Goal: Task Accomplishment & Management: Use online tool/utility

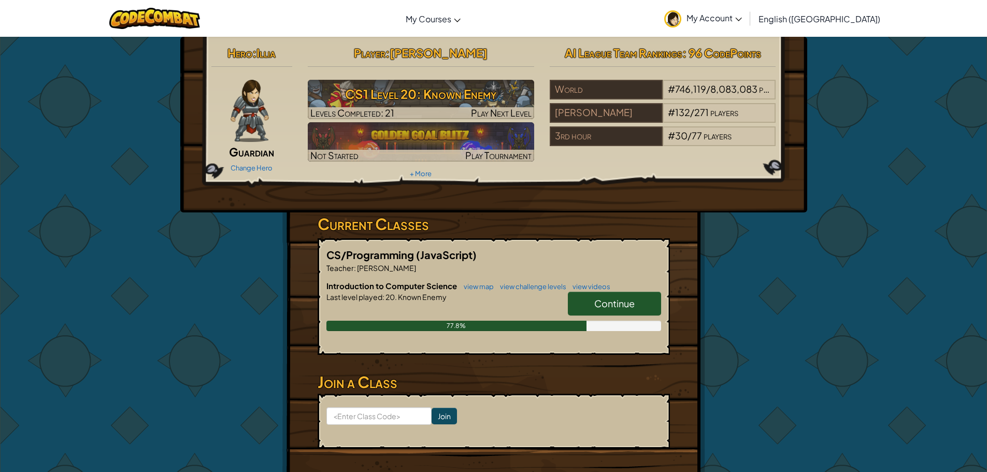
click at [637, 303] on link "Continue" at bounding box center [614, 304] width 93 height 24
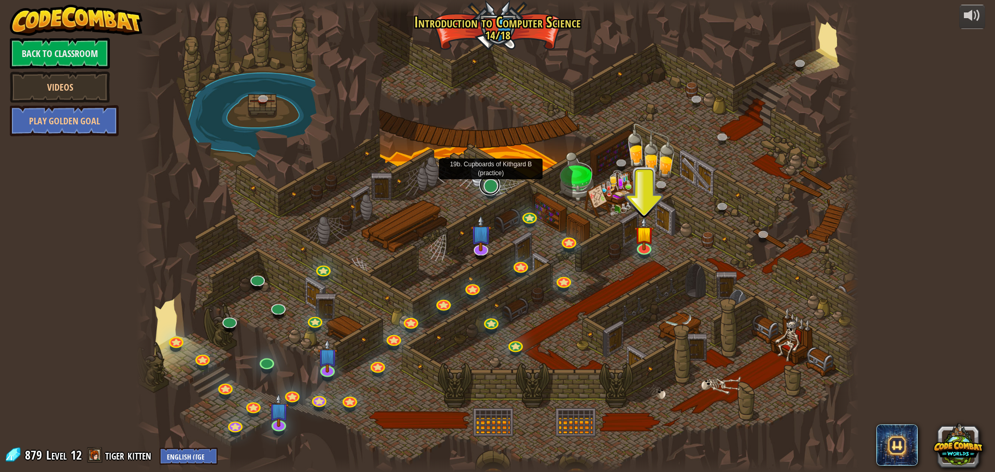
click at [489, 188] on link at bounding box center [489, 185] width 21 height 21
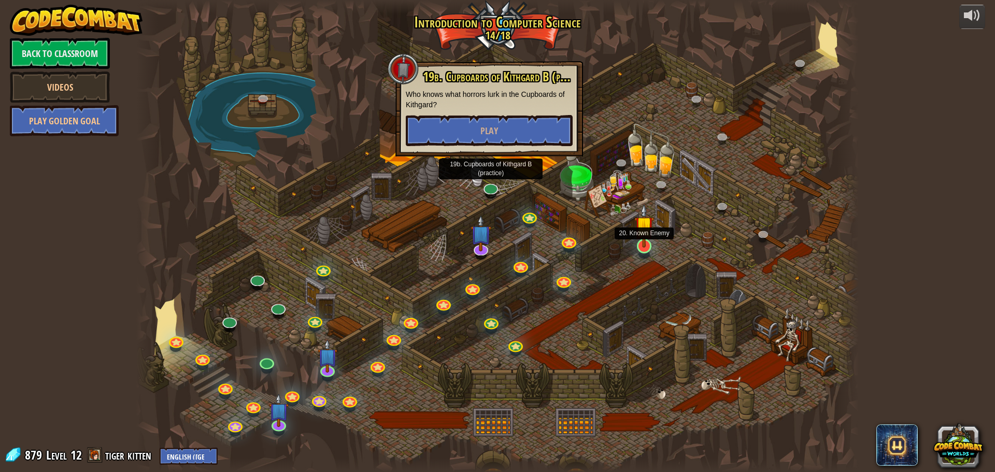
click at [642, 237] on img at bounding box center [643, 226] width 19 height 44
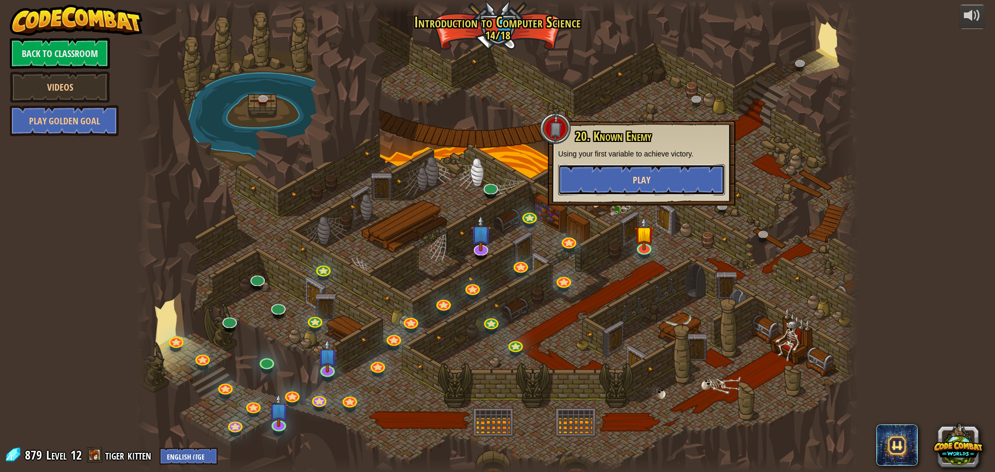
click at [656, 179] on button "Play" at bounding box center [641, 179] width 167 height 31
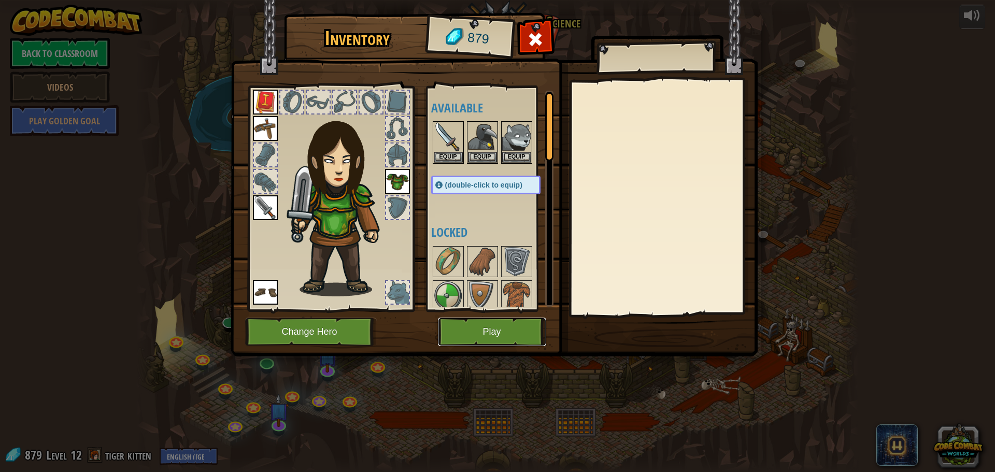
click at [496, 338] on button "Play" at bounding box center [492, 332] width 108 height 29
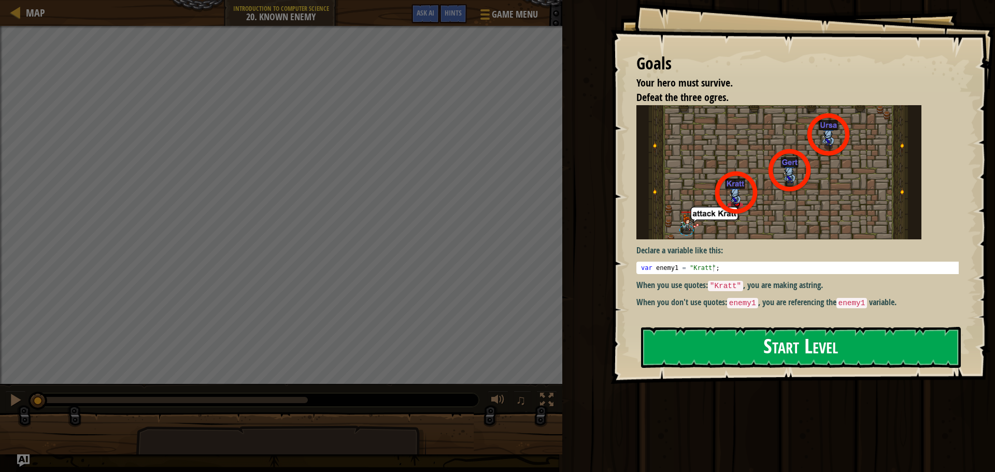
click at [659, 335] on button "Start Level" at bounding box center [801, 347] width 320 height 41
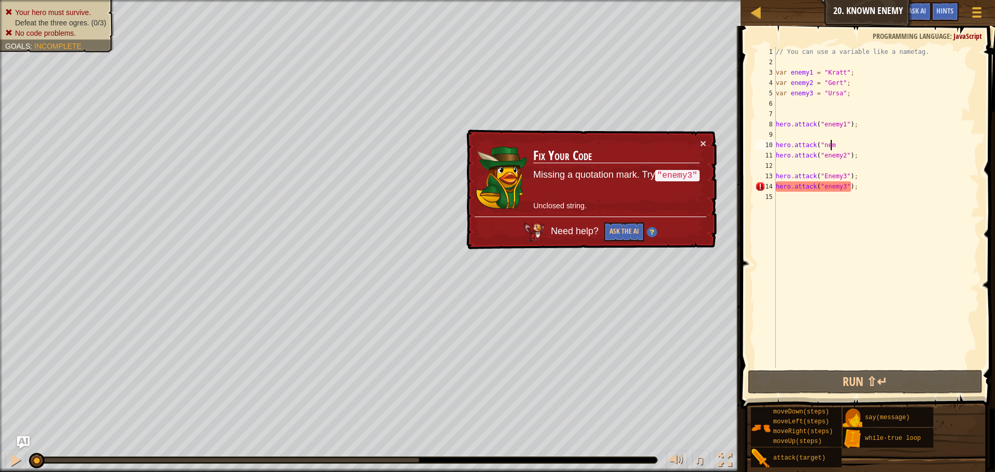
click at [838, 142] on div "// You can use a variable like a nametag. var enemy1 = "[PERSON_NAME]" ; var en…" at bounding box center [877, 218] width 206 height 342
click at [823, 176] on div "// You can use a variable like a nametag. var enemy1 = "[PERSON_NAME]" ; var en…" at bounding box center [877, 218] width 206 height 342
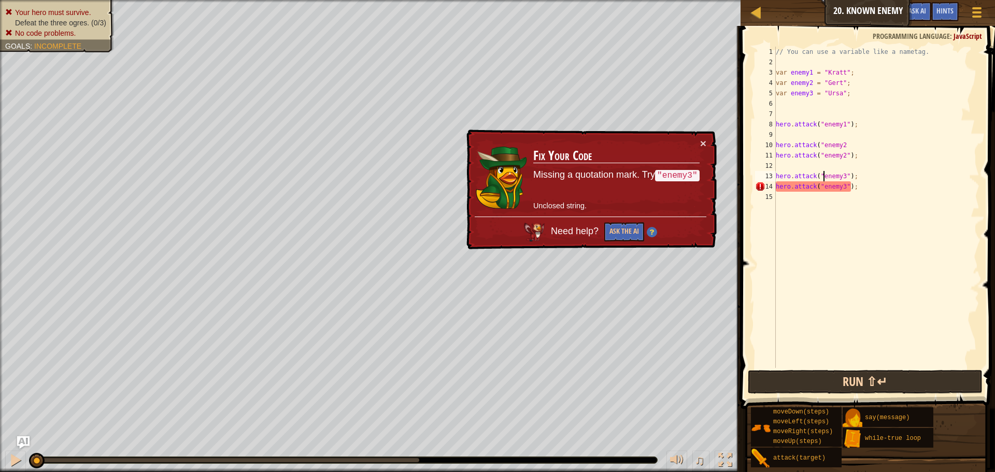
scroll to position [0, 0]
click at [947, 387] on button "Run ⇧↵" at bounding box center [865, 382] width 235 height 24
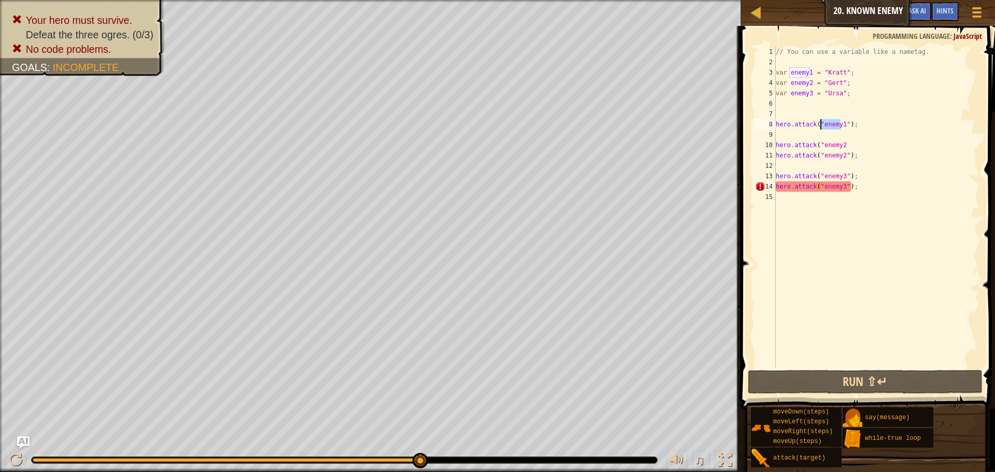
drag, startPoint x: 840, startPoint y: 125, endPoint x: 820, endPoint y: 123, distance: 19.2
click at [820, 123] on div "// You can use a variable like a nametag. var enemy1 = "[PERSON_NAME]" ; var en…" at bounding box center [877, 218] width 206 height 342
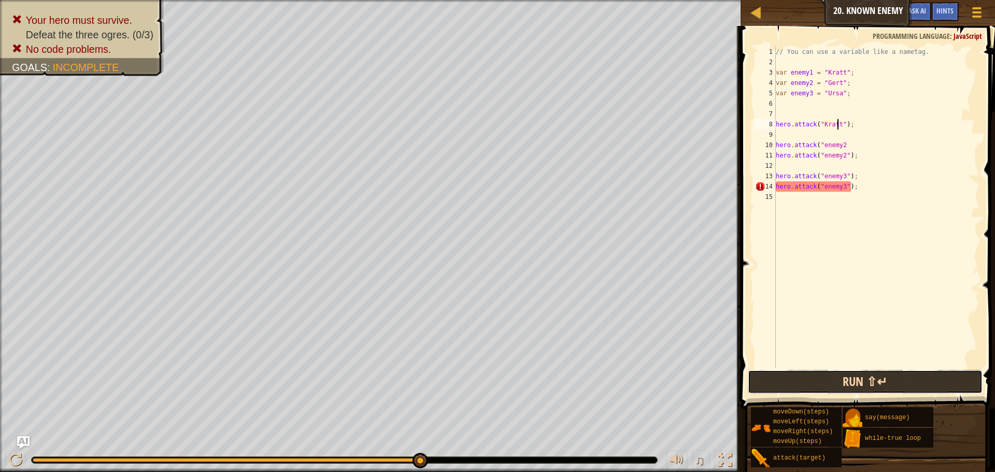
click at [861, 372] on button "Run ⇧↵" at bounding box center [865, 382] width 235 height 24
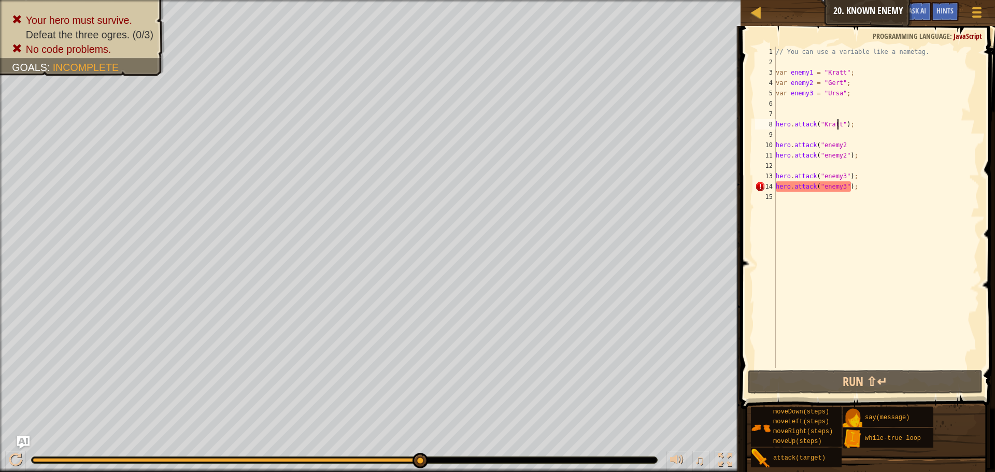
drag, startPoint x: 841, startPoint y: 145, endPoint x: 851, endPoint y: 147, distance: 10.7
click at [841, 145] on div "// You can use a variable like a nametag. var enemy1 = "[PERSON_NAME]" ; var en…" at bounding box center [877, 218] width 206 height 342
drag, startPoint x: 842, startPoint y: 147, endPoint x: 817, endPoint y: 147, distance: 24.4
click at [817, 147] on div "// You can use a variable like a nametag. var enemy1 = "[PERSON_NAME]" ; var en…" at bounding box center [877, 218] width 206 height 342
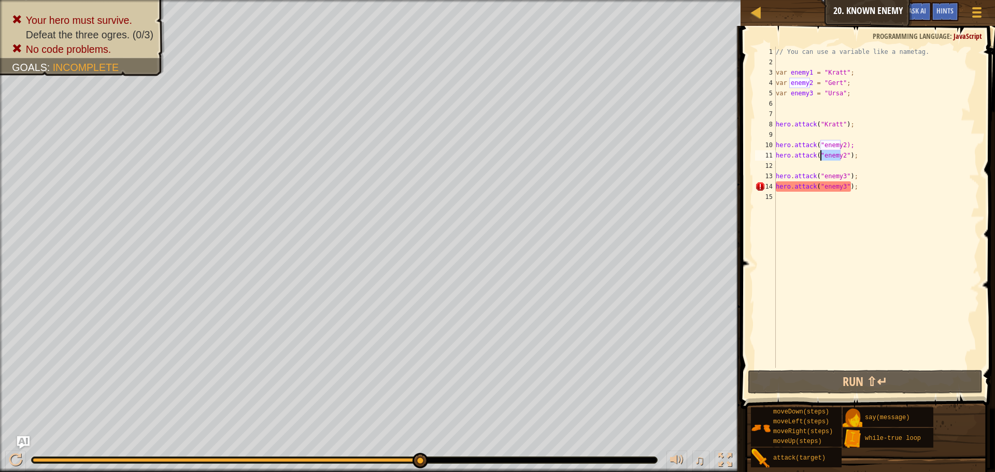
drag, startPoint x: 840, startPoint y: 155, endPoint x: 820, endPoint y: 156, distance: 19.7
click at [820, 156] on div "// You can use a variable like a nametag. var enemy1 = "[PERSON_NAME]" ; var en…" at bounding box center [877, 218] width 206 height 342
click at [854, 141] on div "// You can use a variable like a nametag. var enemy1 = "[PERSON_NAME]" ; var en…" at bounding box center [877, 218] width 206 height 342
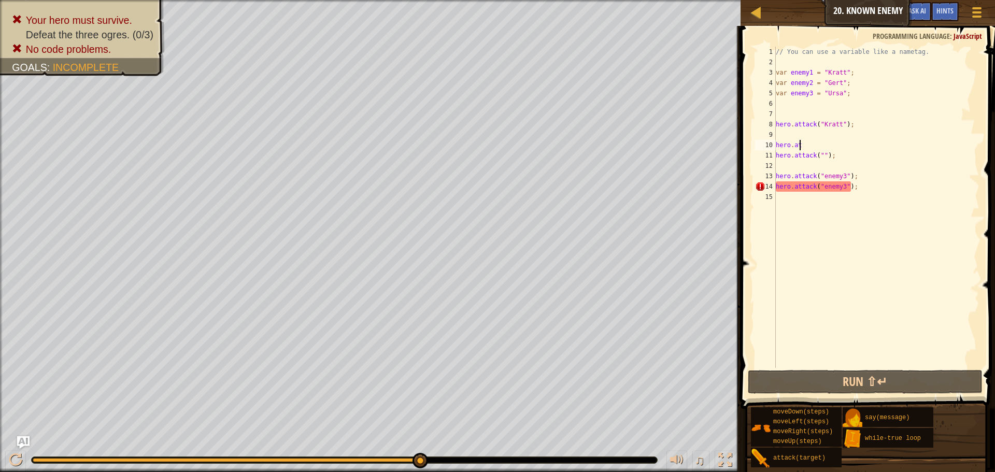
type textarea "h"
click at [858, 190] on div "// You can use a variable like a nametag. var enemy1 = "[PERSON_NAME]" ; var en…" at bounding box center [877, 218] width 206 height 342
type textarea "h"
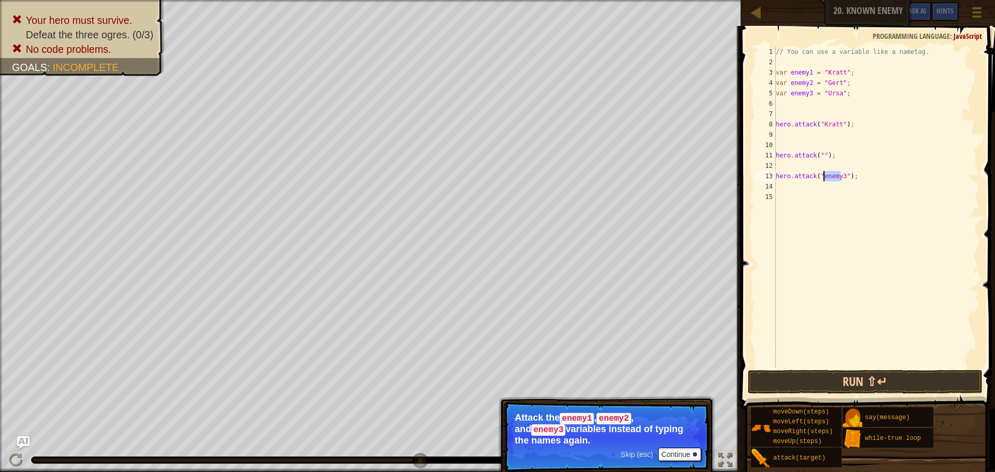
drag, startPoint x: 842, startPoint y: 178, endPoint x: 824, endPoint y: 178, distance: 17.6
click at [824, 178] on div "// You can use a variable like a nametag. var enemy1 = "[PERSON_NAME]" ; var en…" at bounding box center [877, 218] width 206 height 342
click at [824, 178] on div "// You can use a variable like a nametag. var enemy1 = "[PERSON_NAME]" ; var en…" at bounding box center [877, 207] width 206 height 321
click at [821, 178] on div "// You can use a variable like a nametag. var enemy1 = "[PERSON_NAME]" ; var en…" at bounding box center [877, 218] width 206 height 342
drag, startPoint x: 840, startPoint y: 176, endPoint x: 819, endPoint y: 175, distance: 20.8
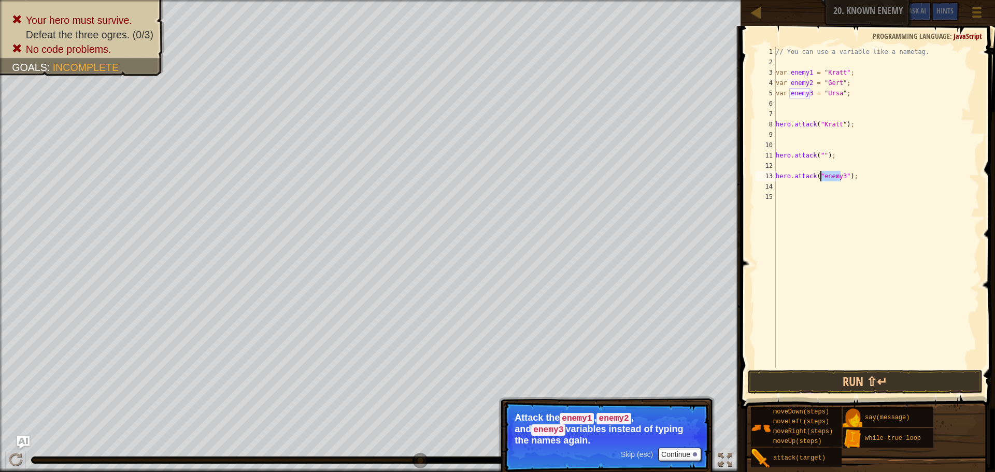
click at [819, 175] on div "// You can use a variable like a nametag. var enemy1 = "[PERSON_NAME]" ; var en…" at bounding box center [877, 218] width 206 height 342
click at [573, 434] on p "Attack the enemy1 , enemy2 , and enemy3 variables instead of typing the names a…" at bounding box center [607, 429] width 184 height 33
click at [678, 452] on button "Continue" at bounding box center [679, 454] width 43 height 13
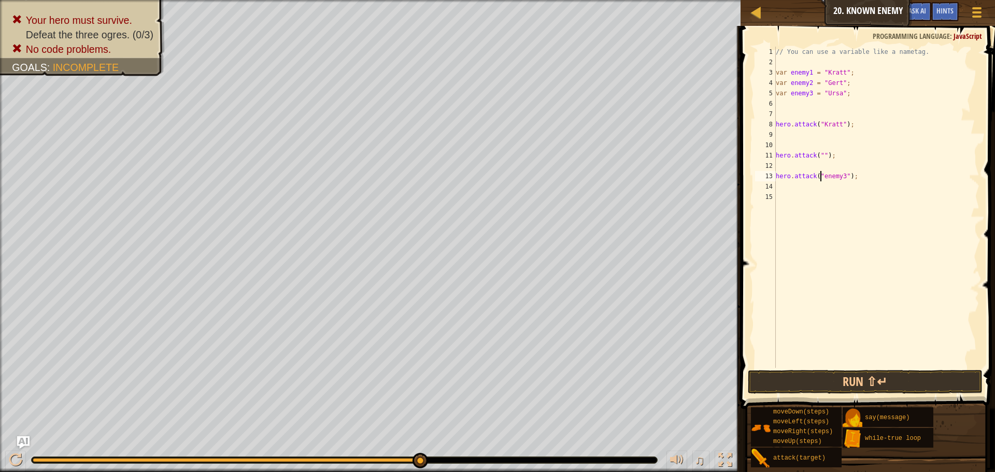
scroll to position [5, 4]
drag, startPoint x: 840, startPoint y: 181, endPoint x: 824, endPoint y: 185, distance: 16.6
click at [824, 185] on div "// You can use a variable like a nametag. var enemy1 = "[PERSON_NAME]" ; var en…" at bounding box center [877, 218] width 206 height 342
type textarea "hero.attack("enemy3");"
drag, startPoint x: 839, startPoint y: 173, endPoint x: 818, endPoint y: 183, distance: 22.7
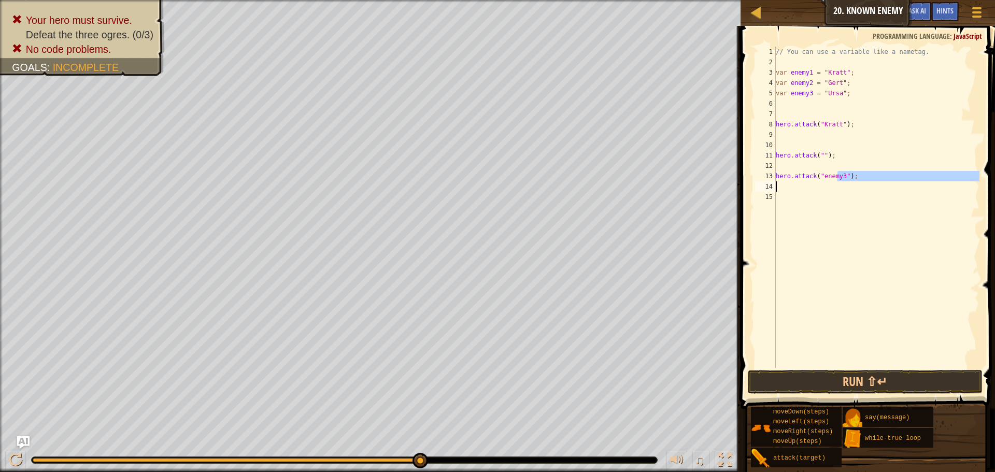
click at [818, 183] on div "// You can use a variable like a nametag. var enemy1 = "[PERSON_NAME]" ; var en…" at bounding box center [877, 218] width 206 height 342
click at [883, 140] on div "// You can use a variable like a nametag. var enemy1 = "[PERSON_NAME]" ; var en…" at bounding box center [877, 218] width 206 height 342
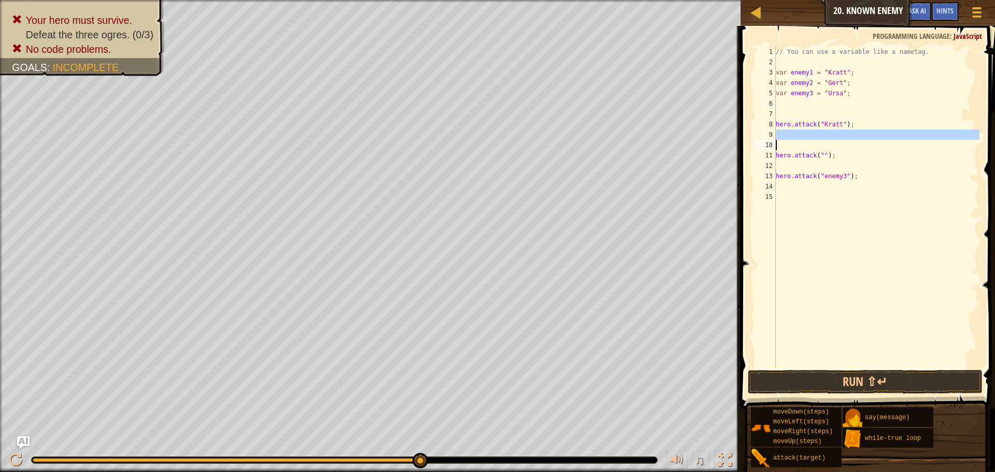
scroll to position [5, 0]
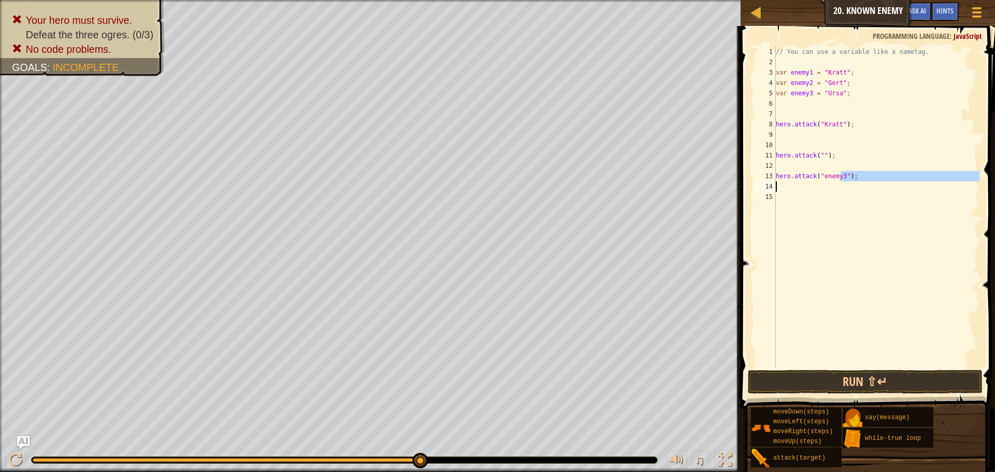
drag, startPoint x: 841, startPoint y: 178, endPoint x: 813, endPoint y: 183, distance: 28.6
click at [814, 183] on div "// You can use a variable like a nametag. var enemy1 = "[PERSON_NAME]" ; var en…" at bounding box center [877, 218] width 206 height 342
type textarea "hero.attack("enemy3");"
click at [903, 134] on div "// You can use a variable like a nametag. var enemy1 = "[PERSON_NAME]" ; var en…" at bounding box center [877, 218] width 206 height 342
click at [820, 154] on div "// You can use a variable like a nametag. var enemy1 = "[PERSON_NAME]" ; var en…" at bounding box center [877, 218] width 206 height 342
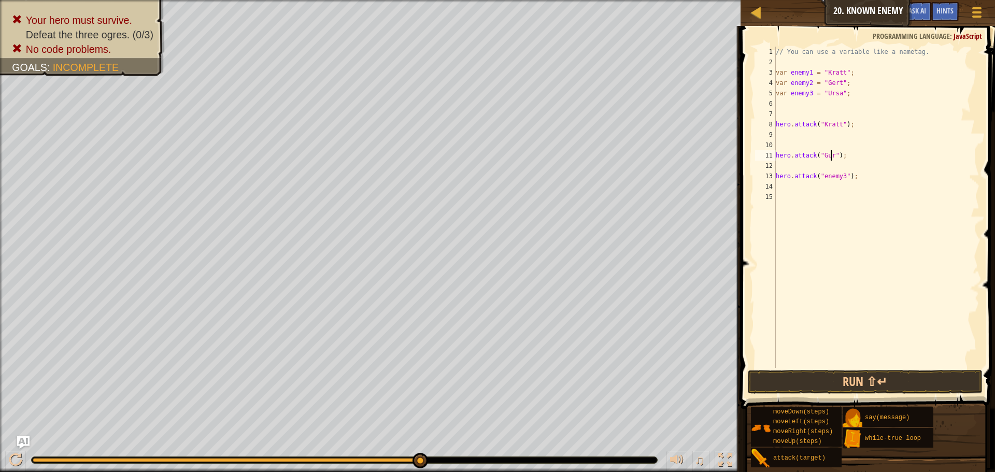
scroll to position [5, 5]
click at [826, 155] on div "// You can use a variable like a nametag. var enemy1 = "[PERSON_NAME]" ; var en…" at bounding box center [877, 218] width 206 height 342
drag, startPoint x: 839, startPoint y: 177, endPoint x: 821, endPoint y: 176, distance: 18.2
click at [821, 176] on div "// You can use a variable like a nametag. var enemy1 = "[PERSON_NAME]" ; var en…" at bounding box center [877, 218] width 206 height 342
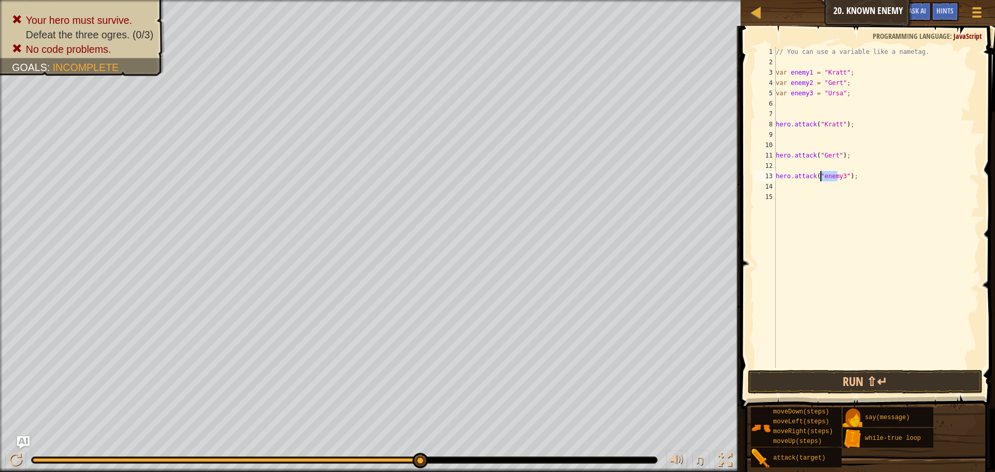
scroll to position [5, 4]
click at [822, 177] on div "// You can use a variable like a nametag. var enemy1 = "[PERSON_NAME]" ; var en…" at bounding box center [877, 218] width 206 height 342
click at [813, 378] on button "Run ⇧↵" at bounding box center [865, 382] width 235 height 24
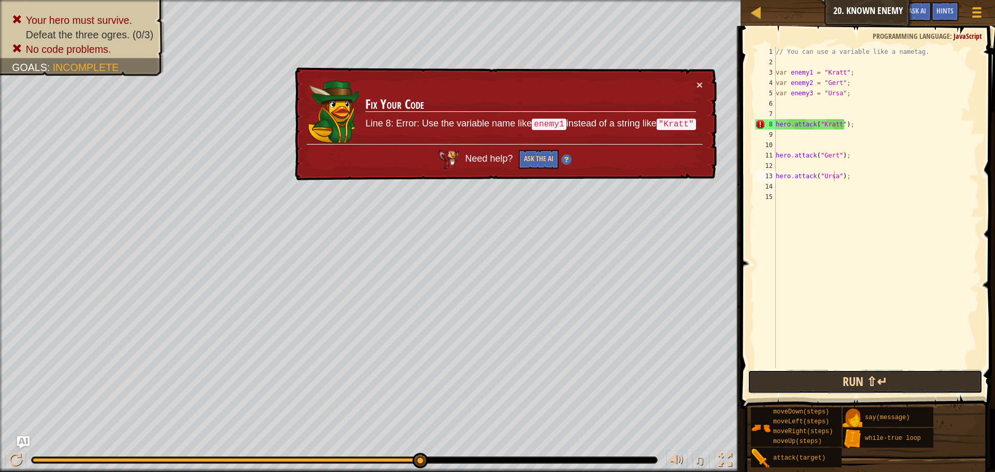
click at [799, 383] on button "Run ⇧↵" at bounding box center [865, 382] width 235 height 24
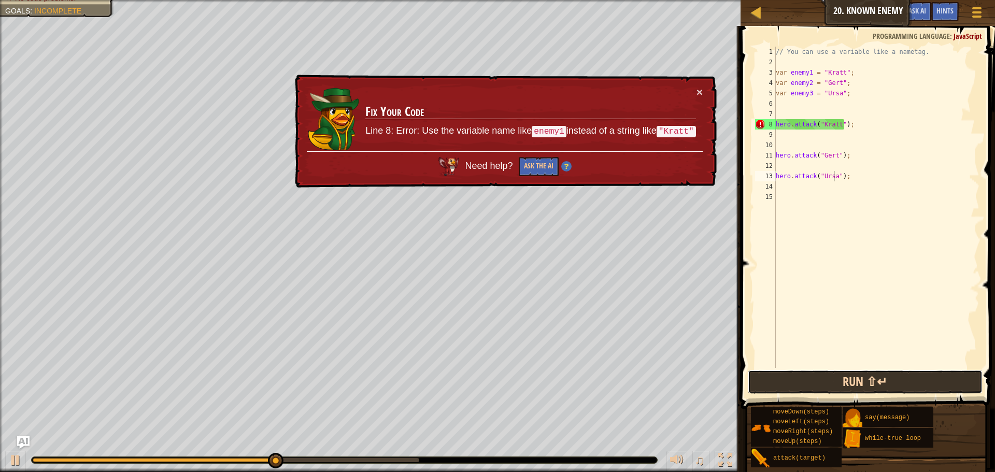
click at [799, 383] on button "Run ⇧↵" at bounding box center [865, 382] width 235 height 24
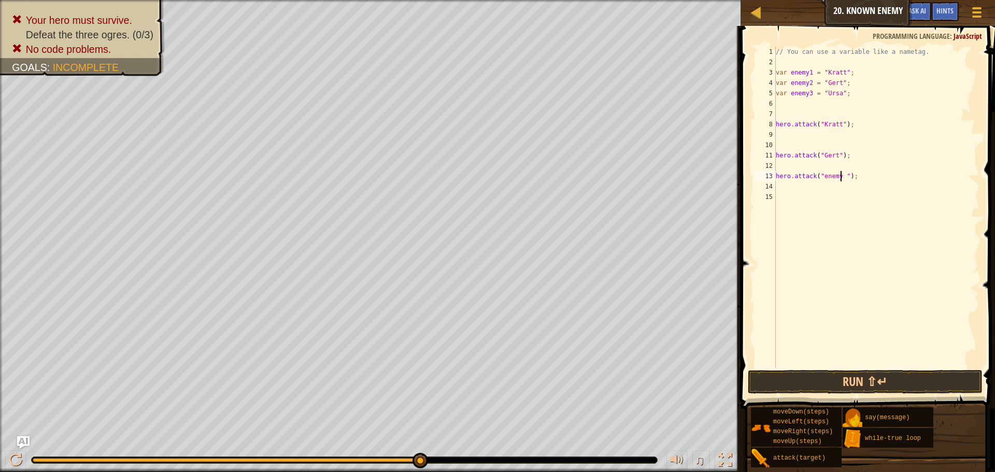
scroll to position [5, 6]
click at [834, 157] on div "// You can use a variable like a nametag. var enemy1 = "[PERSON_NAME]" ; var en…" at bounding box center [877, 218] width 206 height 342
click at [837, 124] on div "// You can use a variable like a nametag. var enemy1 = "[PERSON_NAME]" ; var en…" at bounding box center [877, 218] width 206 height 342
click at [815, 377] on button "Run ⇧↵" at bounding box center [865, 382] width 235 height 24
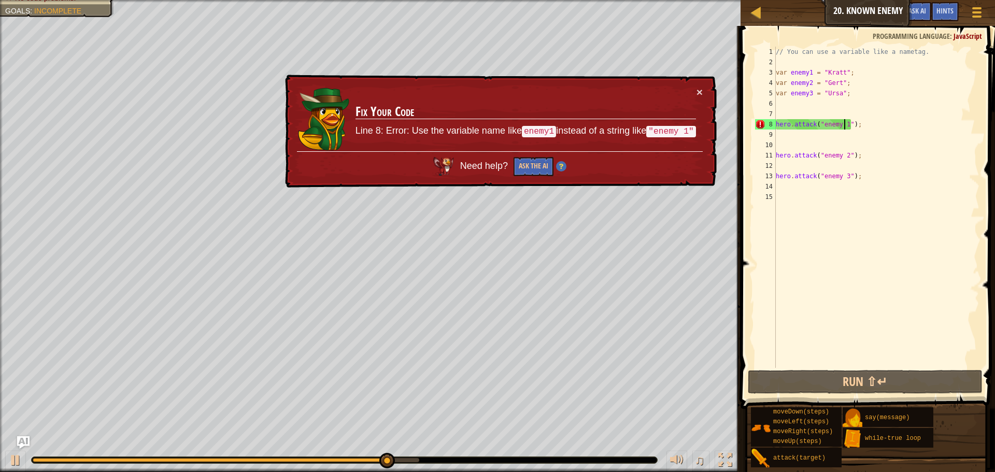
scroll to position [5, 6]
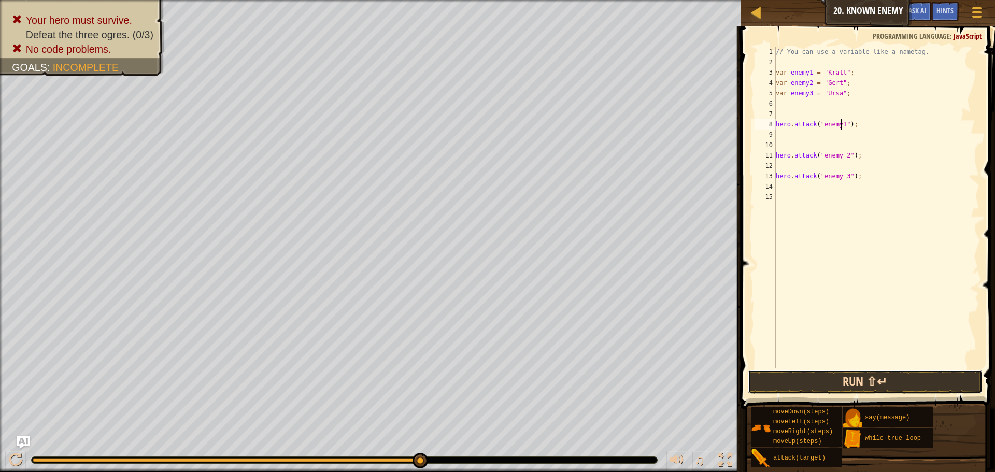
click at [862, 384] on button "Run ⇧↵" at bounding box center [865, 382] width 235 height 24
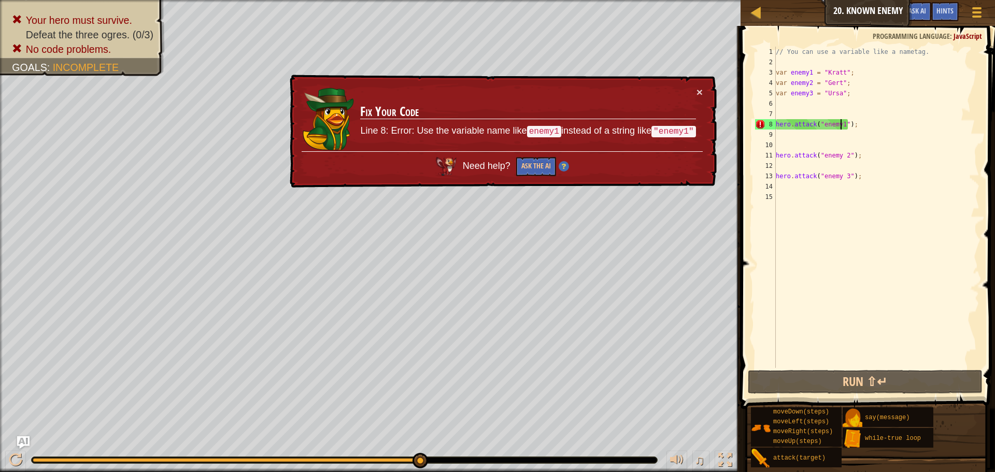
click at [843, 124] on div "// You can use a variable like a nametag. var enemy1 = "[PERSON_NAME]" ; var en…" at bounding box center [877, 218] width 206 height 342
click at [818, 123] on div "// You can use a variable like a nametag. var enemy1 = "[PERSON_NAME]" ; var en…" at bounding box center [877, 218] width 206 height 342
click at [821, 125] on div "// You can use a variable like a nametag. var enemy1 = "[PERSON_NAME]" ; var en…" at bounding box center [877, 218] width 206 height 342
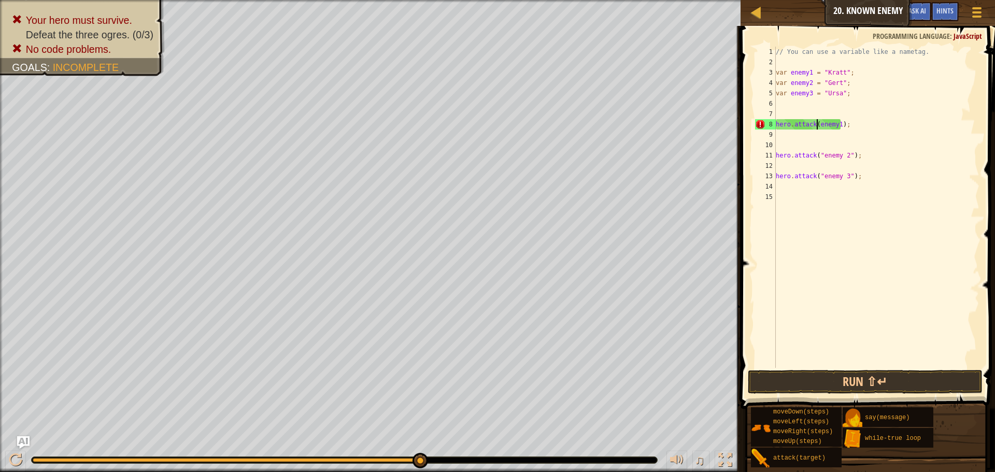
scroll to position [5, 5]
click at [836, 381] on button "Run ⇧↵" at bounding box center [865, 382] width 235 height 24
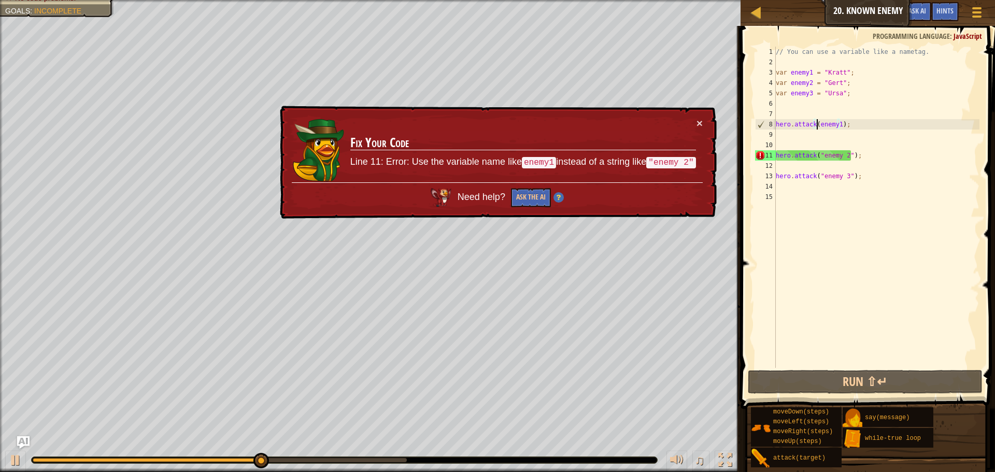
click at [847, 154] on div "// You can use a variable like a nametag. var enemy1 = "[PERSON_NAME]" ; var en…" at bounding box center [877, 218] width 206 height 342
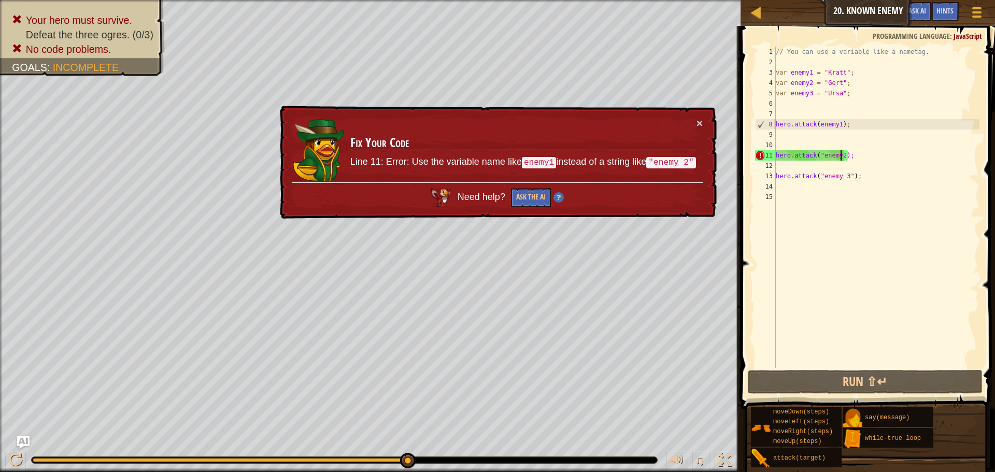
click at [820, 157] on div "// You can use a variable like a nametag. var enemy1 = "[PERSON_NAME]" ; var en…" at bounding box center [877, 218] width 206 height 342
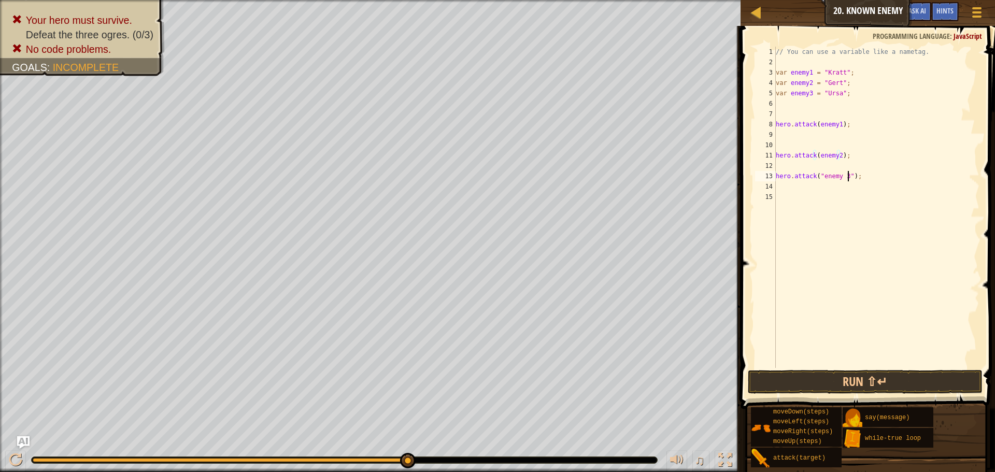
click at [846, 176] on div "// You can use a variable like a nametag. var enemy1 = "[PERSON_NAME]" ; var en…" at bounding box center [877, 218] width 206 height 342
click at [819, 175] on div "// You can use a variable like a nametag. var enemy1 = "[PERSON_NAME]" ; var en…" at bounding box center [877, 218] width 206 height 342
click at [851, 371] on button "Run ⇧↵" at bounding box center [865, 382] width 235 height 24
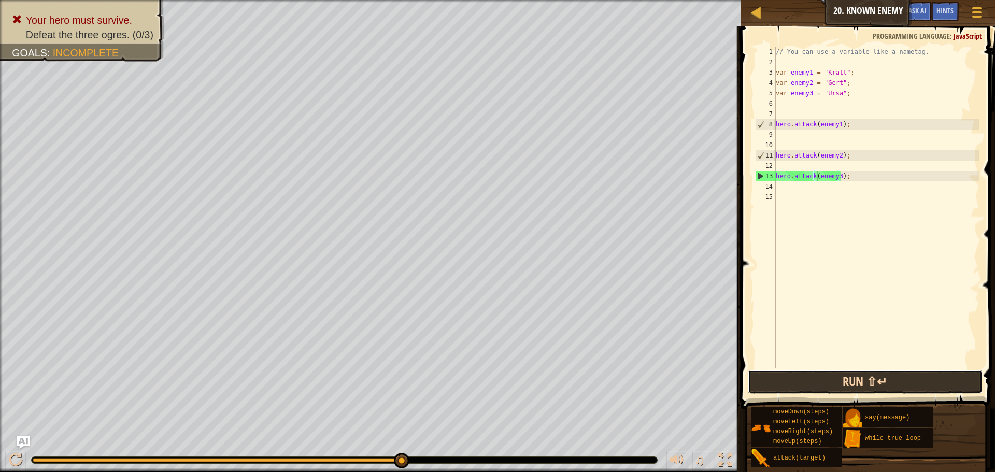
click at [865, 389] on button "Run ⇧↵" at bounding box center [865, 382] width 235 height 24
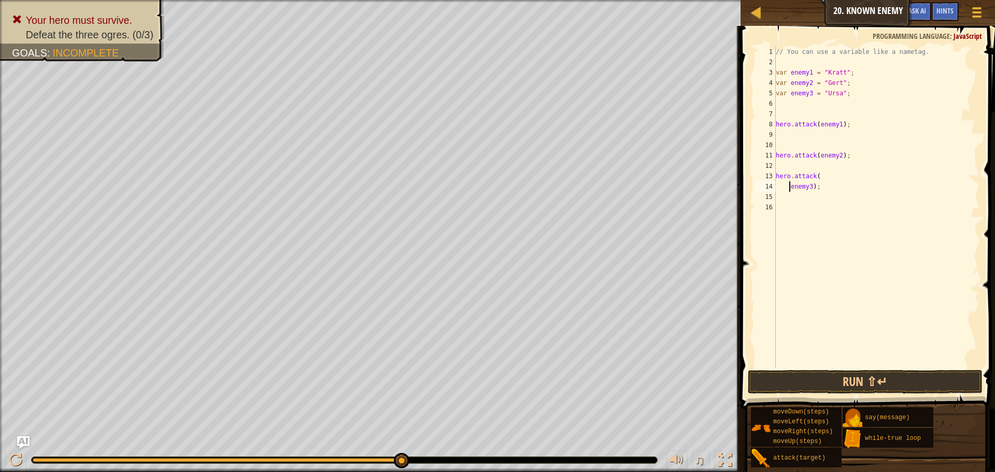
scroll to position [5, 2]
type textarea "hero.attack(enemy3);"
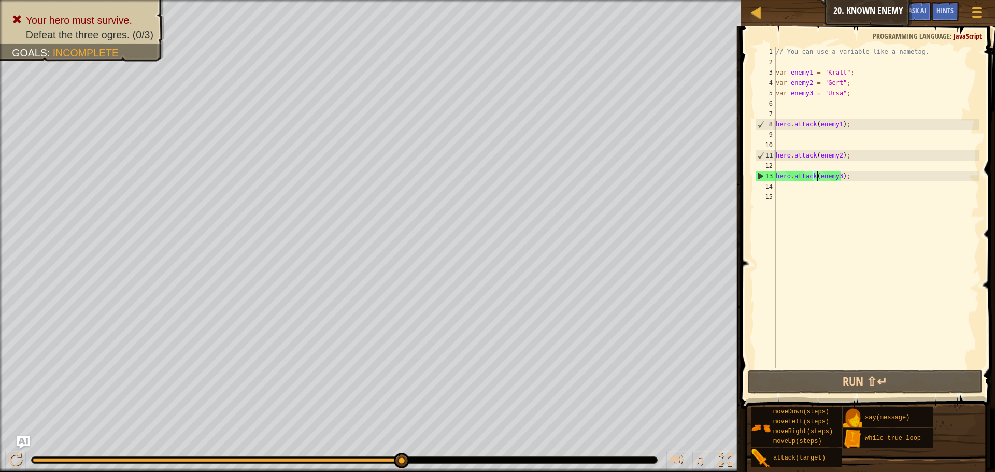
click at [790, 190] on div "// You can use a variable like a nametag. var enemy1 = "[PERSON_NAME]" ; var en…" at bounding box center [877, 218] width 206 height 342
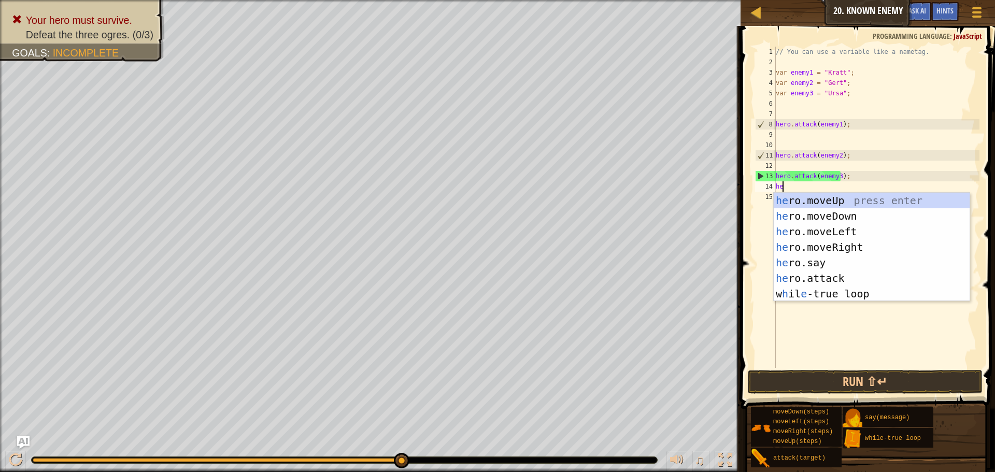
scroll to position [5, 1]
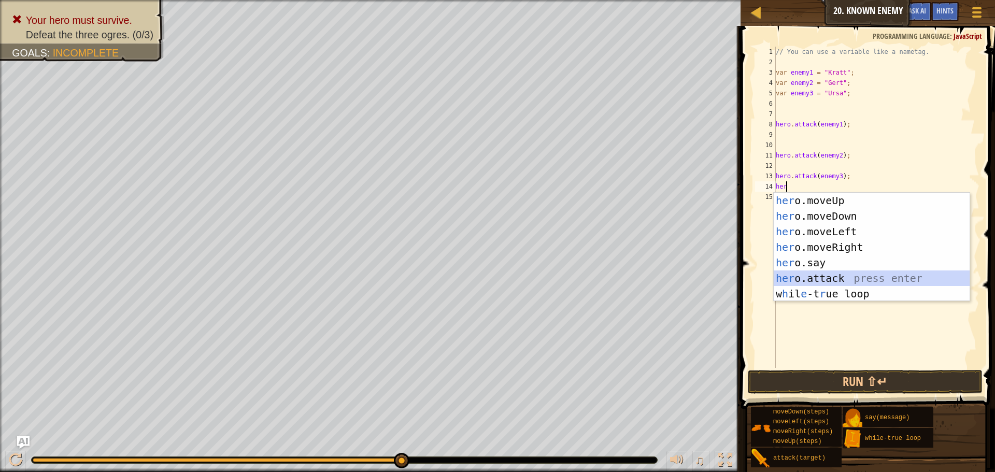
click at [878, 278] on div "her o.moveUp press enter her o.moveDown press enter her o.moveLeft press enter …" at bounding box center [872, 263] width 196 height 140
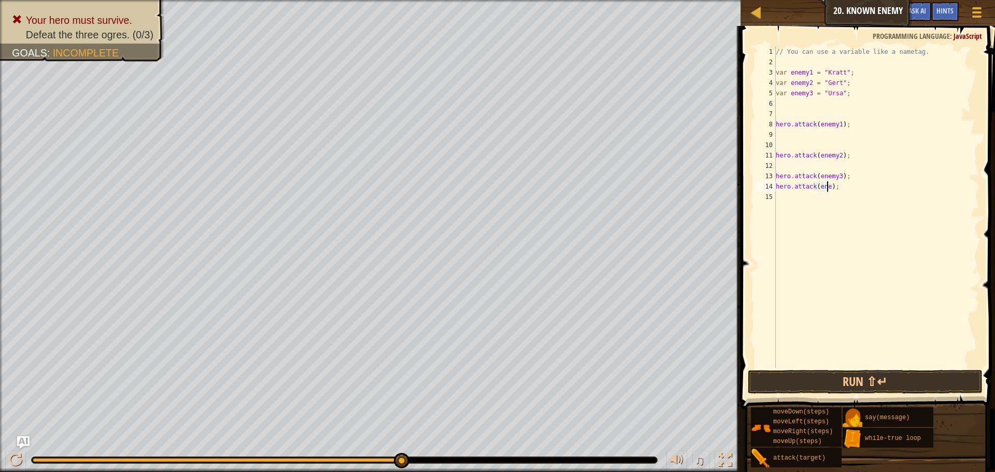
scroll to position [5, 5]
type textarea "hero.attack(enemy1);"
click at [783, 196] on div "// You can use a variable like a nametag. var enemy1 = "[PERSON_NAME]" ; var en…" at bounding box center [877, 218] width 206 height 342
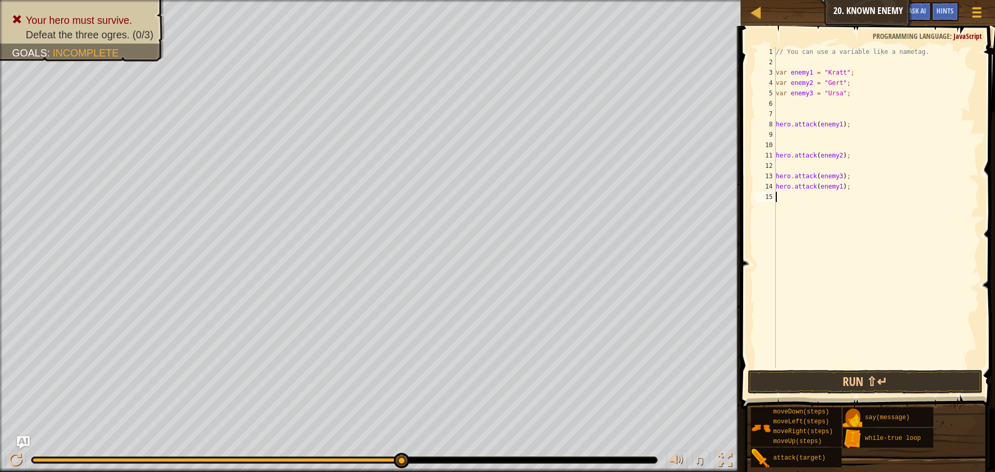
click at [850, 189] on div "// You can use a variable like a nametag. var enemy1 = "[PERSON_NAME]" ; var en…" at bounding box center [877, 218] width 206 height 342
type textarea "h"
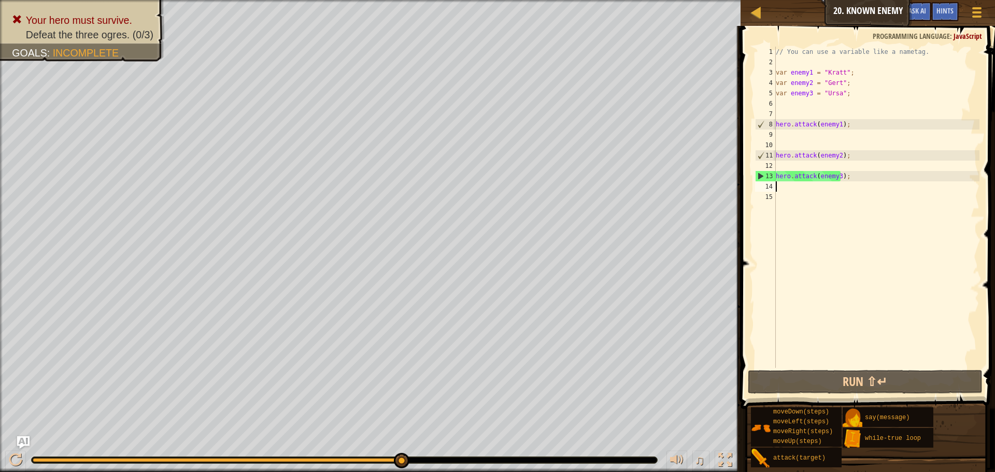
click at [790, 113] on div "// You can use a variable like a nametag. var enemy1 = "[PERSON_NAME]" ; var en…" at bounding box center [877, 218] width 206 height 342
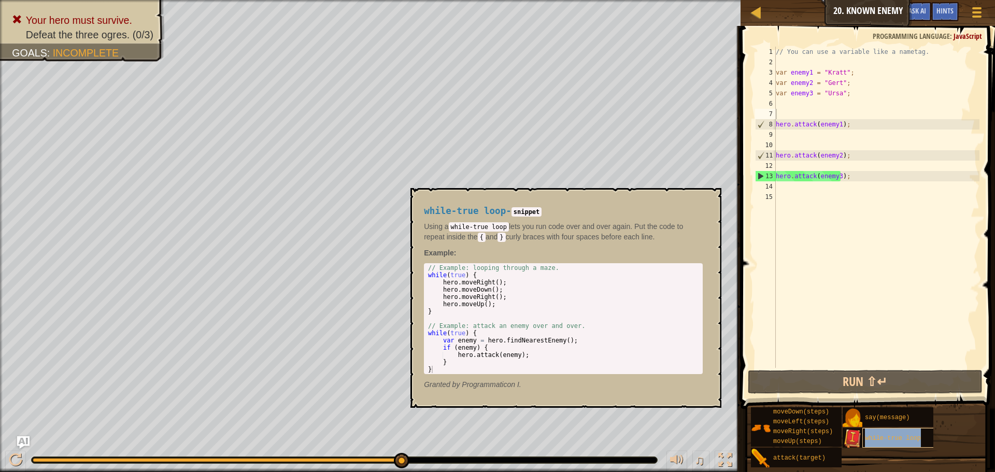
click at [873, 435] on span "while-true loop" at bounding box center [893, 438] width 56 height 7
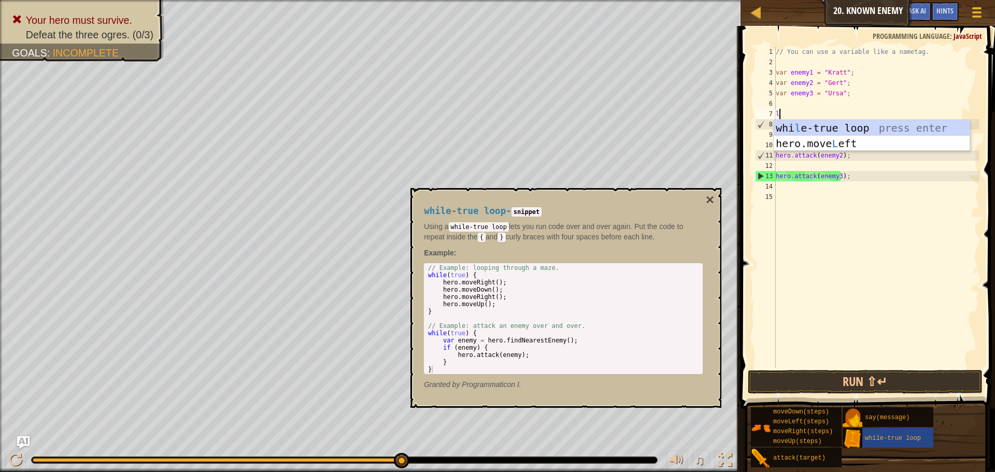
type textarea "lo"
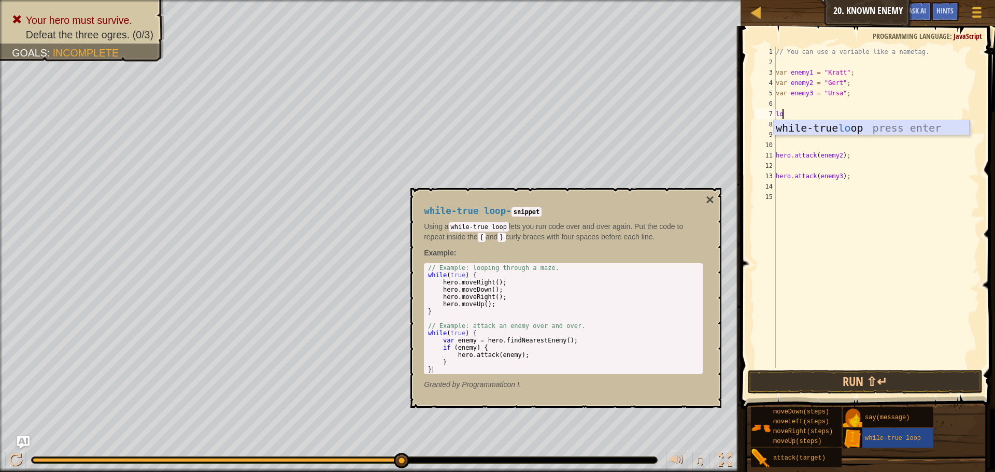
click at [787, 122] on div "while-true lo op press enter" at bounding box center [872, 143] width 196 height 47
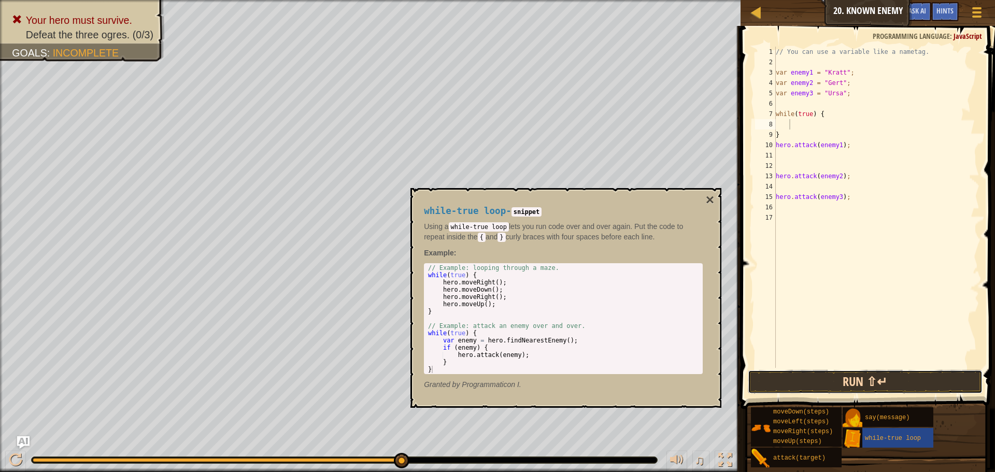
click at [889, 384] on button "Run ⇧↵" at bounding box center [865, 382] width 235 height 24
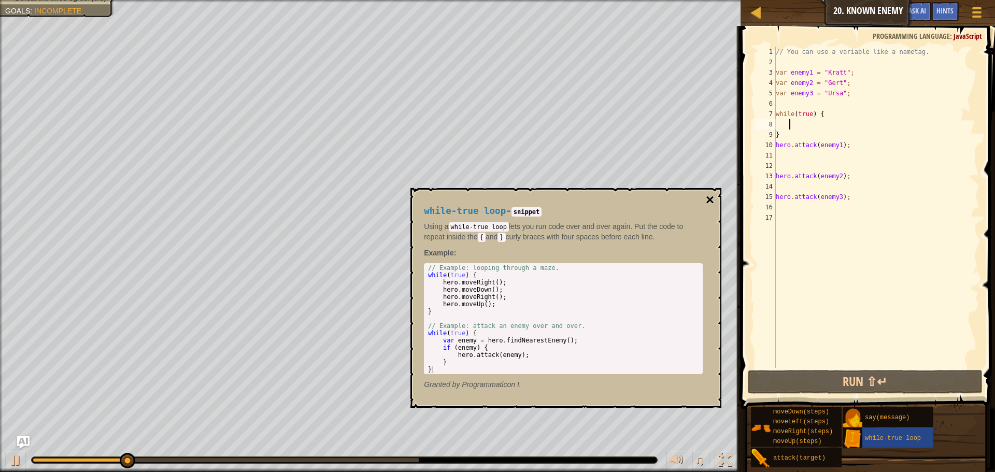
click at [708, 198] on button "×" at bounding box center [710, 200] width 8 height 15
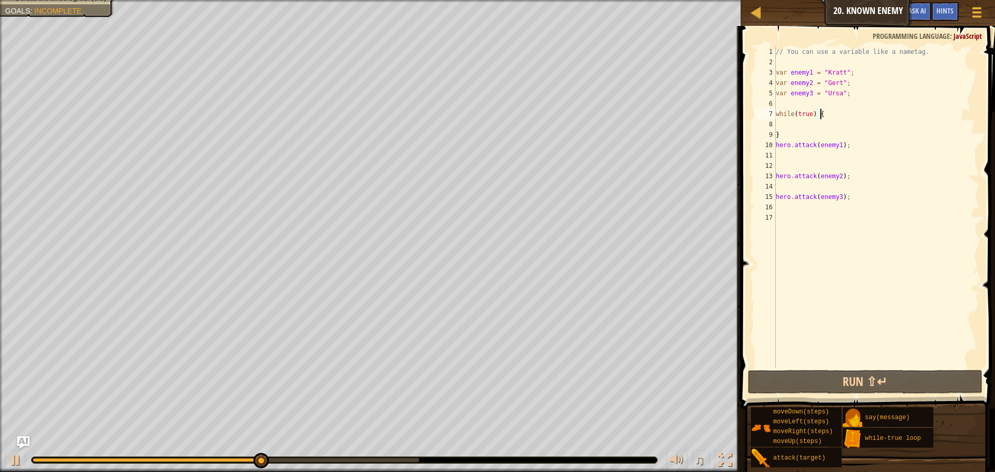
click at [848, 116] on div "// You can use a variable like a nametag. var enemy1 = "[PERSON_NAME]" ; var en…" at bounding box center [877, 218] width 206 height 342
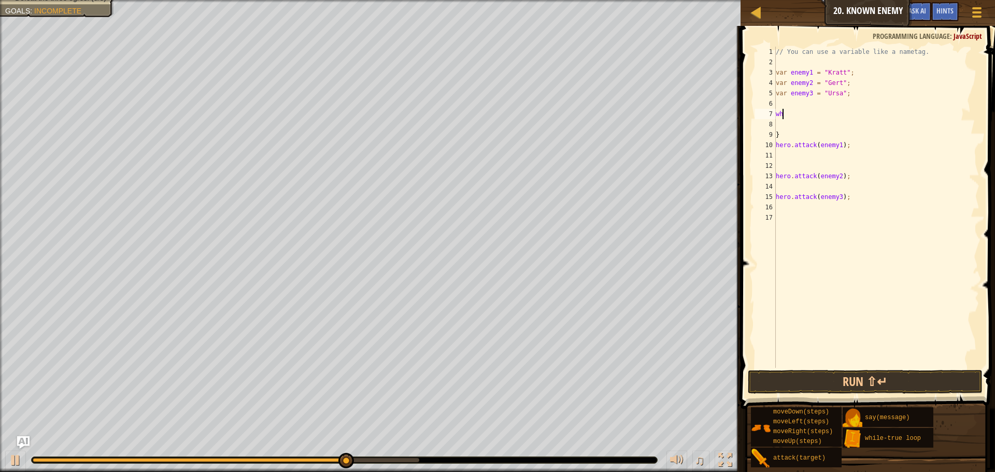
type textarea "w"
click at [947, 385] on button "Run ⇧↵" at bounding box center [865, 382] width 235 height 24
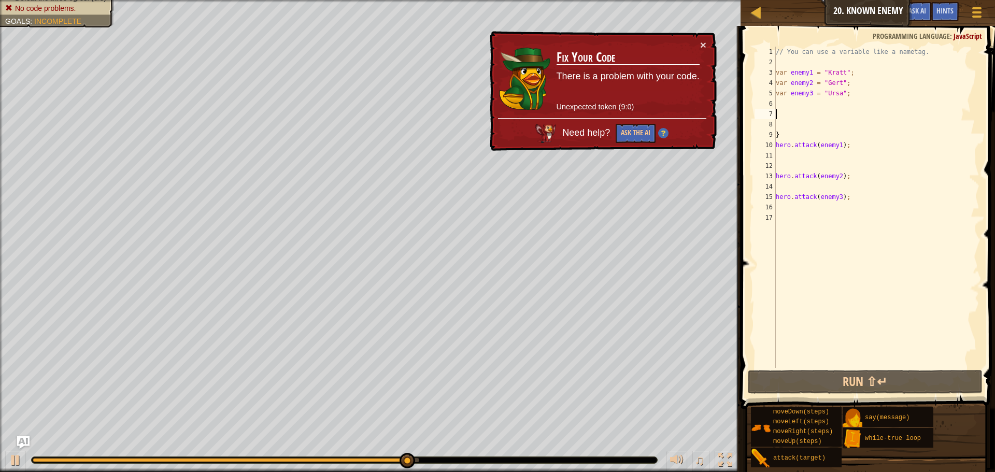
click at [866, 135] on div "// You can use a variable like a nametag. var enemy1 = "[PERSON_NAME]" ; var en…" at bounding box center [877, 218] width 206 height 342
type textarea "}"
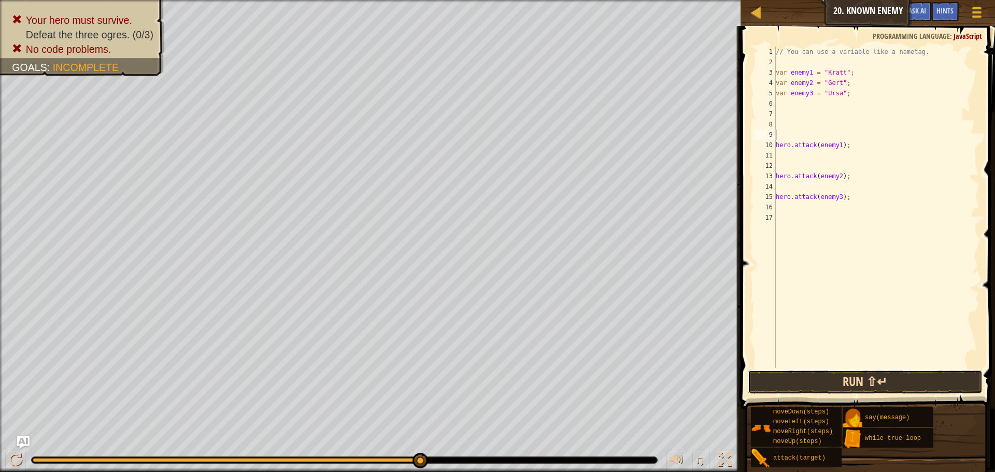
click at [829, 385] on button "Run ⇧↵" at bounding box center [865, 382] width 235 height 24
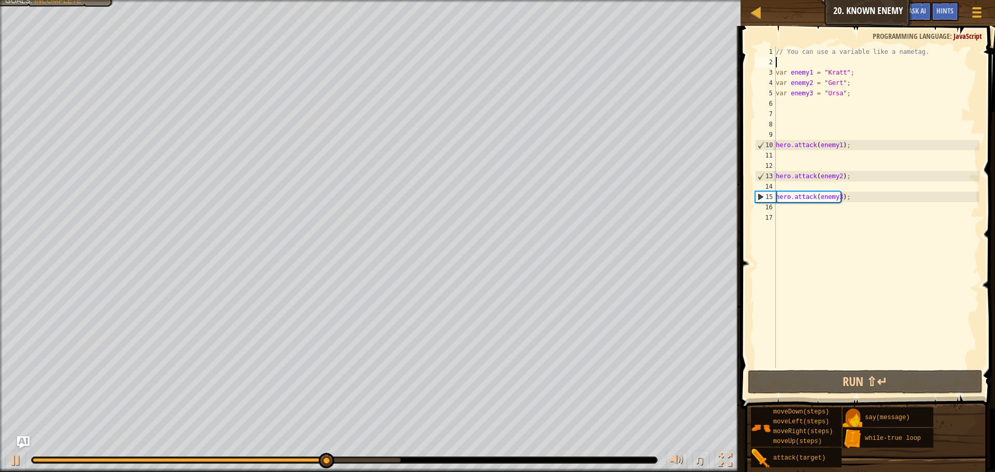
click at [784, 62] on div "// You can use a variable like a nametag. var enemy1 = "[PERSON_NAME]" ; var en…" at bounding box center [877, 218] width 206 height 342
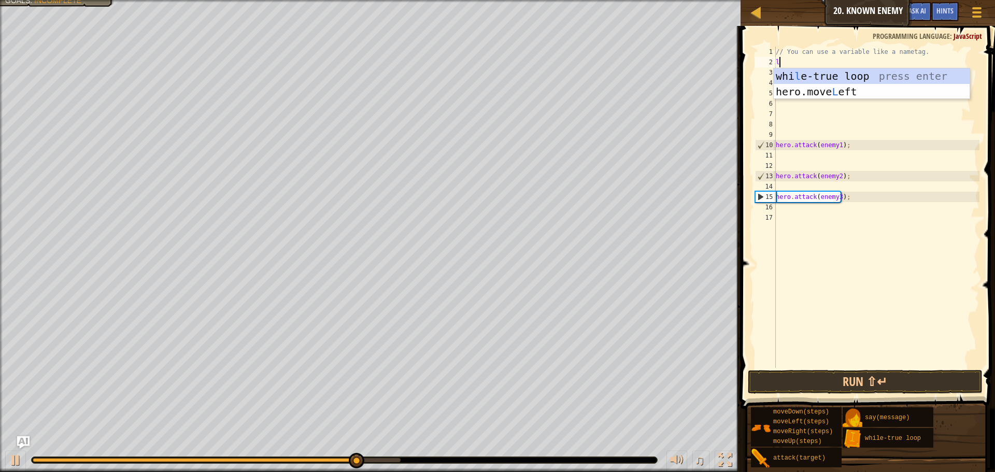
type textarea "lo"
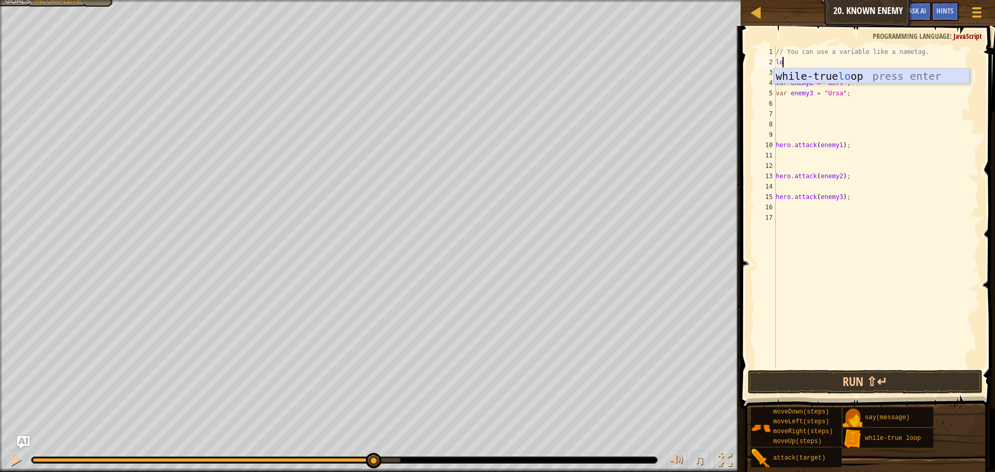
click at [801, 72] on div "while-true lo op press enter" at bounding box center [872, 91] width 196 height 47
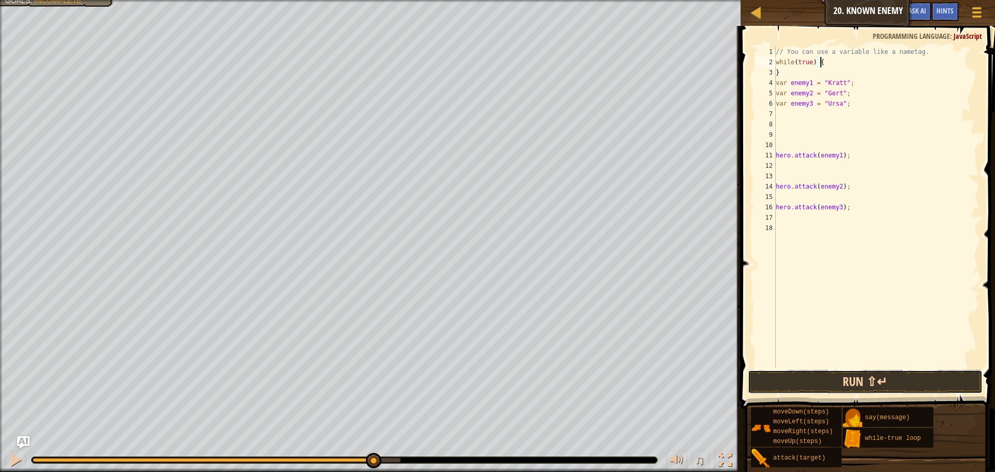
click at [801, 389] on button "Run ⇧↵" at bounding box center [865, 382] width 235 height 24
type textarea "w"
click at [858, 80] on div "// You can use a variable like a nametag. } var enemy1 = "[PERSON_NAME]" ; var …" at bounding box center [877, 218] width 206 height 342
type textarea "var enemy1 = "[PERSON_NAME]";"
click at [849, 65] on div "// You can use a variable like a nametag. } var enemy1 = "[PERSON_NAME]" ; var …" at bounding box center [877, 218] width 206 height 342
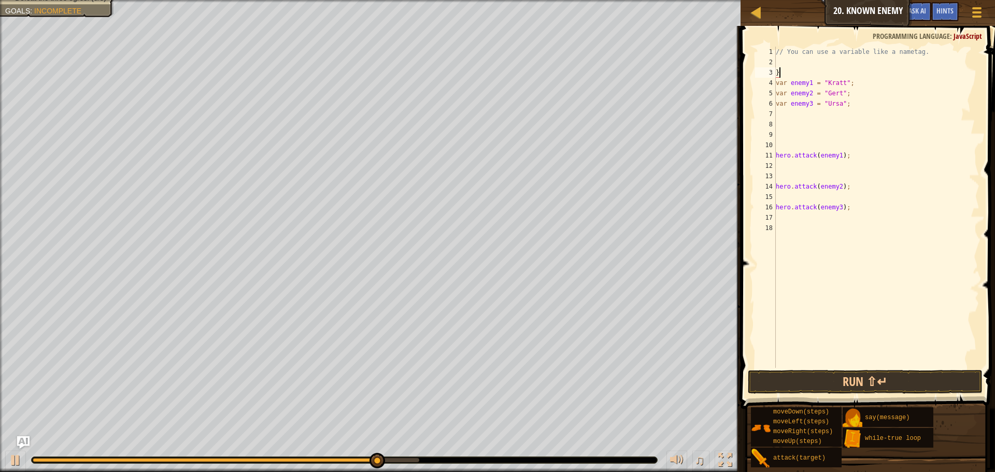
click at [857, 68] on div "// You can use a variable like a nametag. } var enemy1 = "[PERSON_NAME]" ; var …" at bounding box center [877, 218] width 206 height 342
type textarea "}"
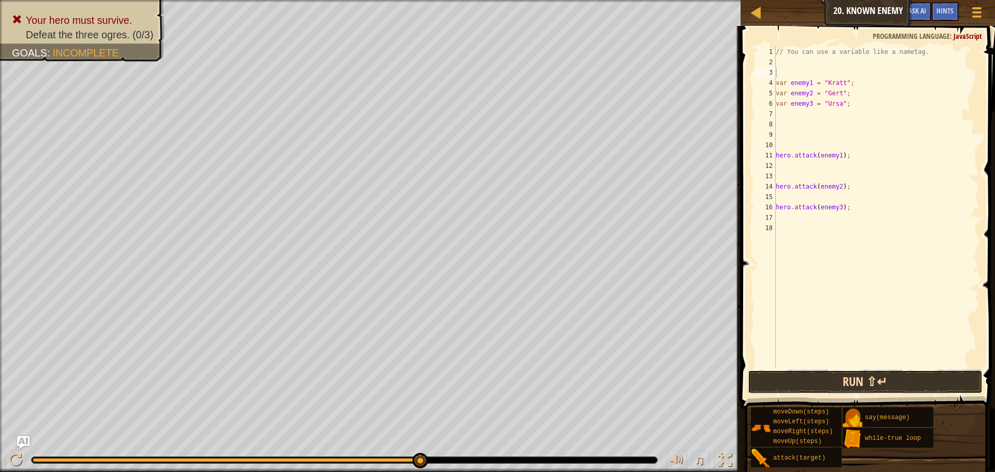
click at [845, 378] on button "Run ⇧↵" at bounding box center [865, 382] width 235 height 24
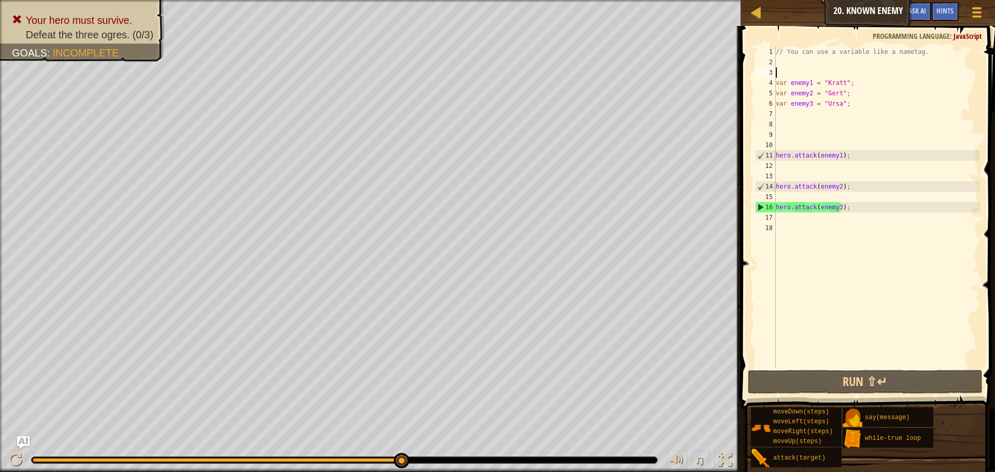
click at [778, 216] on div "// You can use a variable like a nametag. var enemy1 = "[PERSON_NAME]" ; var en…" at bounding box center [877, 218] width 206 height 342
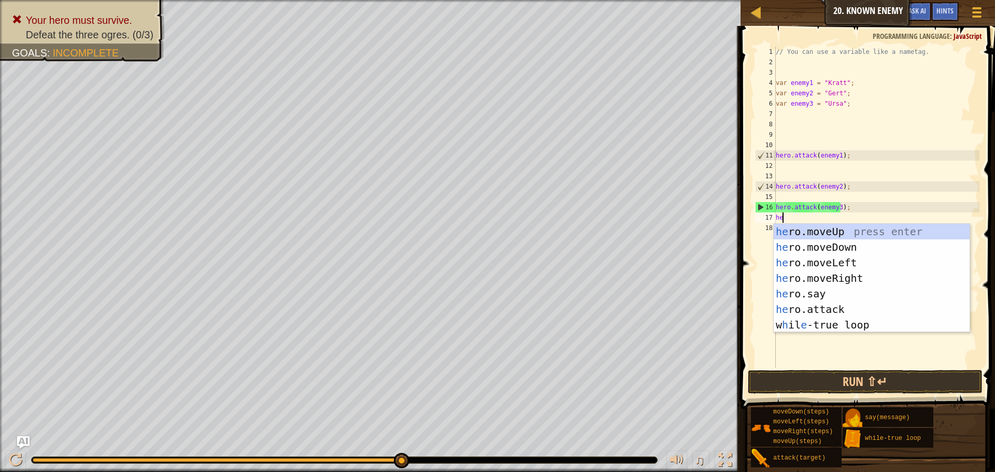
scroll to position [5, 1]
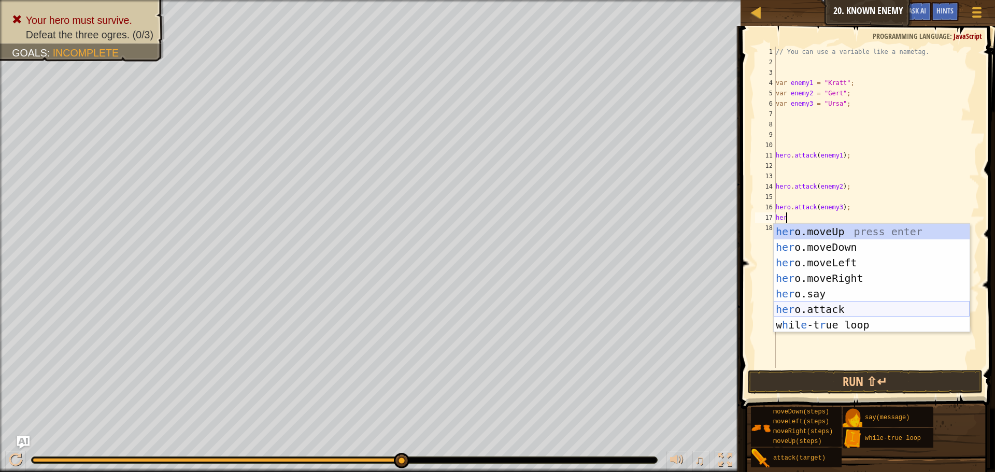
click at [802, 302] on div "her o.moveUp press enter her o.moveDown press enter her o.moveLeft press enter …" at bounding box center [872, 294] width 196 height 140
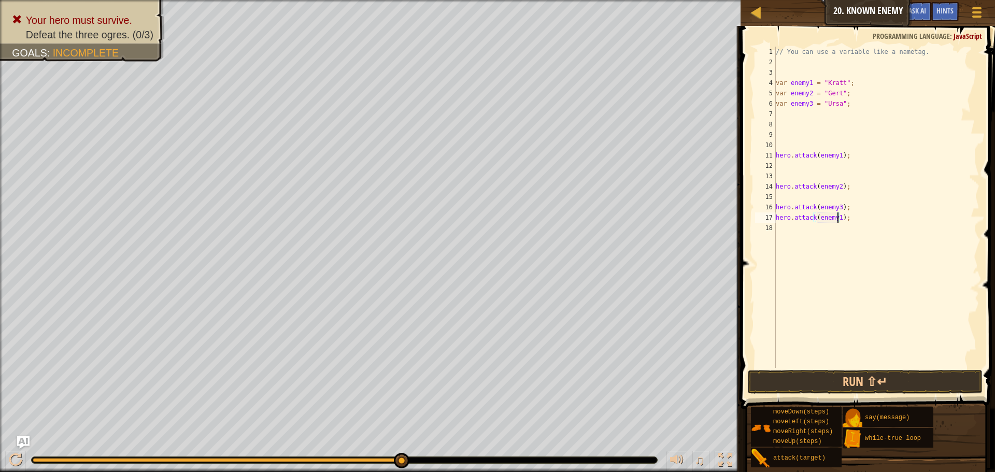
scroll to position [5, 5]
type textarea "hero.attack(enemy3);"
click at [777, 196] on div "// You can use a variable like a nametag. var enemy1 = "[PERSON_NAME]" ; var en…" at bounding box center [877, 218] width 206 height 342
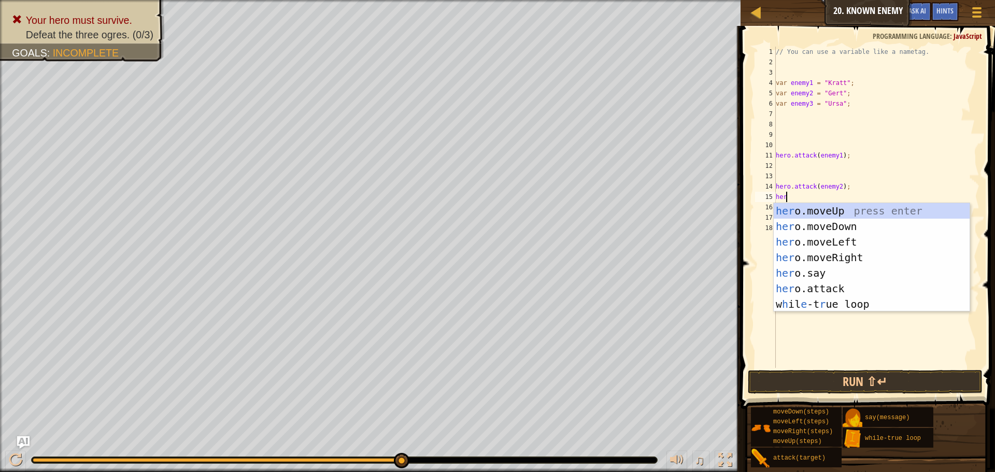
scroll to position [5, 1]
click at [841, 285] on div "her o.moveUp press enter her o.moveDown press enter her o.moveLeft press enter …" at bounding box center [872, 273] width 196 height 140
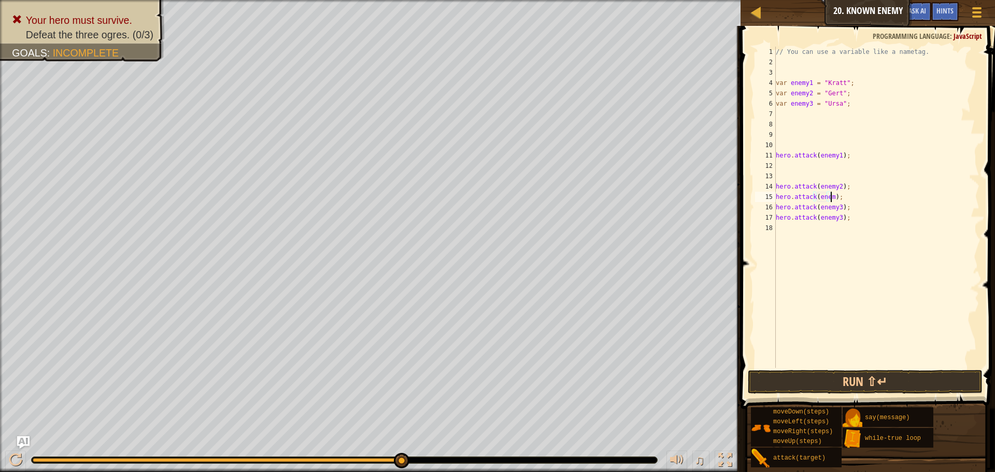
scroll to position [5, 5]
type textarea "hero.attack(enemy2);"
click at [797, 171] on div "// You can use a variable like a nametag. var enemy1 = "[PERSON_NAME]" ; var en…" at bounding box center [877, 218] width 206 height 342
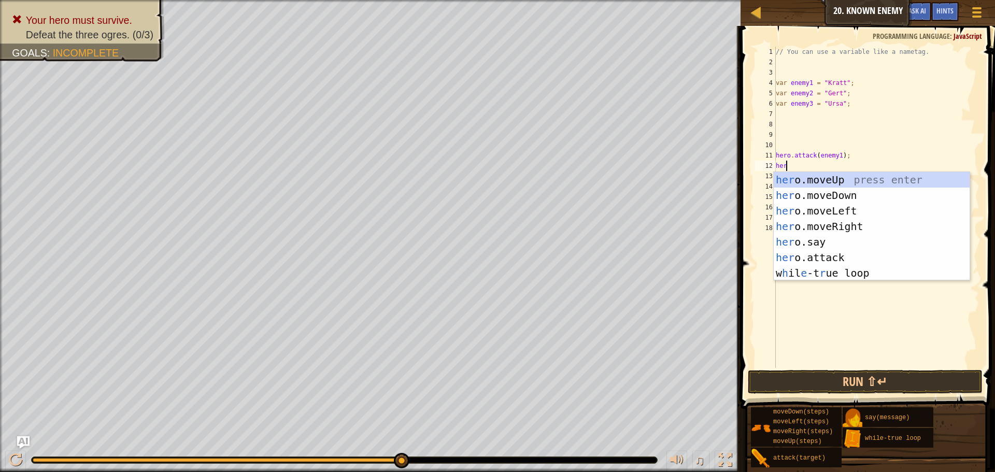
scroll to position [5, 1]
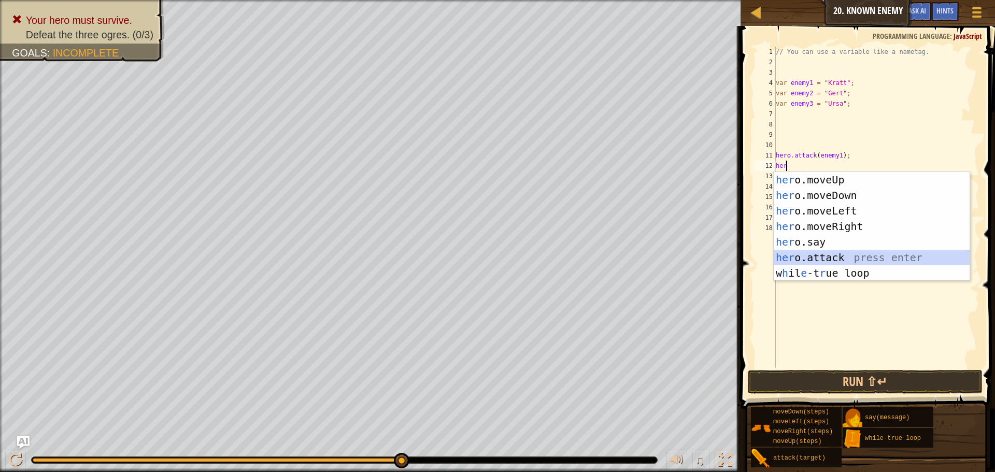
click at [802, 257] on div "her o.moveUp press enter her o.moveDown press enter her o.moveLeft press enter …" at bounding box center [872, 242] width 196 height 140
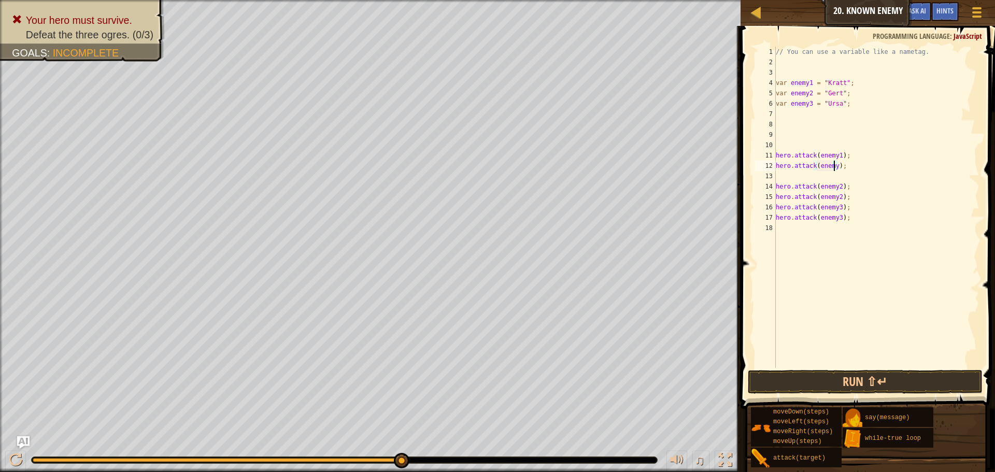
scroll to position [5, 5]
type textarea "hero.attack(enemy1);"
click at [904, 371] on button "Run ⇧↵" at bounding box center [865, 382] width 235 height 24
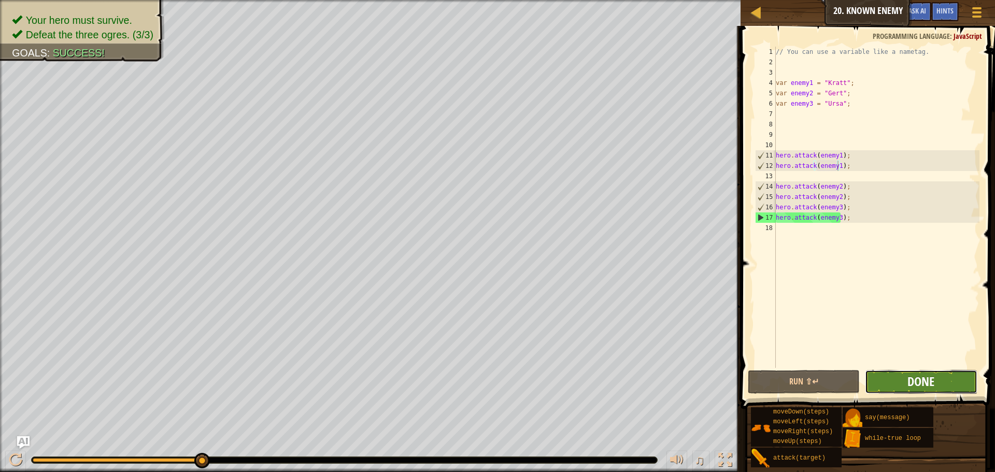
click at [918, 378] on span "Done" at bounding box center [920, 381] width 27 height 17
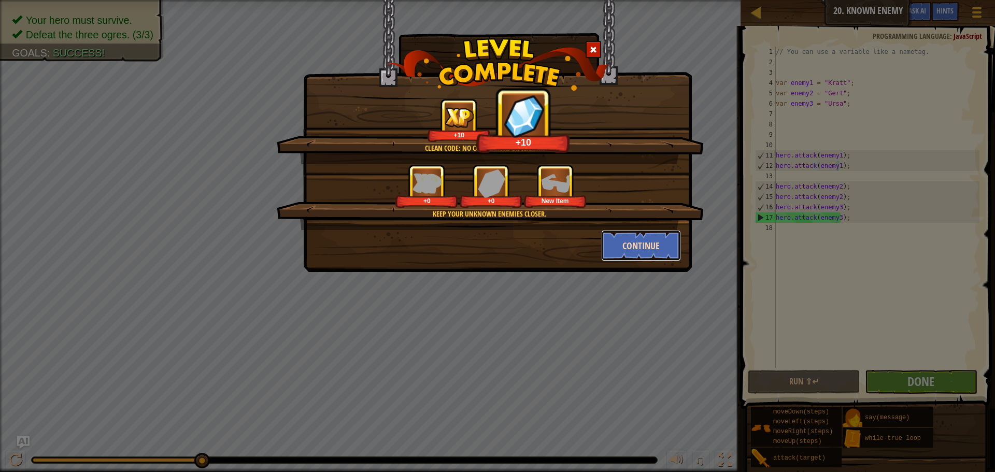
click at [627, 243] on button "Continue" at bounding box center [641, 245] width 80 height 31
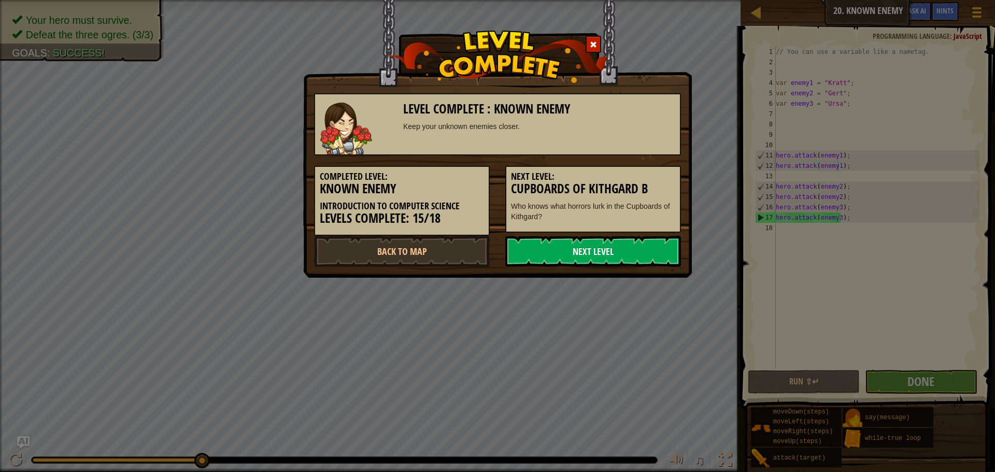
click at [584, 238] on link "Next Level" at bounding box center [593, 251] width 176 height 31
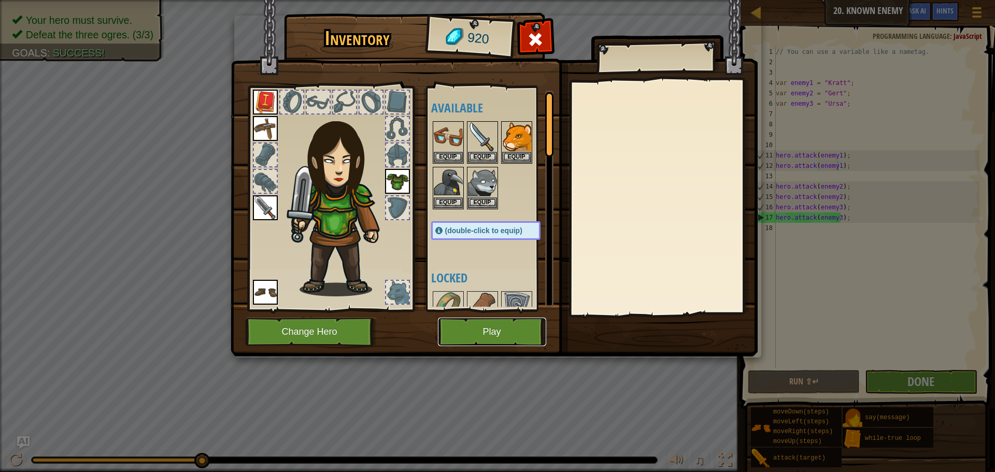
click at [468, 333] on button "Play" at bounding box center [492, 332] width 108 height 29
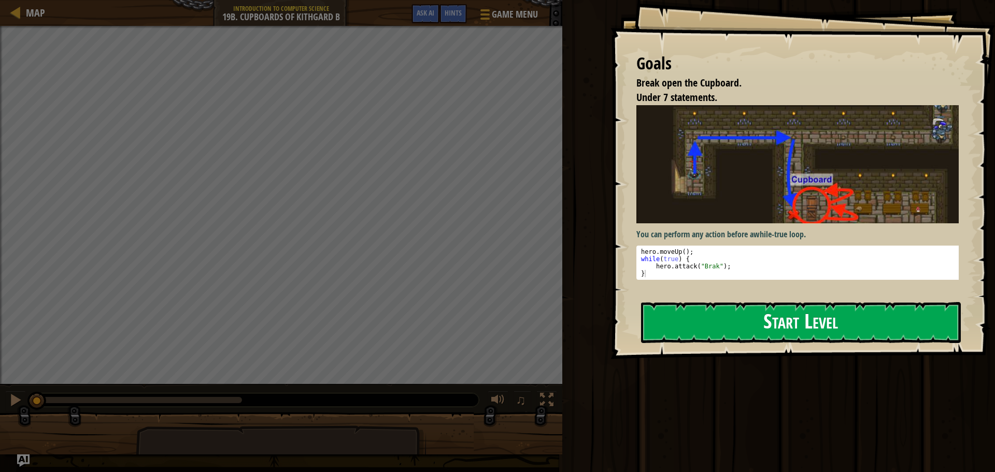
click at [691, 321] on button "Start Level" at bounding box center [801, 322] width 320 height 41
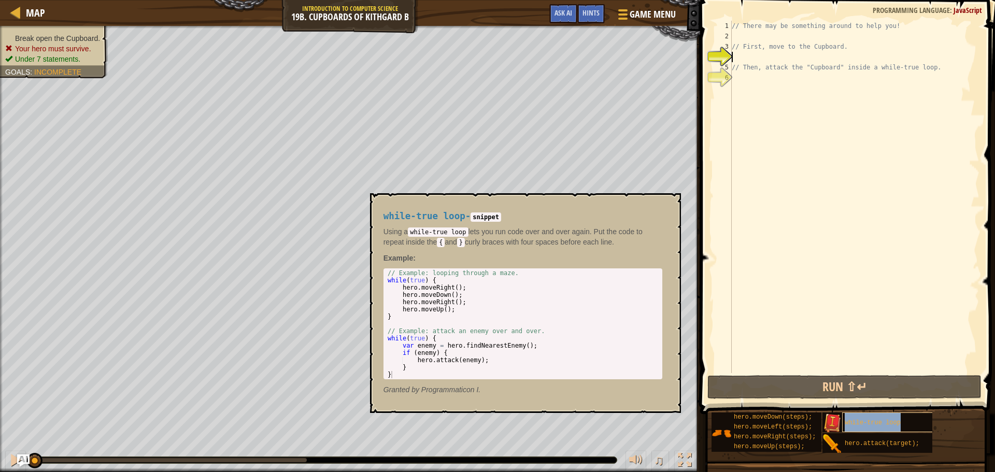
click at [904, 424] on div "while-true loop" at bounding box center [892, 423] width 100 height 20
click at [755, 35] on div "// There may be something around to help you! // First, move to the Cupboard. /…" at bounding box center [855, 207] width 250 height 373
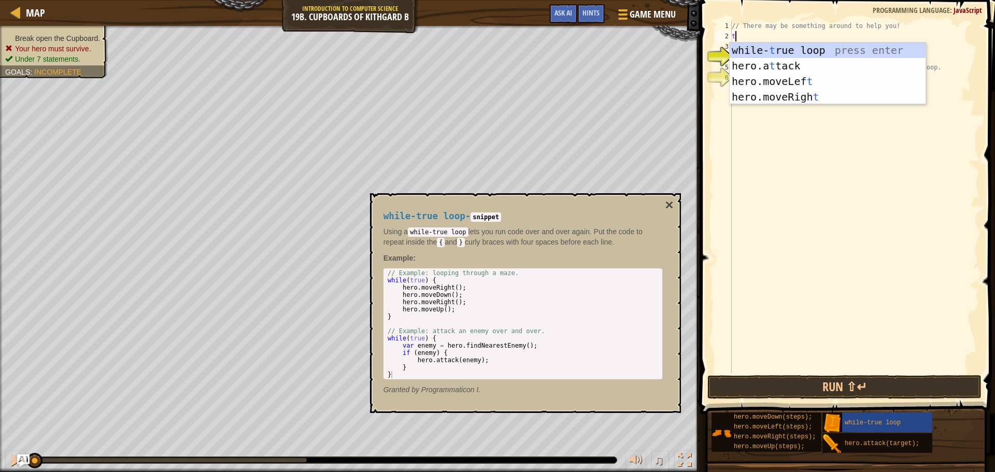
scroll to position [5, 0]
type textarea "tr"
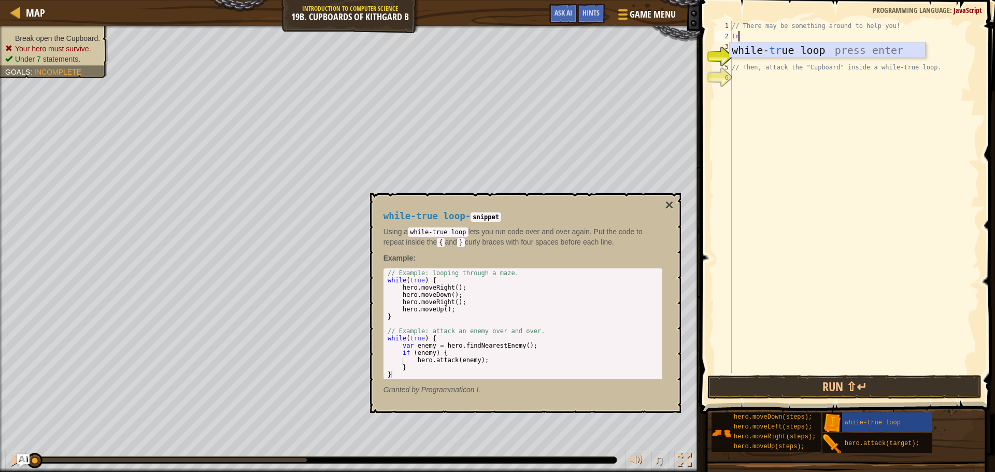
click at [753, 45] on div "while- tr ue loop press enter" at bounding box center [828, 65] width 196 height 47
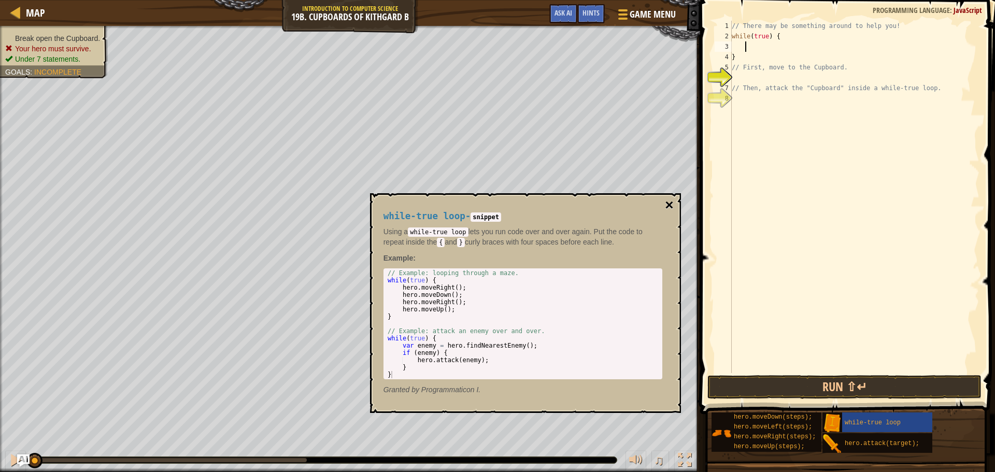
click at [669, 210] on button "×" at bounding box center [669, 205] width 8 height 15
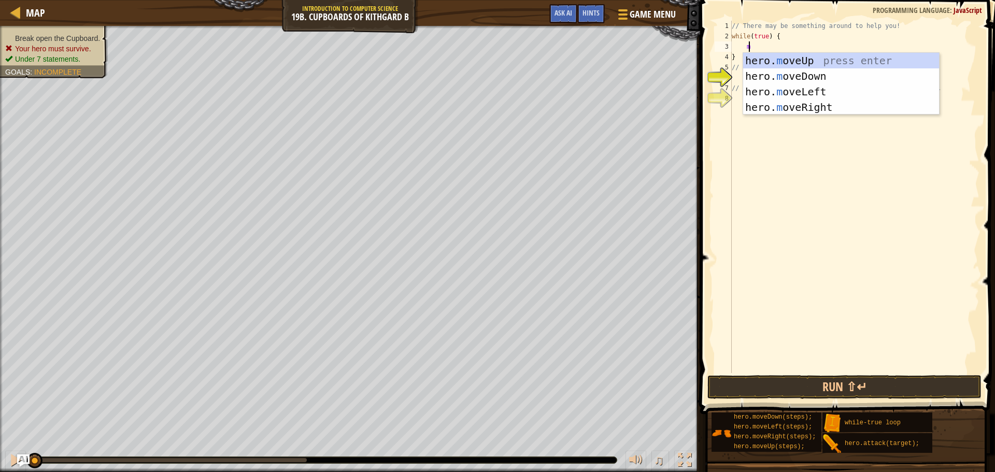
type textarea "mo"
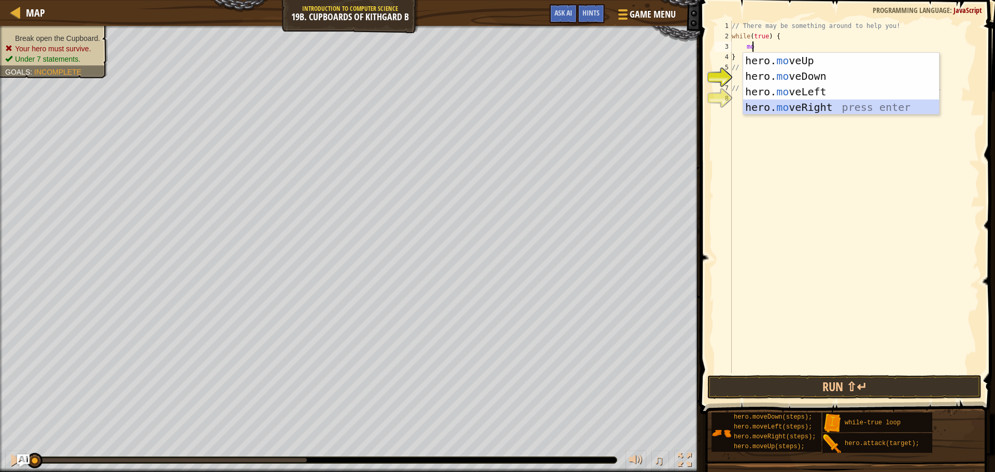
click at [844, 109] on div "hero. mo veUp press enter hero. mo veDown press enter hero. mo veLeft press ent…" at bounding box center [841, 99] width 196 height 93
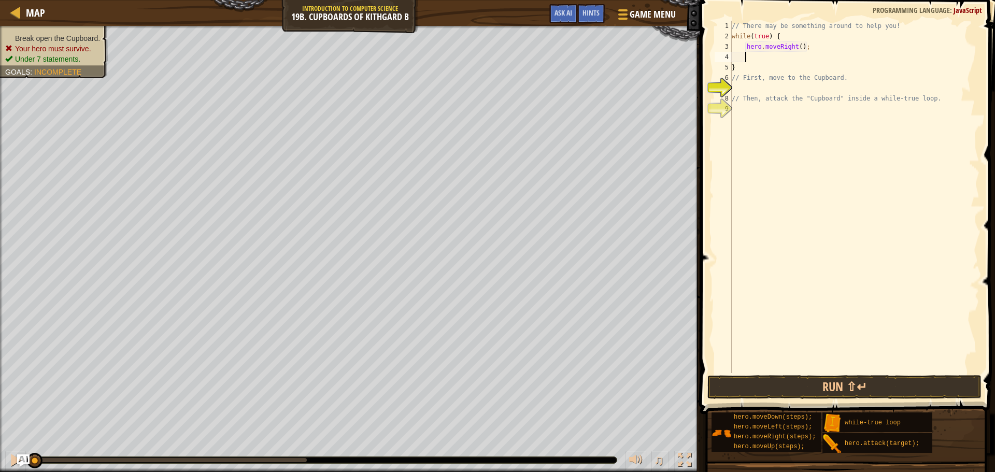
type textarea "m"
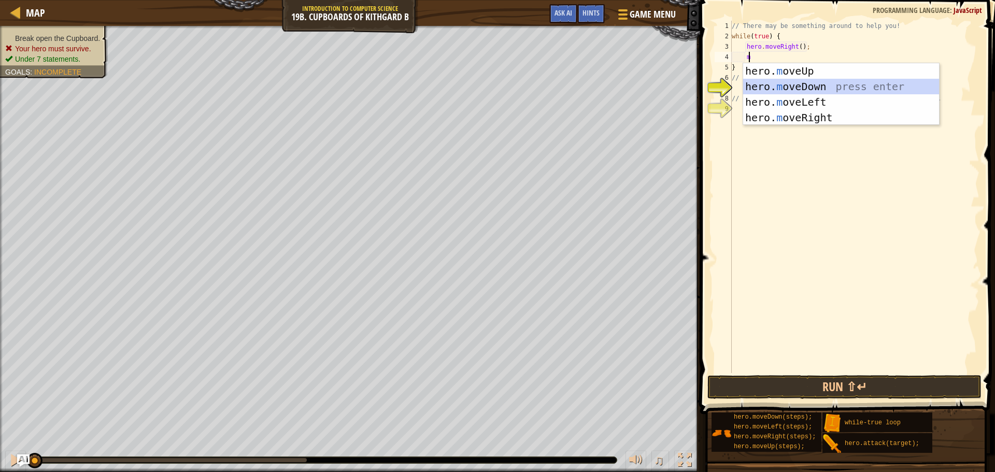
click at [817, 89] on div "hero. m oveUp press enter hero. m oveDown press enter hero. m oveLeft press ent…" at bounding box center [841, 109] width 196 height 93
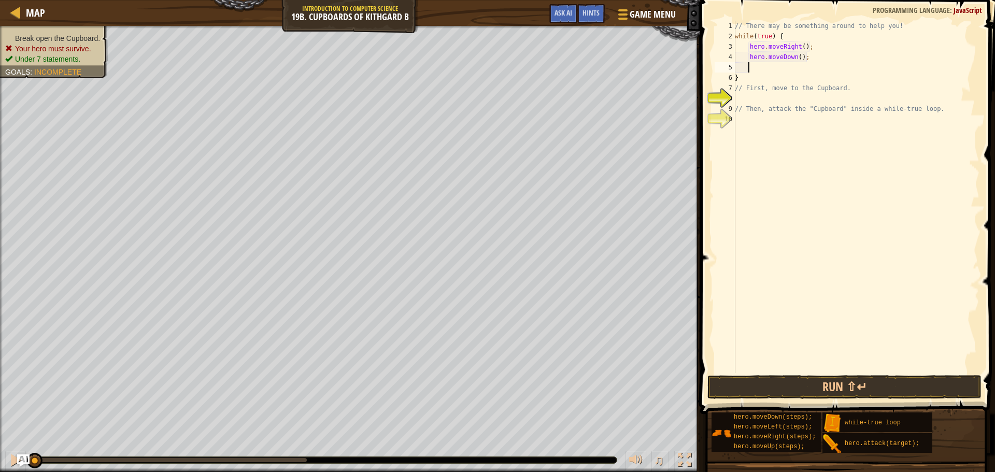
click at [794, 59] on div "// There may be something around to help you! while ( true ) { hero . moveRight…" at bounding box center [856, 207] width 247 height 373
click at [765, 380] on button "Run ⇧↵" at bounding box center [844, 387] width 274 height 24
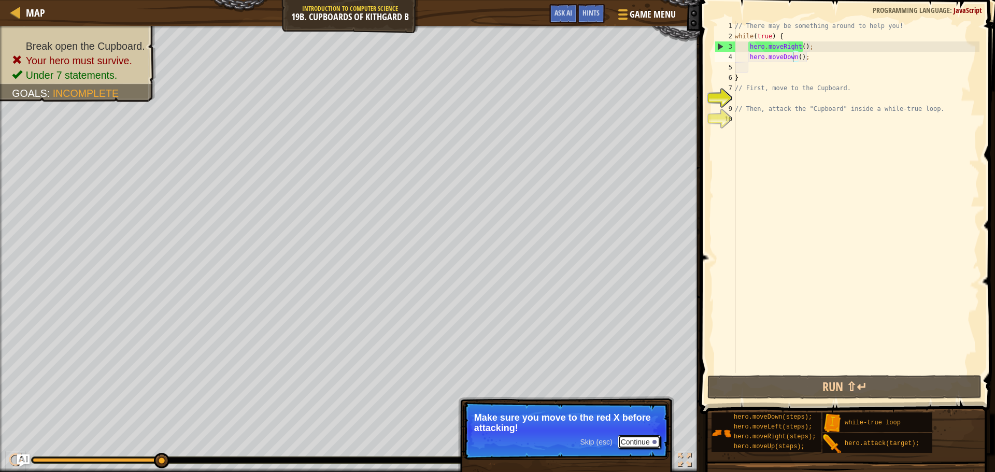
click at [640, 437] on button "Continue" at bounding box center [639, 441] width 43 height 13
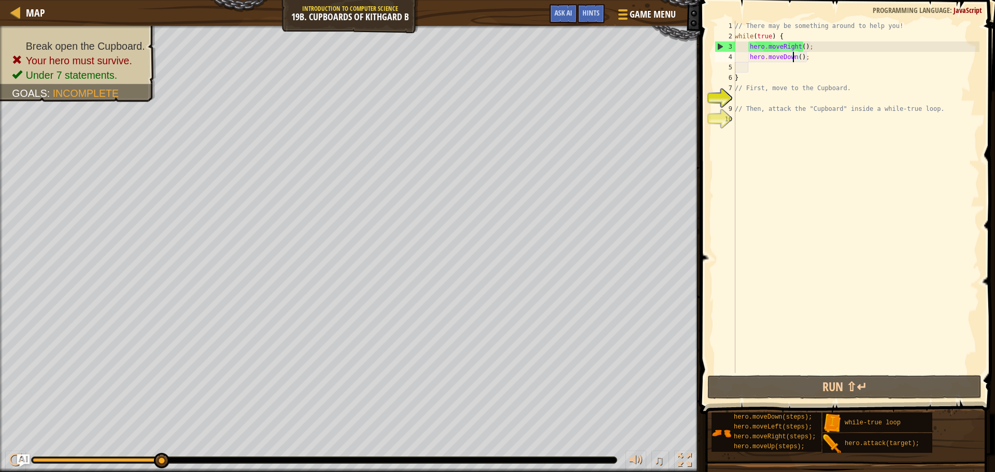
click at [754, 76] on div "// There may be something around to help you! while ( true ) { hero . moveRight…" at bounding box center [856, 207] width 247 height 373
click at [771, 62] on div "// There may be something around to help you! while ( true ) { hero . moveRight…" at bounding box center [856, 207] width 247 height 373
type textarea "hero.moveDown();"
click at [771, 68] on div "// There may be something around to help you! while ( true ) { hero . moveRight…" at bounding box center [856, 207] width 247 height 373
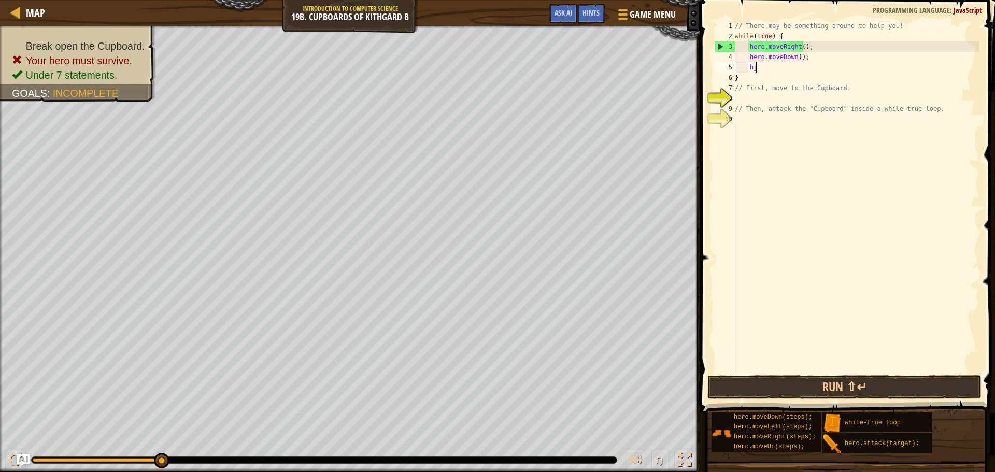
scroll to position [5, 1]
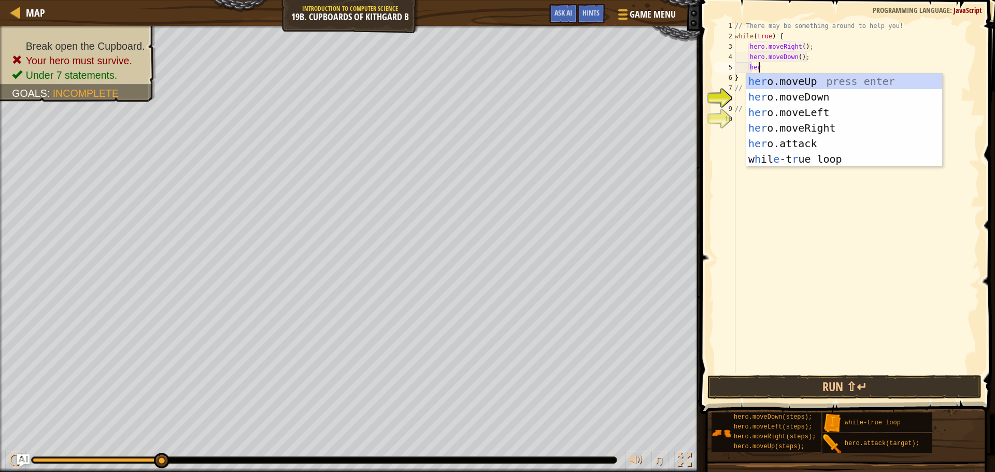
type textarea "hero"
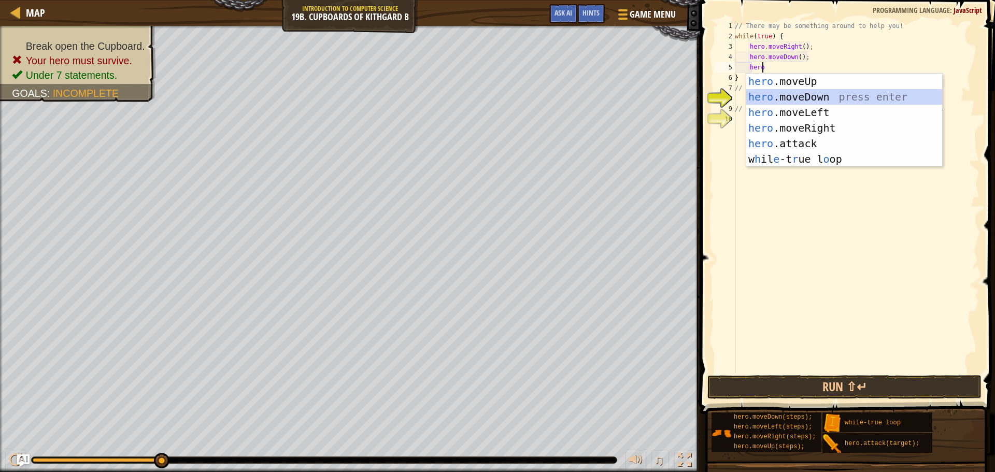
click at [796, 101] on div "hero .moveUp press enter hero .moveDown press enter hero .moveLeft press enter …" at bounding box center [844, 136] width 196 height 124
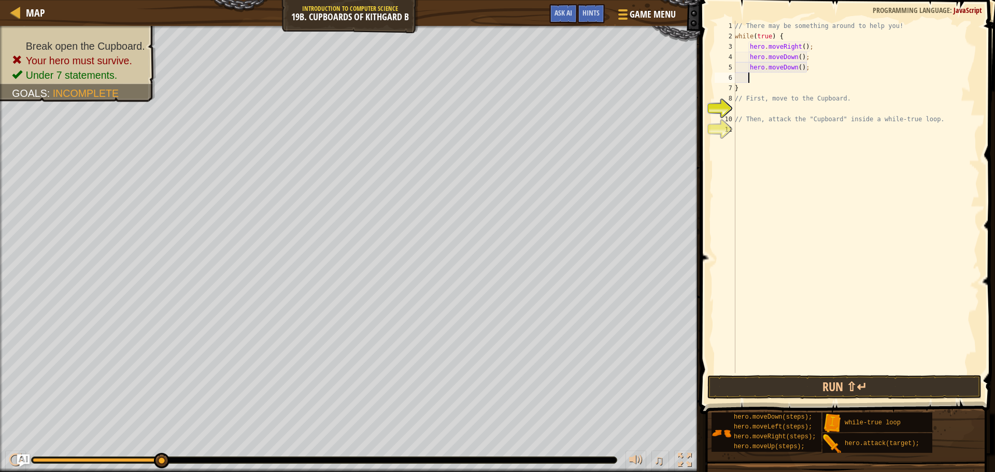
click at [796, 67] on div "// There may be something around to help you! while ( true ) { hero . moveRight…" at bounding box center [856, 207] width 247 height 373
click at [803, 385] on button "Run ⇧↵" at bounding box center [844, 387] width 274 height 24
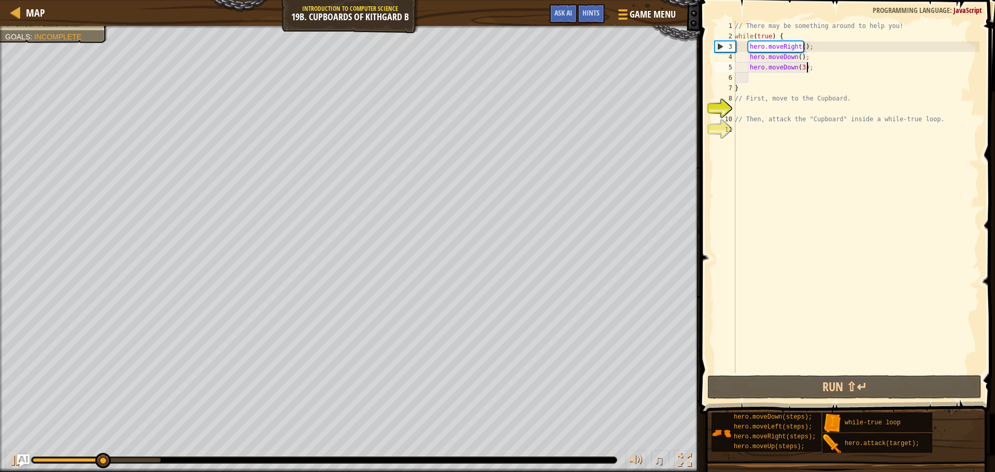
click at [823, 66] on div "// There may be something around to help you! while ( true ) { hero . moveRight…" at bounding box center [856, 207] width 247 height 373
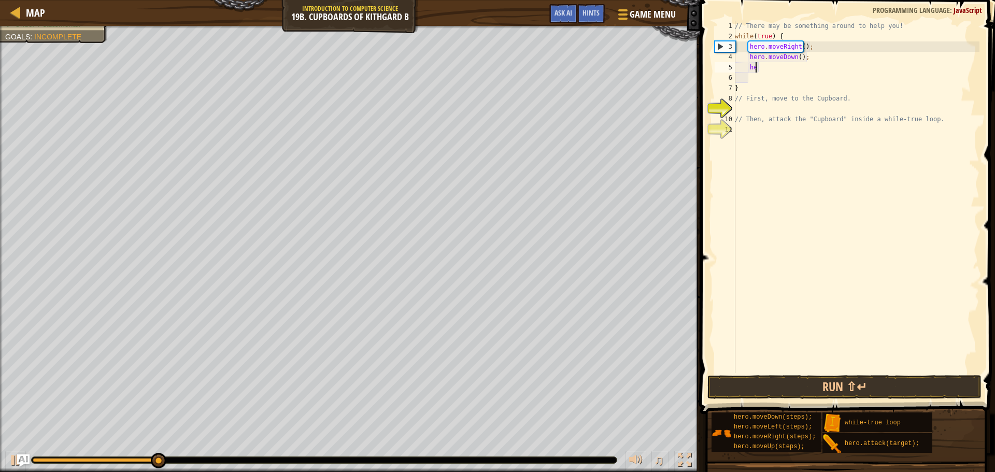
type textarea "h"
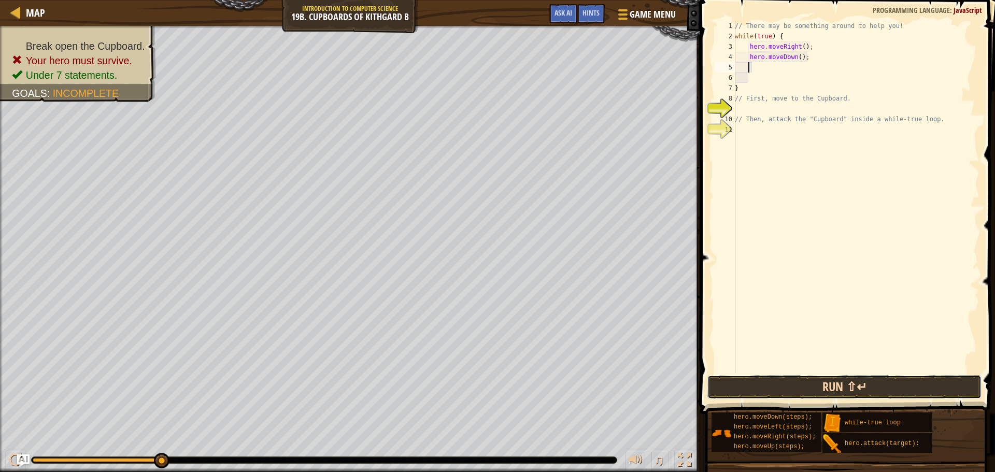
drag, startPoint x: 824, startPoint y: 380, endPoint x: 818, endPoint y: 379, distance: 5.7
click at [821, 380] on button "Run ⇧↵" at bounding box center [844, 387] width 274 height 24
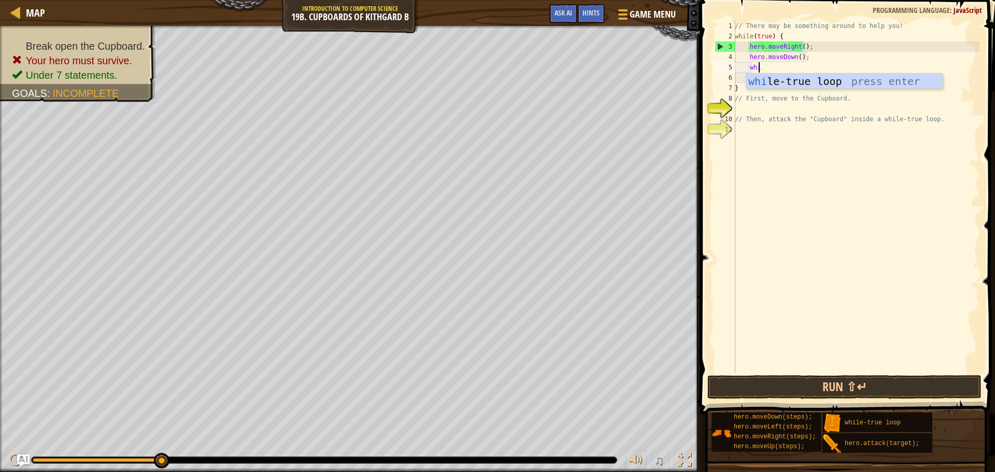
scroll to position [5, 2]
type textarea "w"
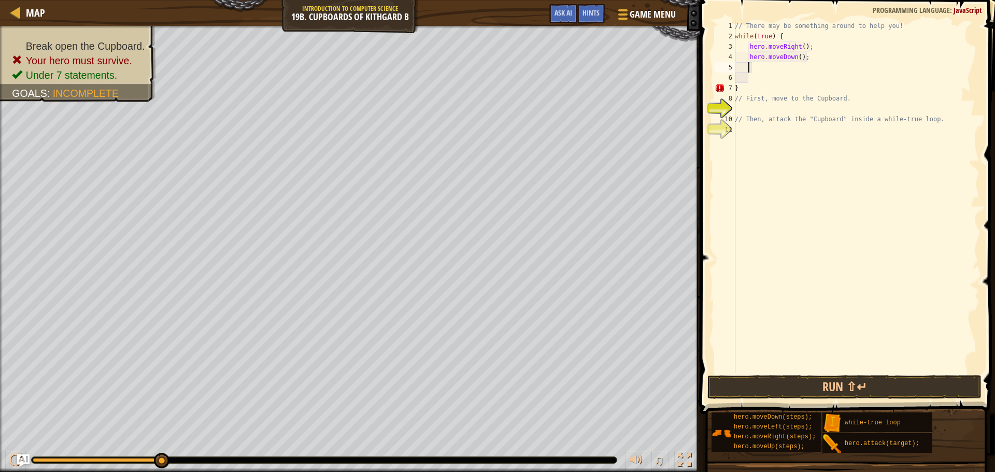
scroll to position [5, 1]
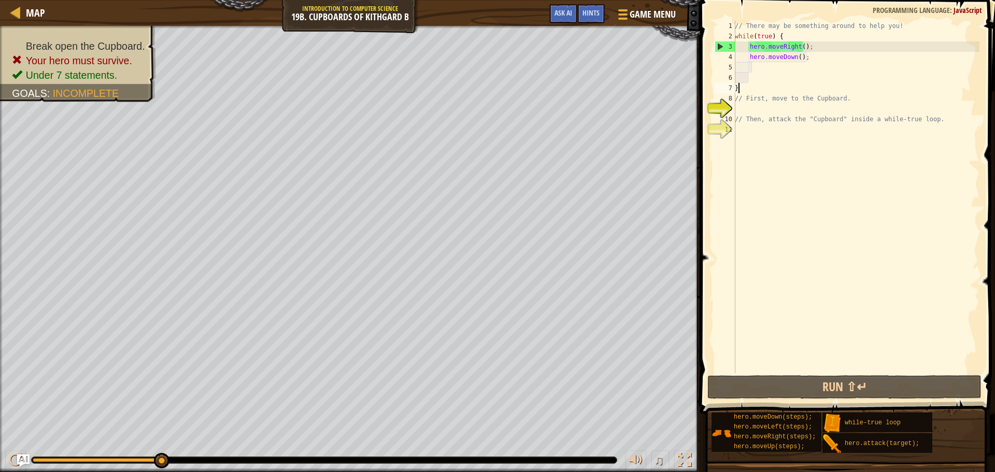
click at [755, 84] on div "// There may be something around to help you! while ( true ) { hero . moveRight…" at bounding box center [856, 207] width 247 height 373
type textarea "}"
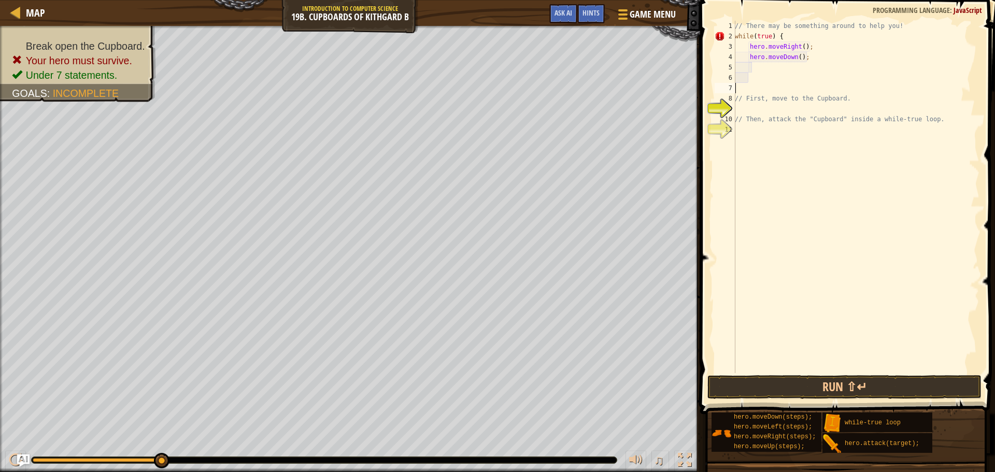
click at [761, 73] on div "// There may be something around to help you! while ( true ) { hero . moveRight…" at bounding box center [856, 207] width 247 height 373
click at [750, 65] on div "// There may be something around to help you! while ( true ) { hero . moveRight…" at bounding box center [856, 207] width 247 height 373
type textarea "{"
click at [754, 389] on button "Run ⇧↵" at bounding box center [844, 387] width 274 height 24
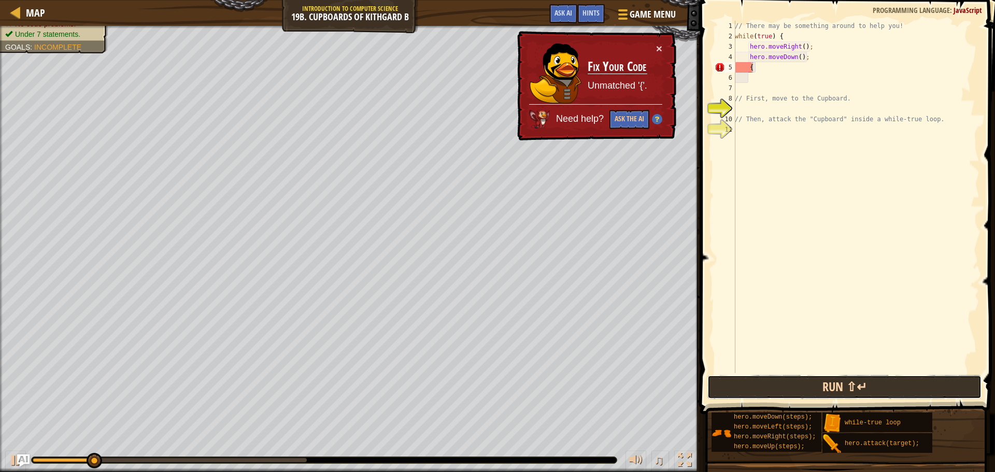
click at [759, 389] on button "Run ⇧↵" at bounding box center [844, 387] width 274 height 24
click at [718, 381] on button "Run ⇧↵" at bounding box center [844, 387] width 274 height 24
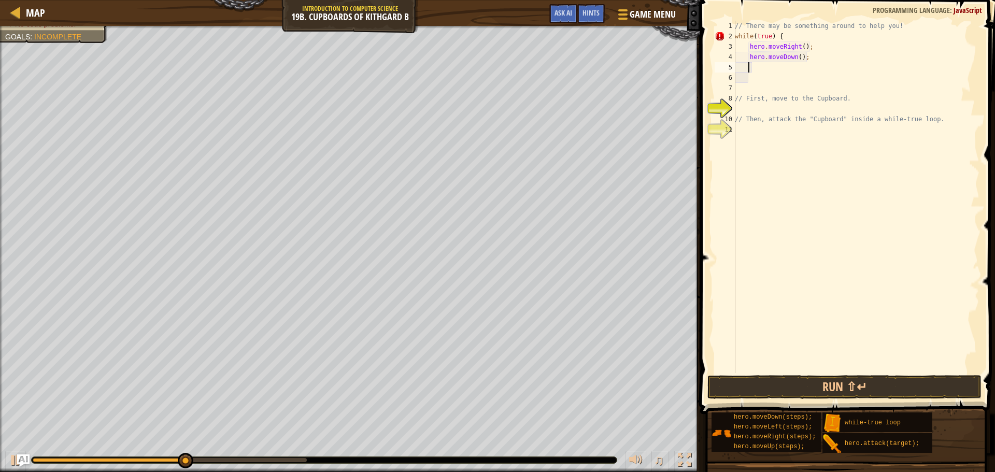
type textarea "}"
click at [742, 75] on div "// There may be something around to help you! while ( true ) { hero . moveRight…" at bounding box center [856, 207] width 247 height 373
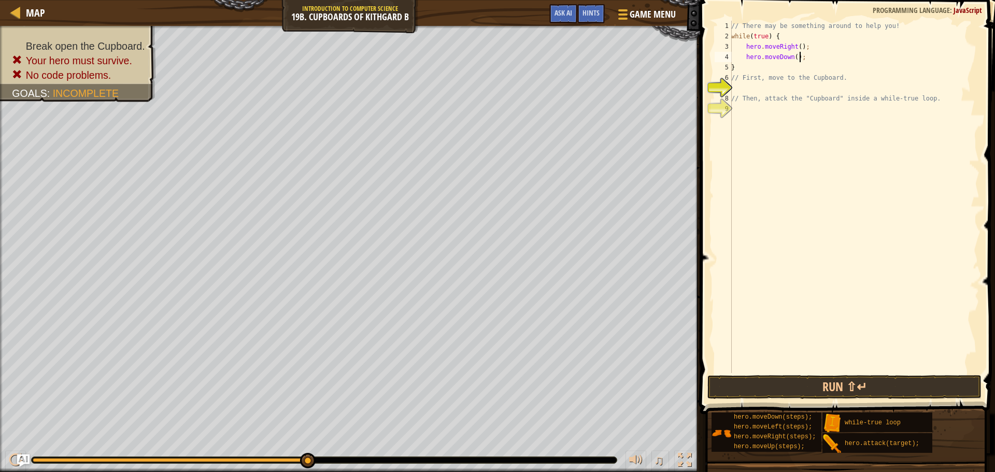
drag, startPoint x: 745, startPoint y: 75, endPoint x: 745, endPoint y: 83, distance: 8.3
click at [745, 82] on div "// There may be something around to help you! while ( true ) { hero . moveRight…" at bounding box center [854, 207] width 250 height 373
type textarea "// First, move to the Cupboard."
click at [744, 88] on div "// There may be something around to help you! while ( true ) { hero . moveRight…" at bounding box center [854, 207] width 250 height 373
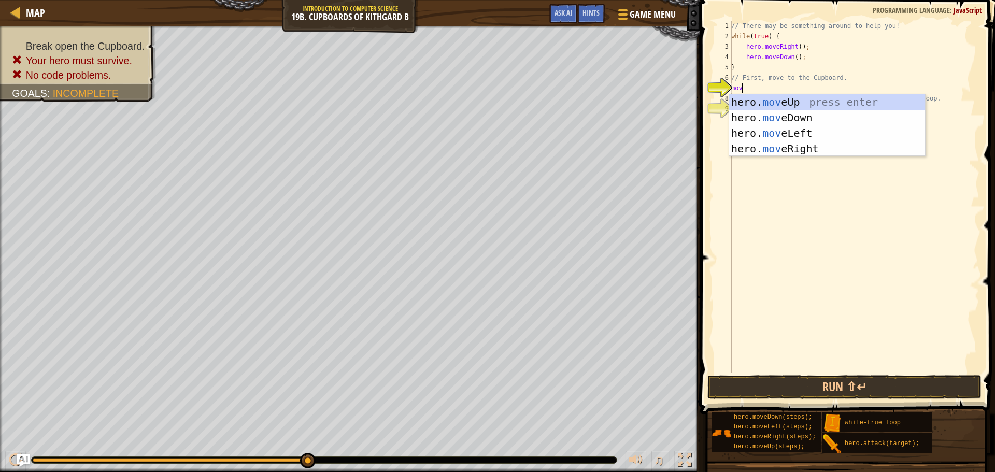
type textarea "move"
click at [768, 109] on div "hero. move Up press enter hero. move Down press enter hero. move Left press ent…" at bounding box center [827, 140] width 196 height 93
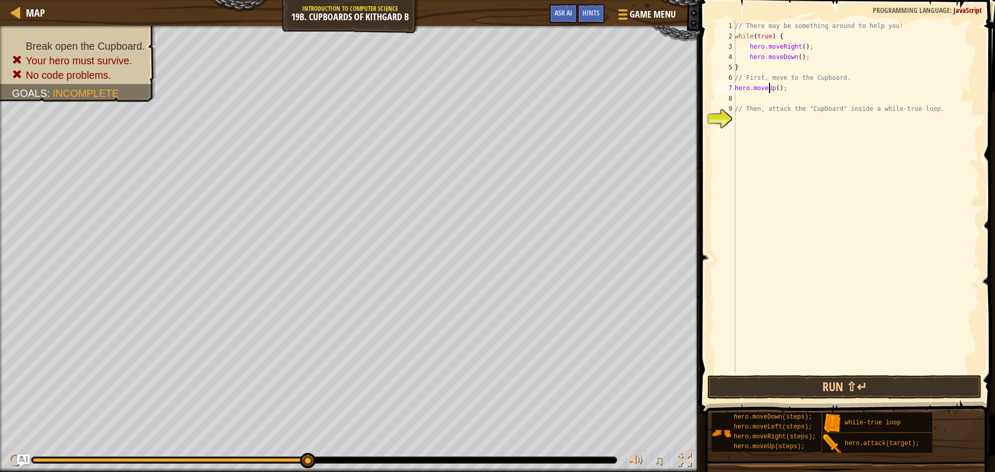
click at [770, 88] on div "// There may be something around to help you! while ( true ) { hero . moveRight…" at bounding box center [856, 207] width 247 height 373
click at [772, 88] on div "// There may be something around to help you! while ( true ) { hero . moveRight…" at bounding box center [856, 207] width 247 height 373
click at [782, 100] on div "hero.moveDown press enter" at bounding box center [831, 117] width 196 height 47
click at [790, 88] on div "// There may be something around to help you! while ( true ) { hero . moveRight…" at bounding box center [856, 207] width 247 height 373
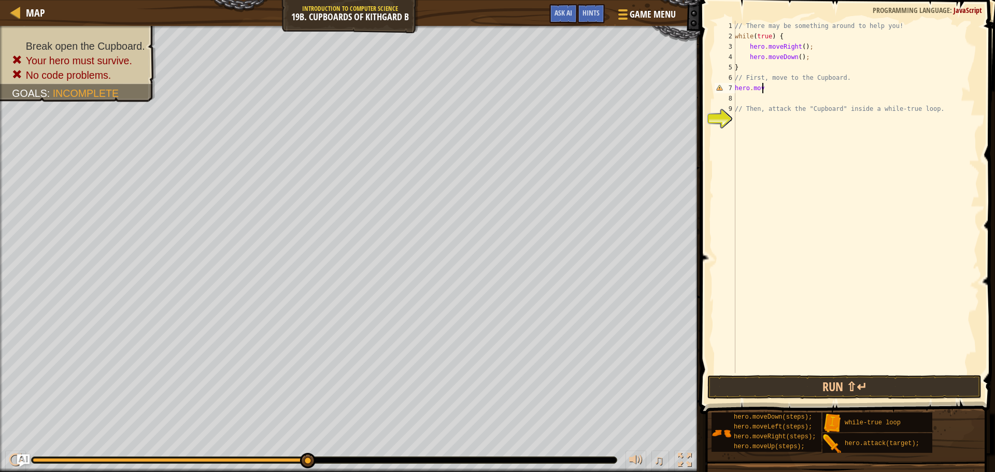
scroll to position [5, 1]
type textarea "h"
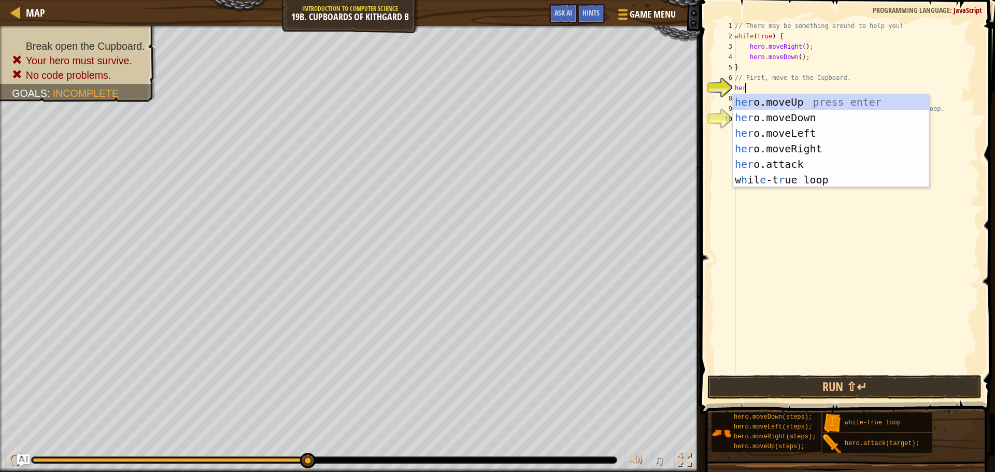
type textarea "hero"
click at [785, 111] on div "hero .moveUp press enter hero .moveDown press enter hero .moveLeft press enter …" at bounding box center [831, 156] width 196 height 124
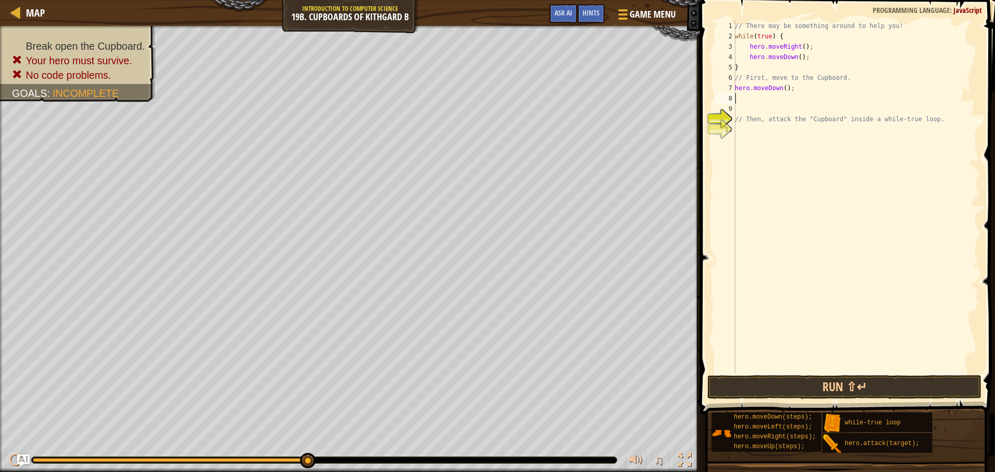
scroll to position [5, 0]
click at [781, 87] on div "// There may be something around to help you! while ( true ) { hero . moveRight…" at bounding box center [856, 207] width 247 height 373
type textarea "hero.moveDown(3);"
click at [763, 99] on div "// There may be something around to help you! while ( true ) { hero . moveRight…" at bounding box center [856, 207] width 247 height 373
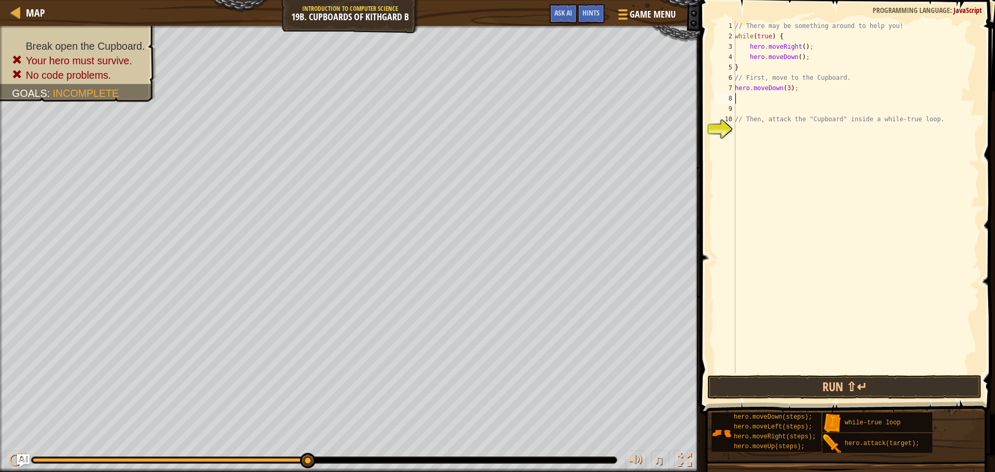
scroll to position [5, 0]
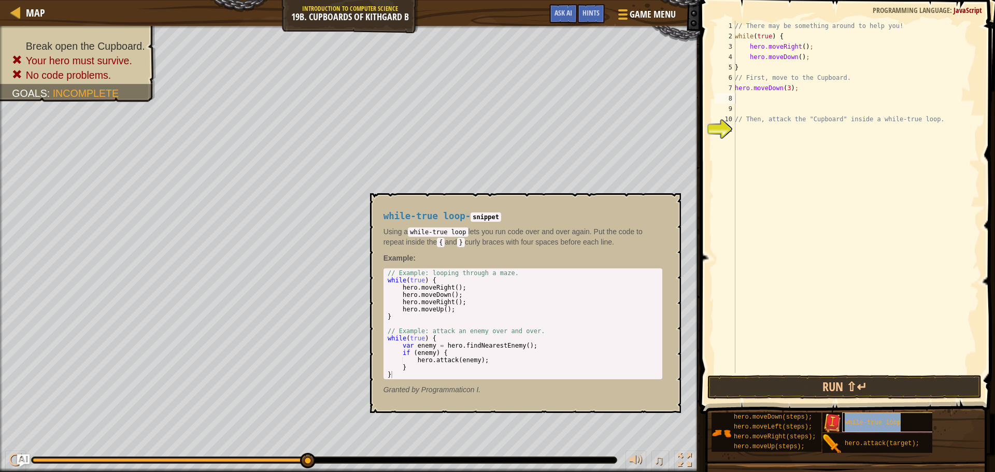
click at [853, 415] on div "while-true loop" at bounding box center [892, 423] width 100 height 20
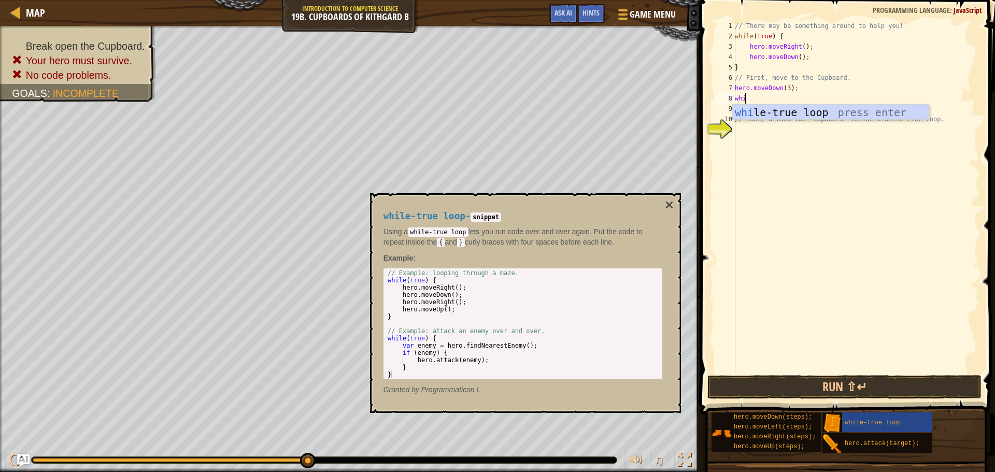
scroll to position [5, 1]
type textarea "while"
click at [754, 107] on div "while -true loop press enter" at bounding box center [831, 128] width 196 height 47
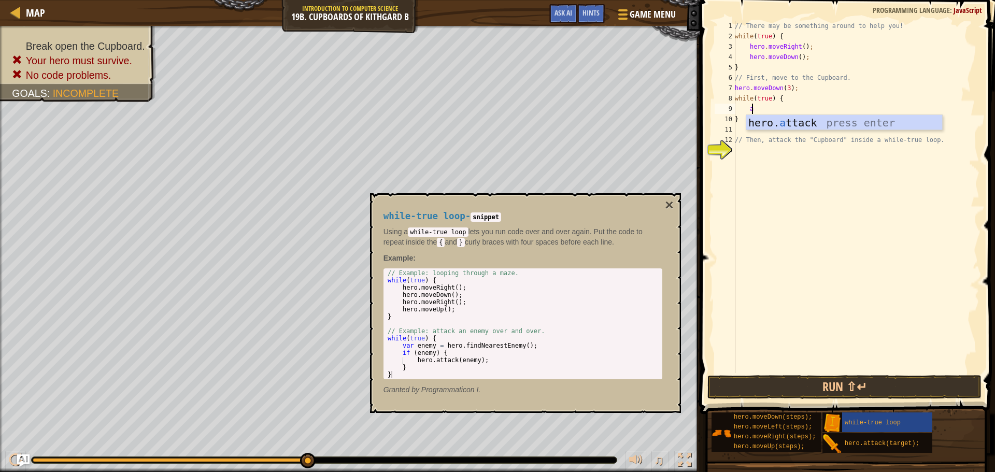
scroll to position [5, 1]
click at [762, 125] on div "hero. att ack press enter" at bounding box center [844, 138] width 196 height 47
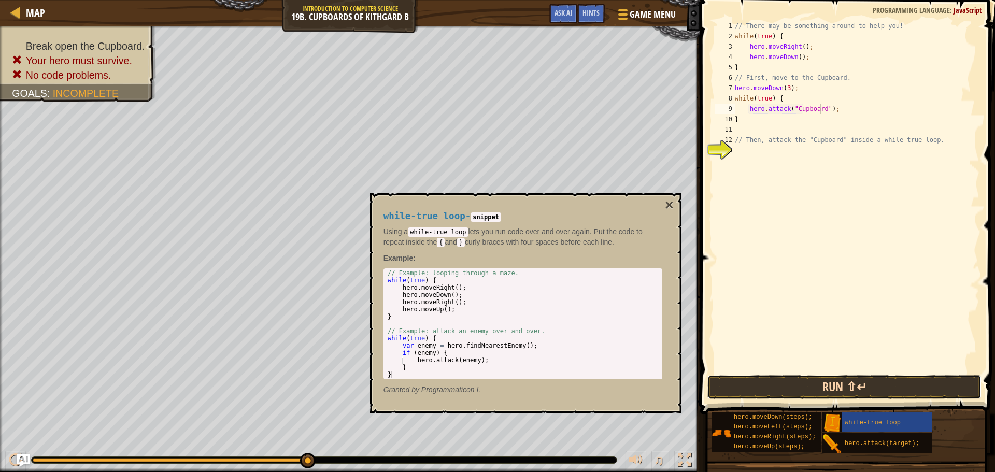
click at [796, 391] on button "Run ⇧↵" at bounding box center [844, 387] width 274 height 24
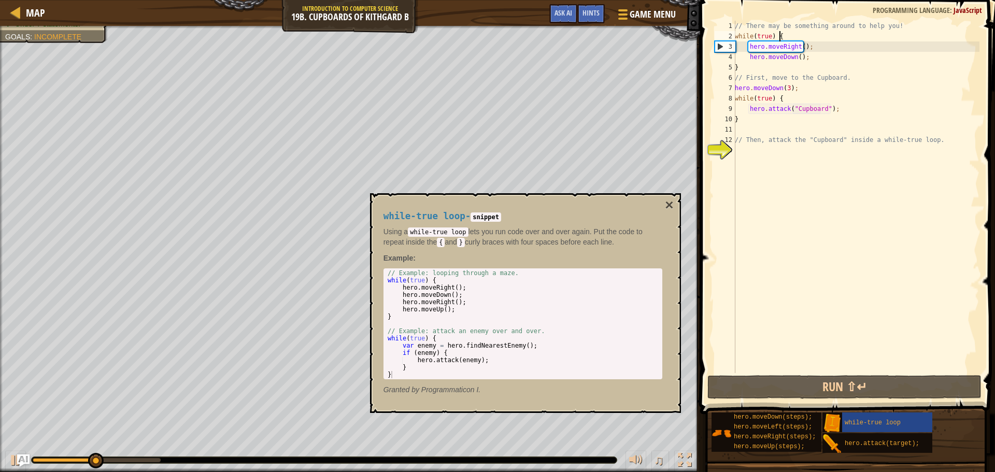
click at [800, 35] on div "// There may be something around to help you! while ( true ) { hero . moveRight…" at bounding box center [856, 207] width 247 height 373
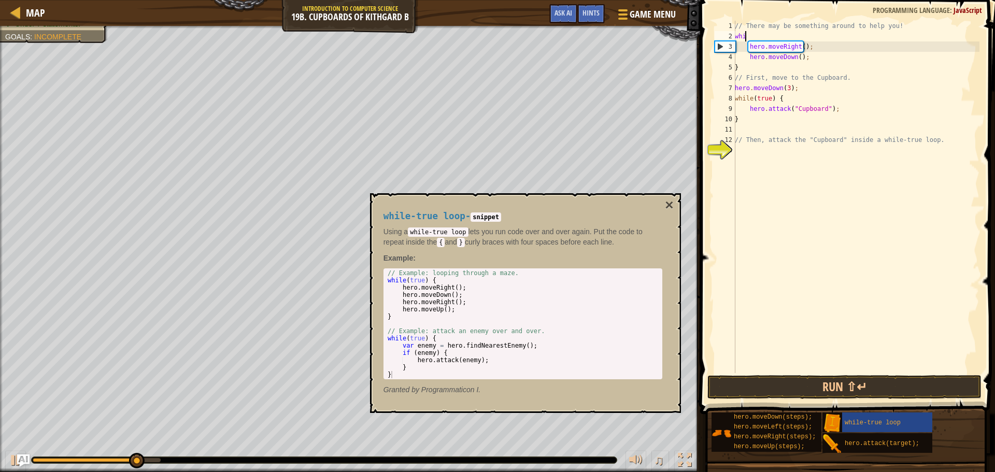
scroll to position [5, 0]
type textarea "w"
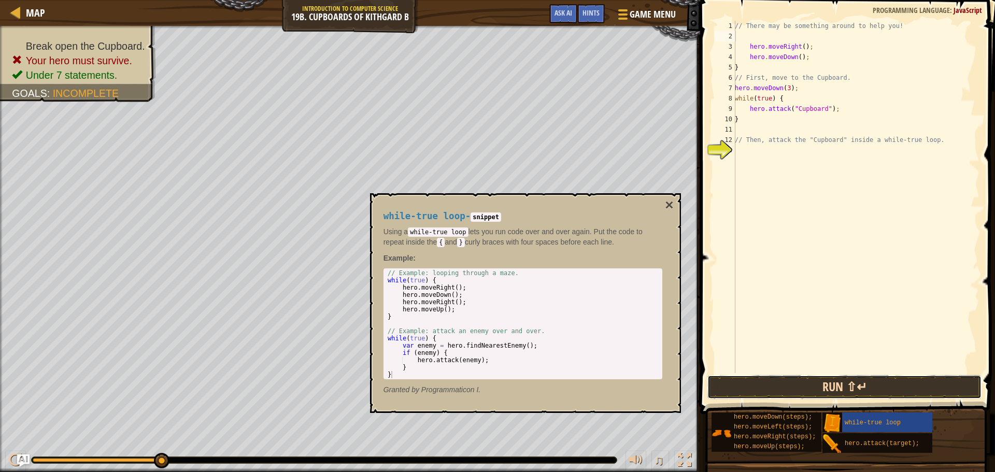
click at [750, 384] on button "Run ⇧↵" at bounding box center [844, 387] width 274 height 24
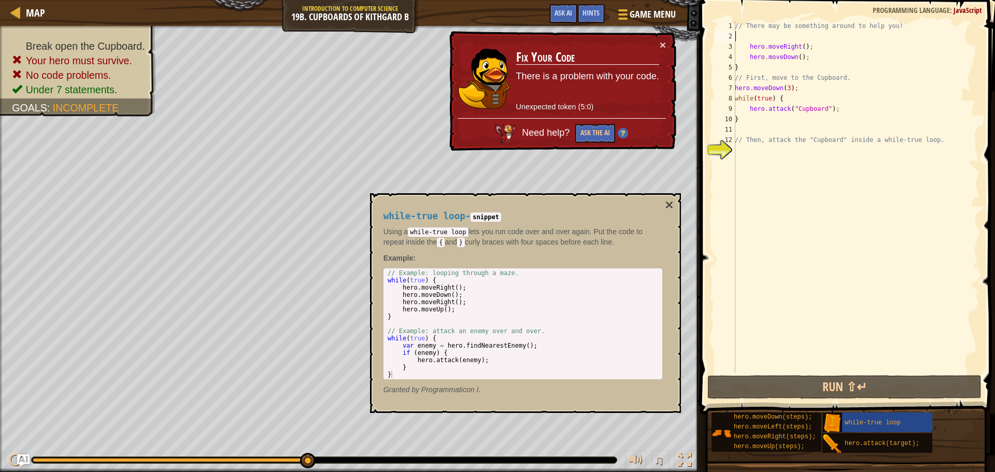
click at [812, 67] on div "// There may be something around to help you! hero . moveRight ( ) ; hero . mov…" at bounding box center [856, 207] width 247 height 373
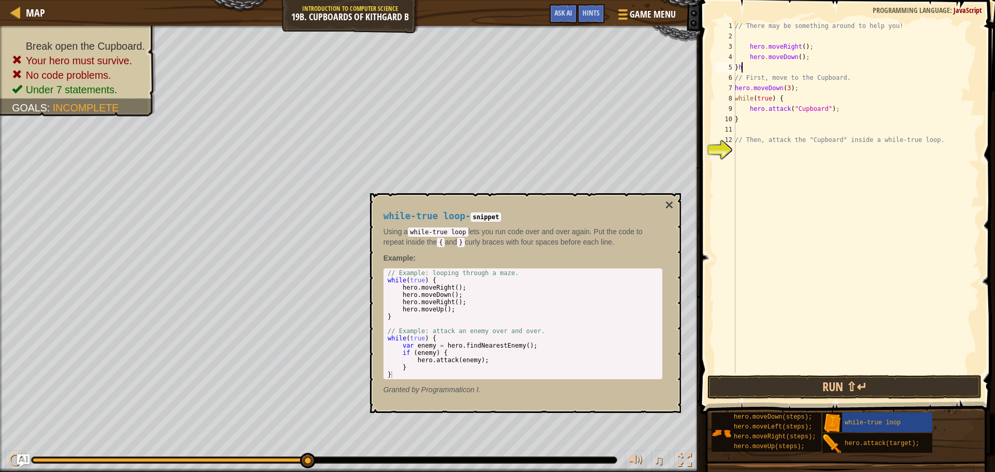
type textarea "}"
type textarea "hero.moveDown();"
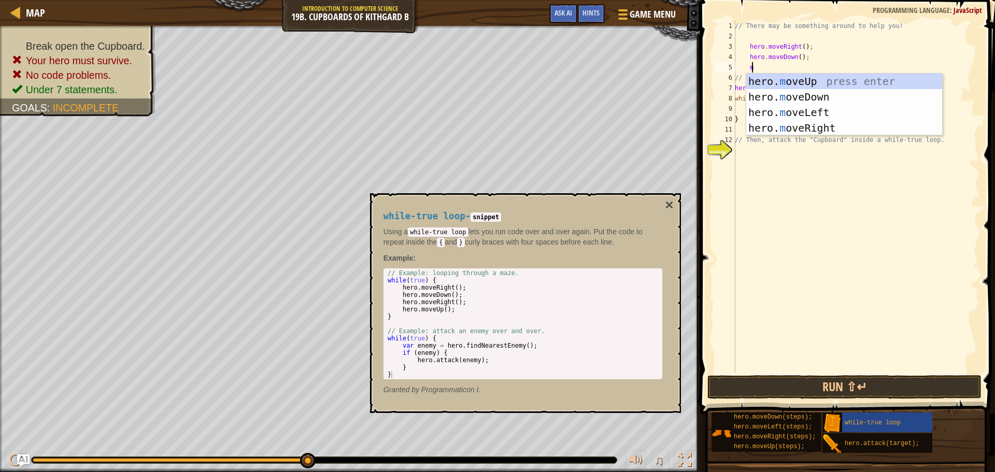
type textarea "mo"
click at [837, 126] on div "hero. mo veUp press enter hero. mo veDown press enter hero. mo veLeft press ent…" at bounding box center [844, 120] width 196 height 93
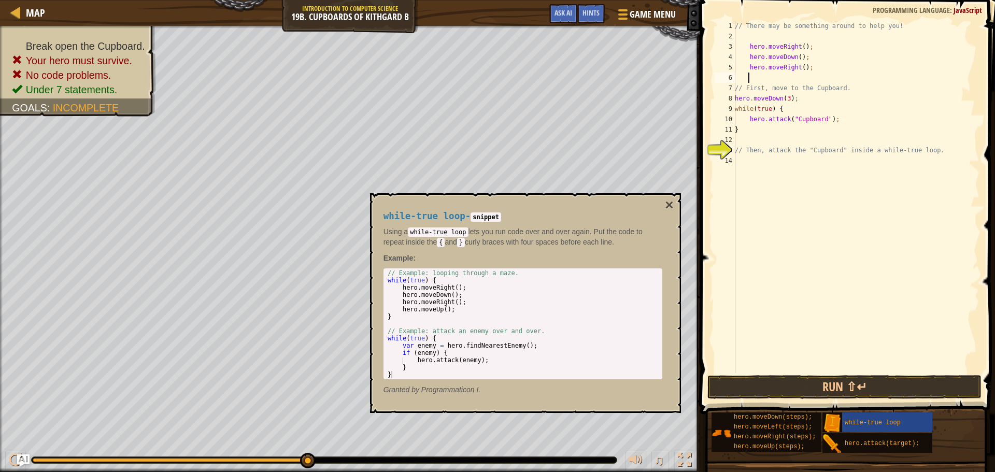
scroll to position [5, 1]
click at [903, 124] on div "// There may be something around to help you! hero . moveRight ( ) ; hero . mov…" at bounding box center [856, 207] width 247 height 373
click at [910, 123] on div "// There may be something around to help you! hero . moveRight ( ) ; hero . mov…" at bounding box center [856, 207] width 247 height 373
type textarea "h"
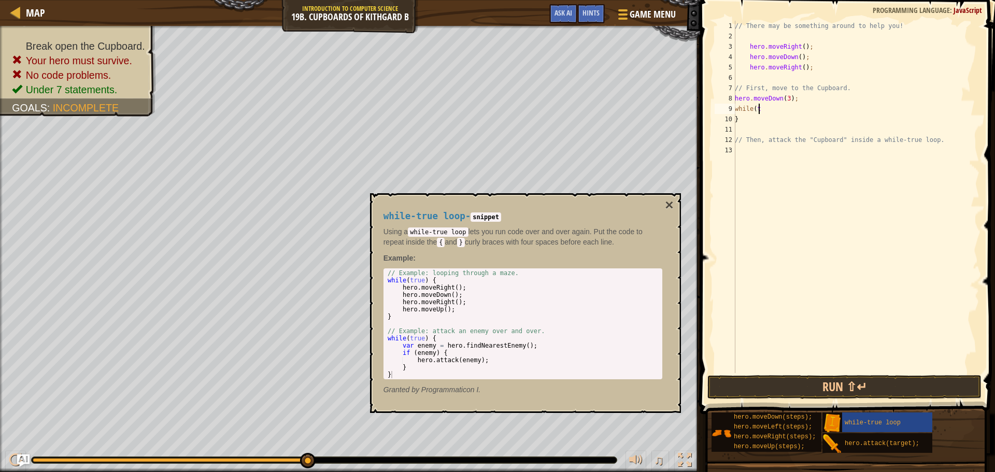
type textarea "w"
type textarea "h"
click at [751, 109] on div "// There may be something around to help you! hero . moveRight ( ) ; hero . mov…" at bounding box center [856, 207] width 247 height 373
type textarea "}"
click at [771, 79] on div "// There may be something around to help you! hero . moveRight ( ) ; hero . mov…" at bounding box center [856, 207] width 247 height 373
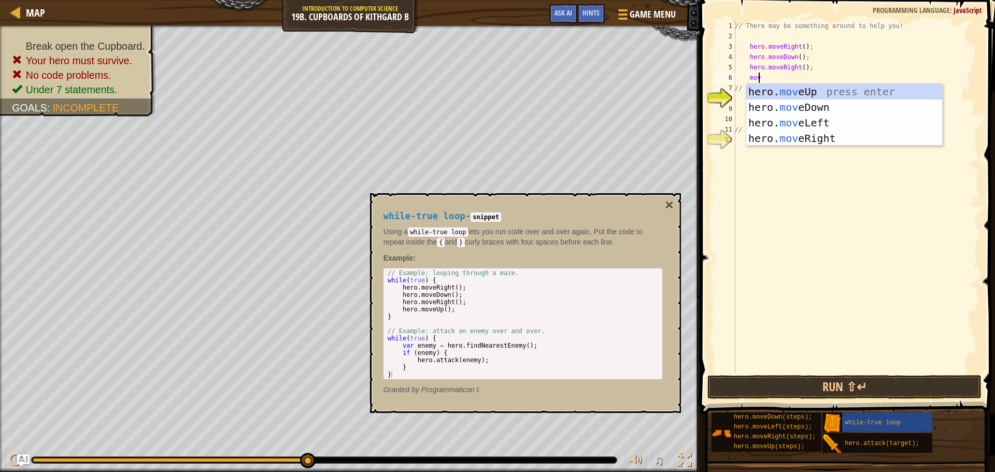
type textarea "move"
click at [823, 107] on div "hero. move Up press enter hero. move Down press enter hero. move Left press ent…" at bounding box center [844, 130] width 196 height 93
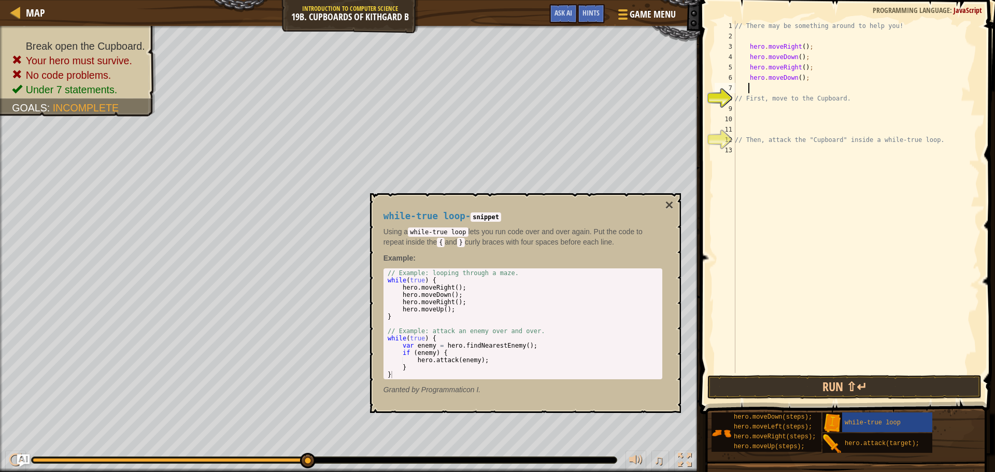
scroll to position [5, 1]
click at [796, 79] on div "// There may be something around to help you! hero . moveRight ( ) ; hero . mov…" at bounding box center [856, 207] width 247 height 373
type textarea "hero.moveDown(3);"
click at [751, 92] on div "// There may be something around to help you! hero . moveRight ( ) ; hero . mov…" at bounding box center [856, 207] width 247 height 373
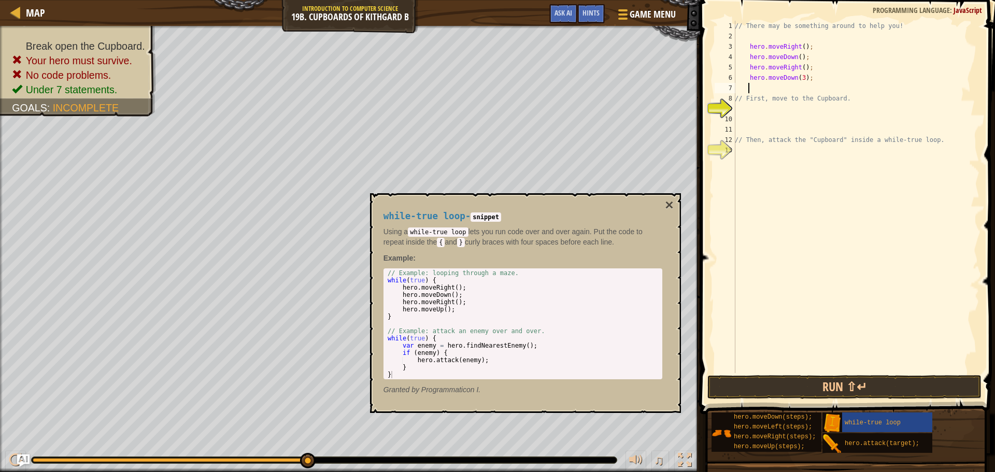
scroll to position [5, 1]
type textarea "lo"
click at [770, 101] on div "while-true lo op press enter" at bounding box center [844, 117] width 196 height 47
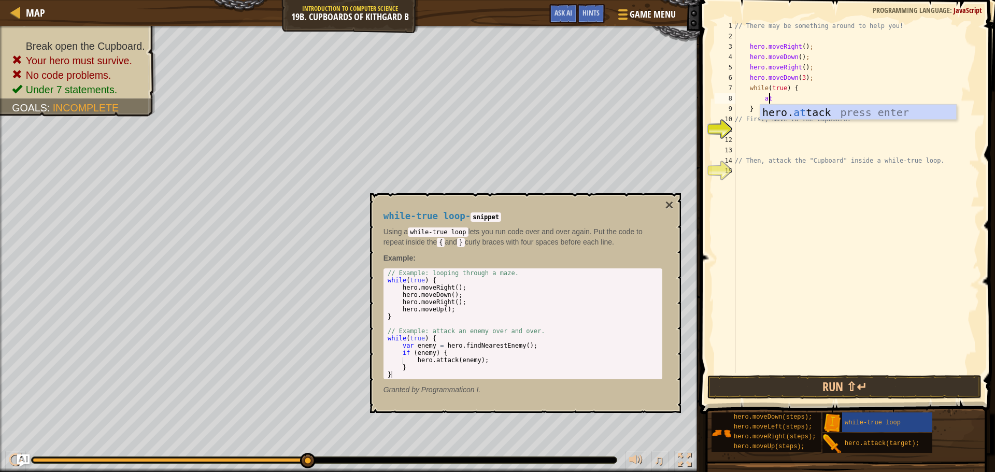
scroll to position [5, 3]
click at [820, 116] on div "hero. att ack press enter" at bounding box center [858, 128] width 196 height 47
type textarea "hero.attack("Cupboard");"
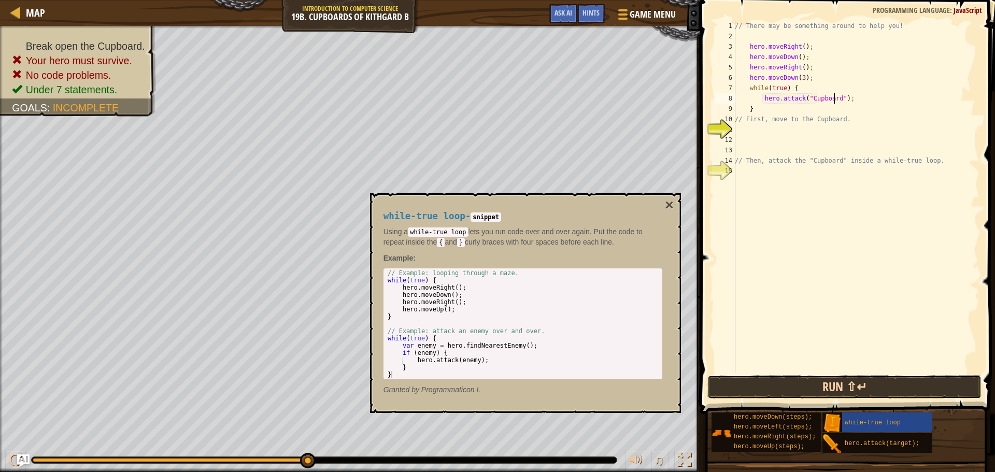
click at [813, 381] on button "Run ⇧↵" at bounding box center [844, 387] width 274 height 24
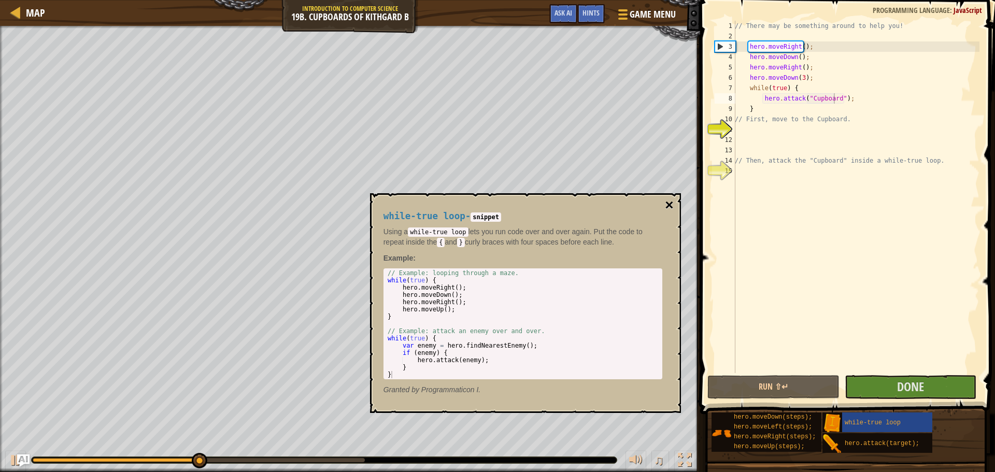
click at [669, 208] on button "×" at bounding box center [669, 205] width 8 height 15
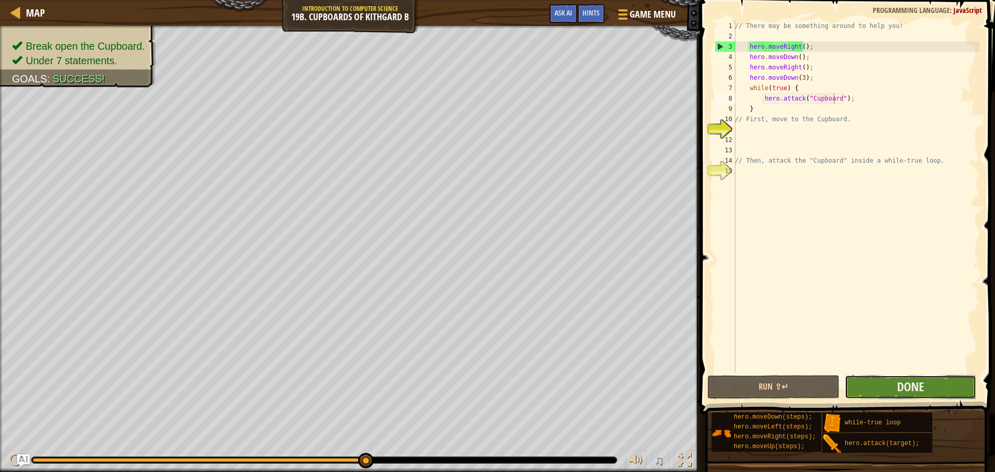
click at [898, 377] on button "Done" at bounding box center [911, 387] width 132 height 24
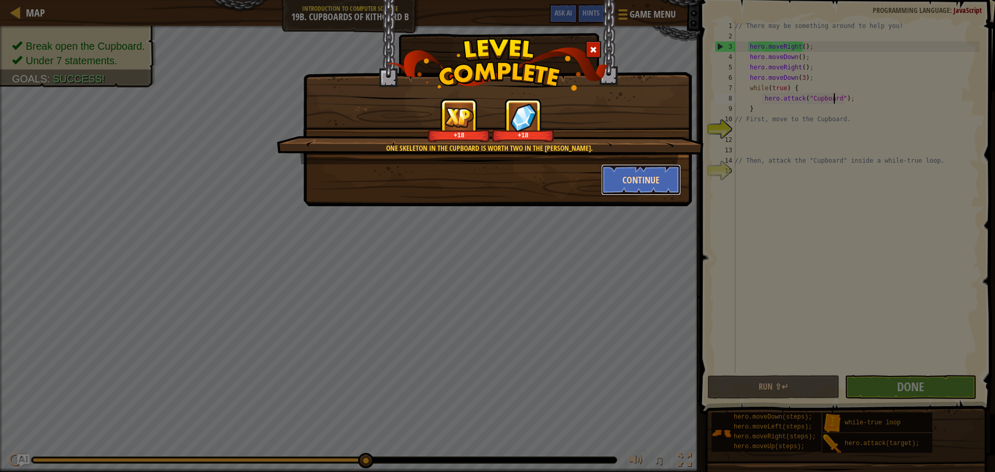
click at [641, 176] on button "Continue" at bounding box center [641, 179] width 80 height 31
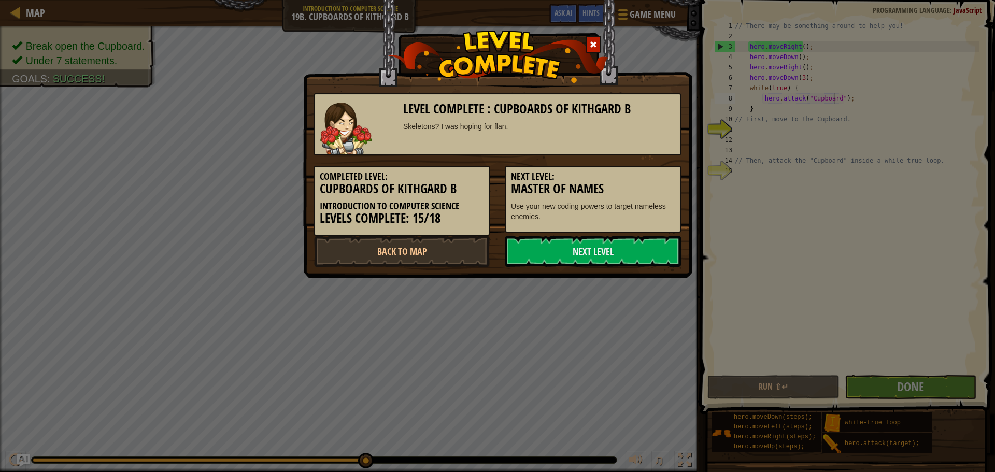
click at [627, 173] on h5 "Next Level:" at bounding box center [593, 177] width 164 height 10
click at [619, 252] on link "Next Level" at bounding box center [593, 251] width 176 height 31
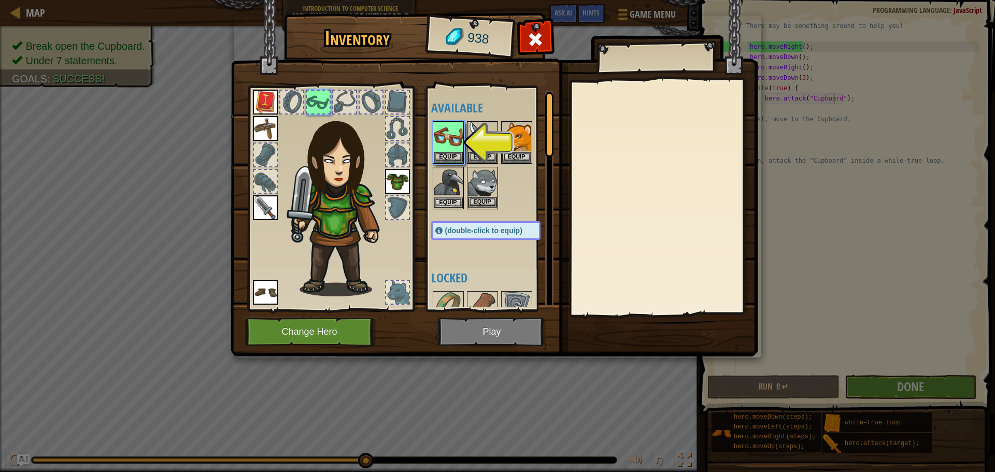
click at [493, 195] on img at bounding box center [482, 182] width 29 height 29
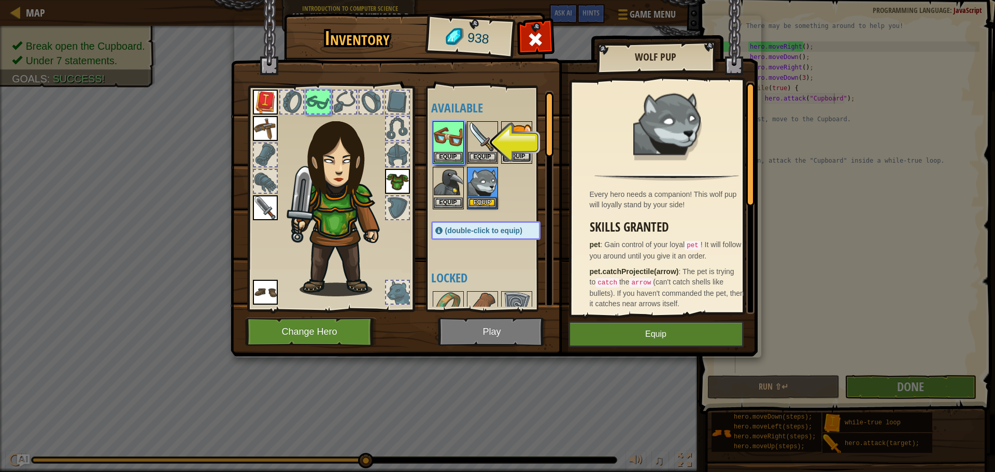
click at [514, 152] on button "Equip" at bounding box center [516, 156] width 29 height 11
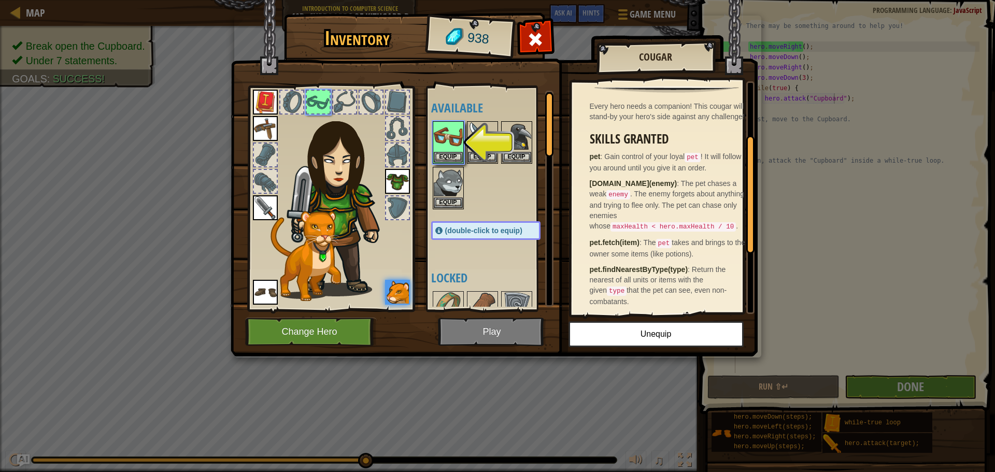
scroll to position [104, 0]
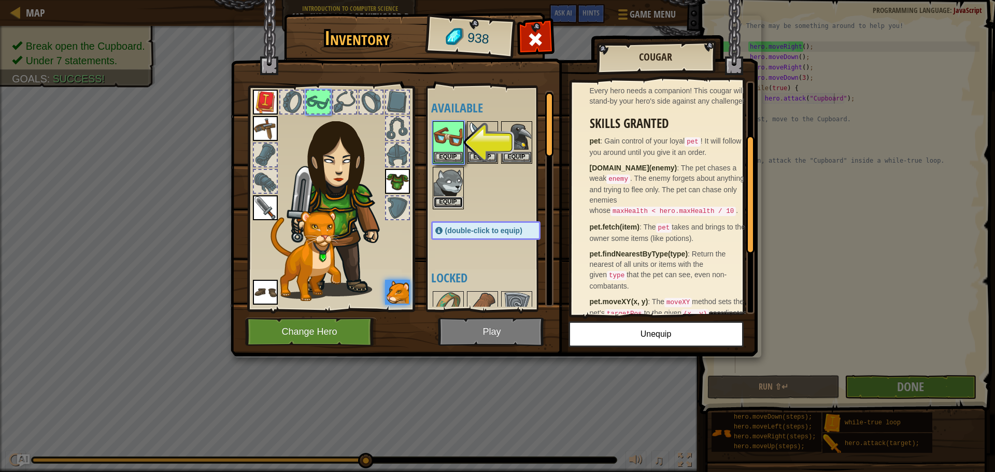
click at [442, 201] on button "Equip" at bounding box center [448, 202] width 29 height 11
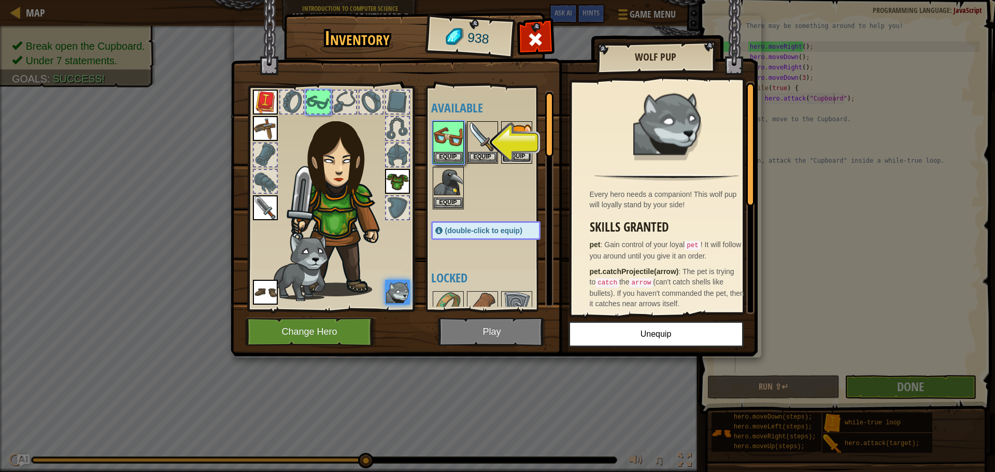
click at [516, 159] on button "Equip" at bounding box center [516, 156] width 29 height 11
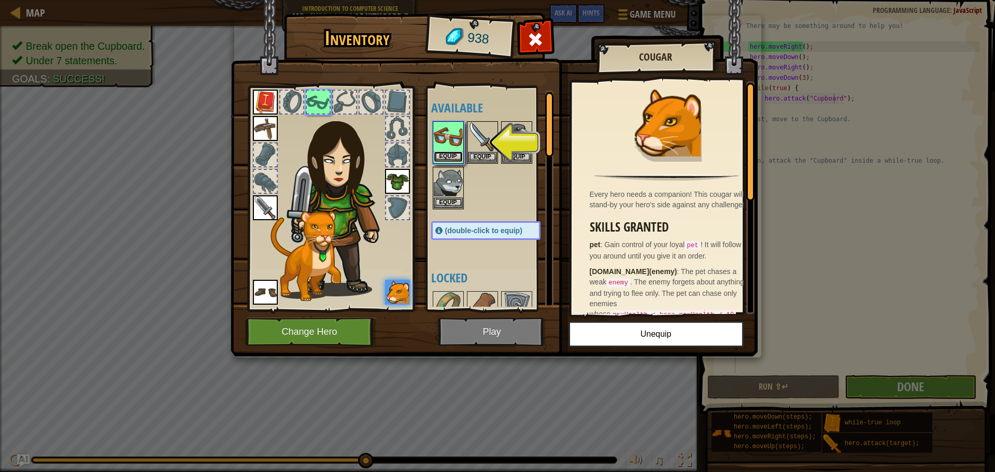
click at [452, 156] on button "Equip" at bounding box center [448, 156] width 29 height 11
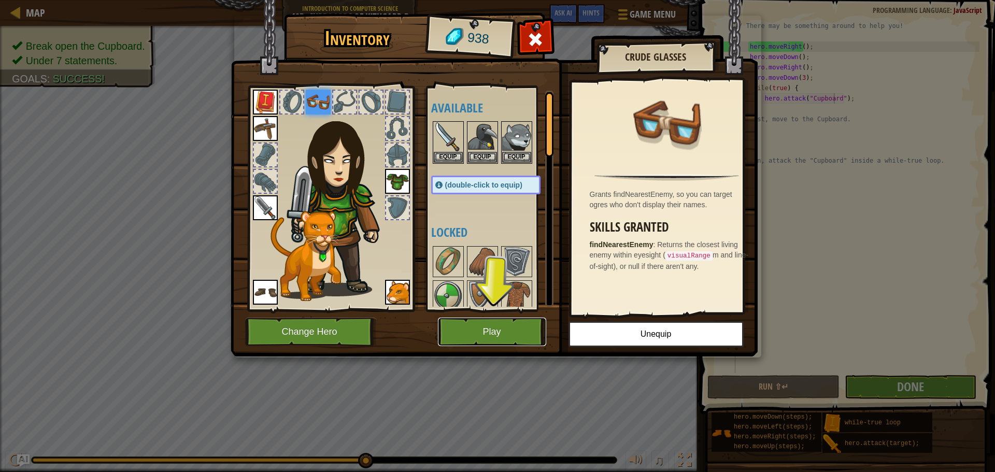
click at [499, 332] on button "Play" at bounding box center [492, 332] width 108 height 29
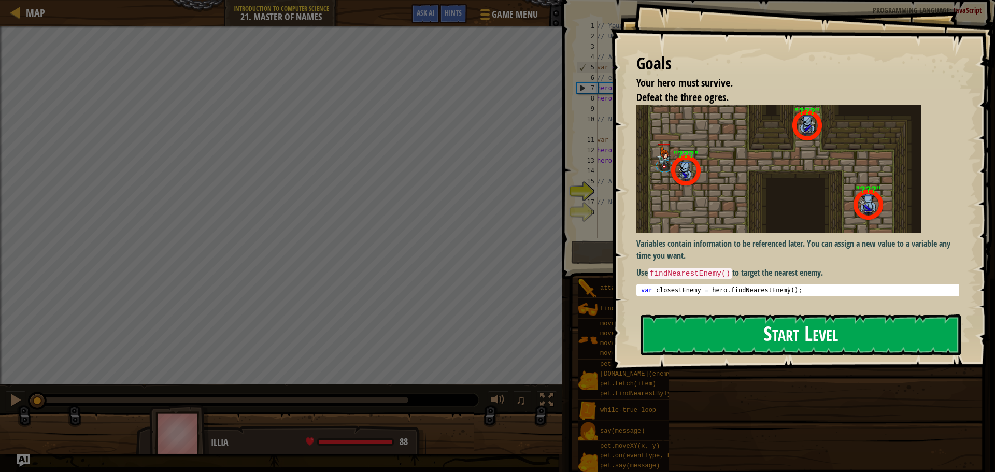
click at [802, 343] on button "Start Level" at bounding box center [801, 335] width 320 height 41
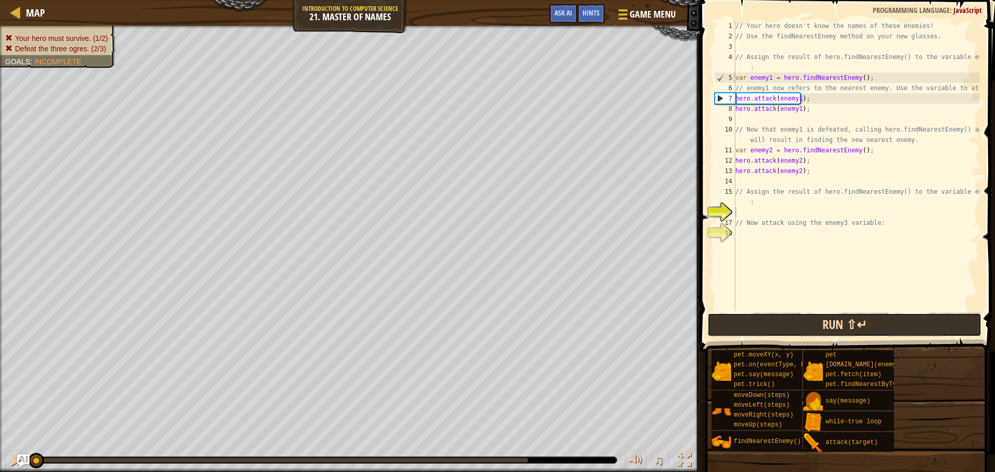
click at [855, 313] on button "Run ⇧↵" at bounding box center [844, 325] width 274 height 24
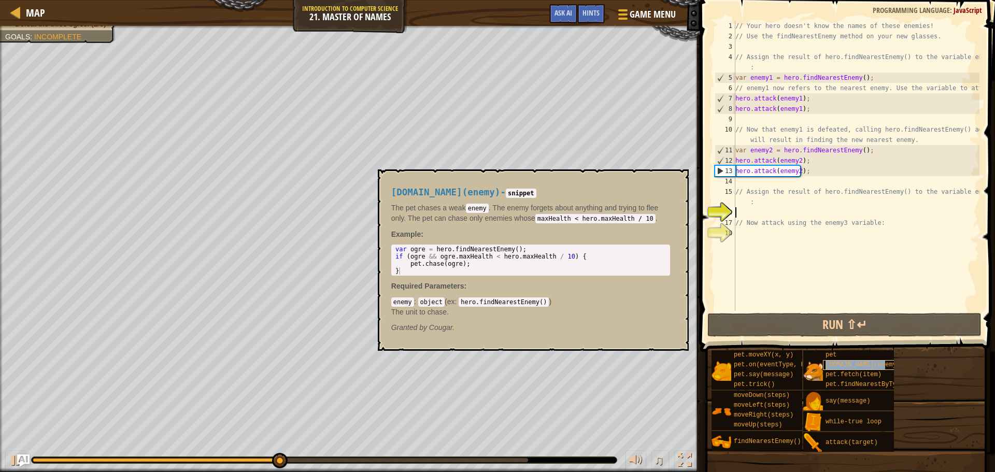
click at [844, 367] on span "[DOMAIN_NAME](enemy)" at bounding box center [863, 364] width 75 height 7
click at [848, 381] on span "pet.findNearestByType(type)" at bounding box center [876, 384] width 101 height 7
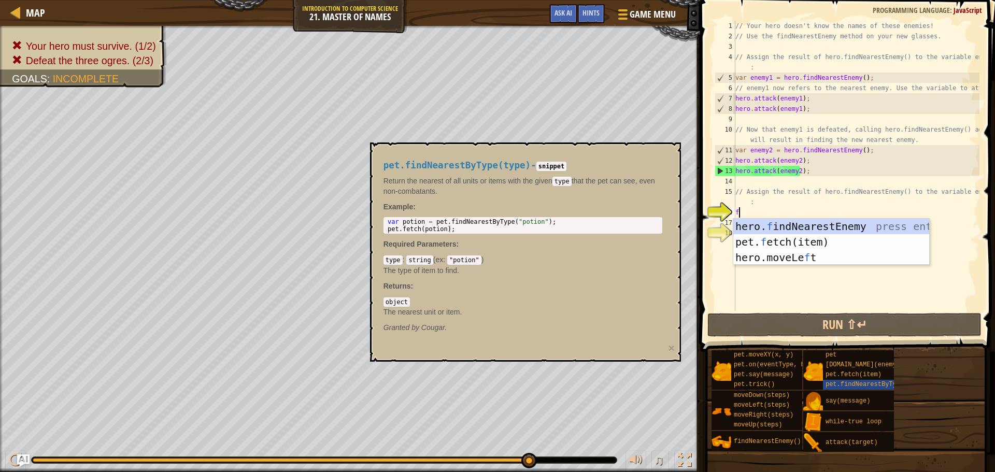
scroll to position [5, 0]
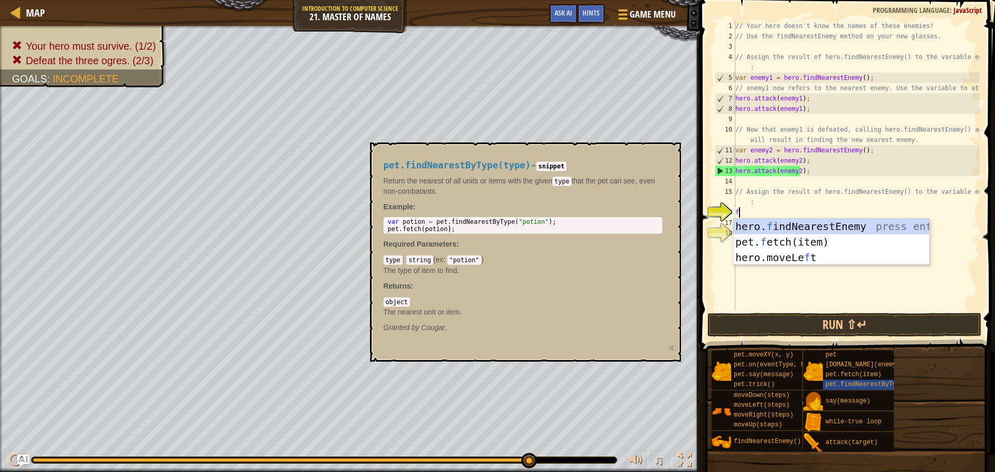
type textarea "fi"
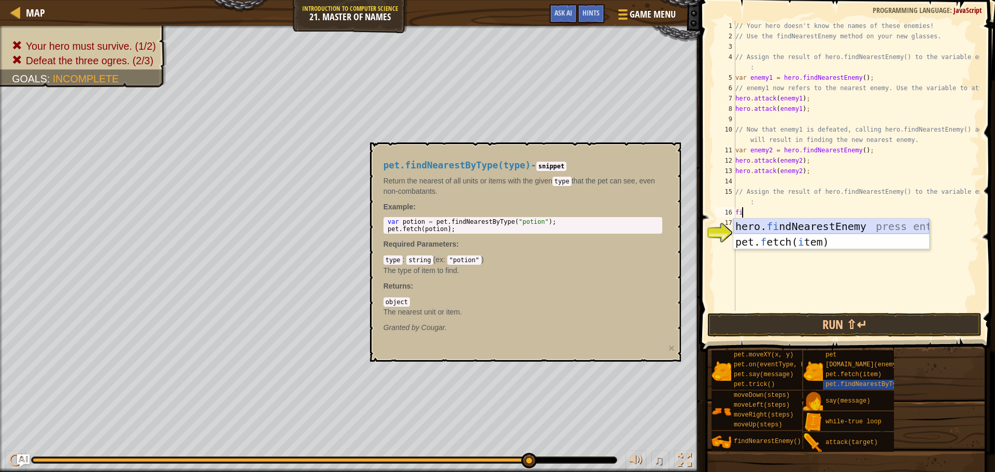
click at [920, 224] on div "hero. fi ndNearestEnemy press enter pet. f etch( i tem) press enter" at bounding box center [831, 250] width 196 height 62
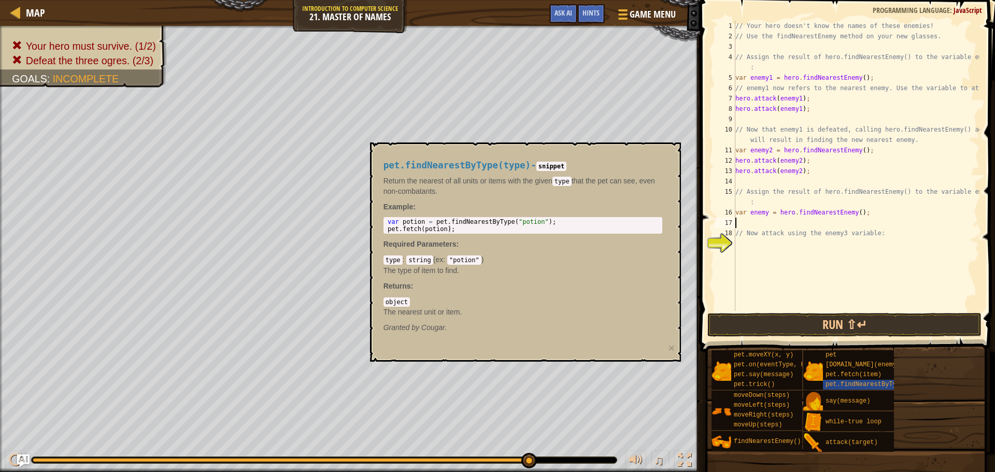
type textarea "a"
click at [726, 245] on div "19" at bounding box center [725, 243] width 21 height 10
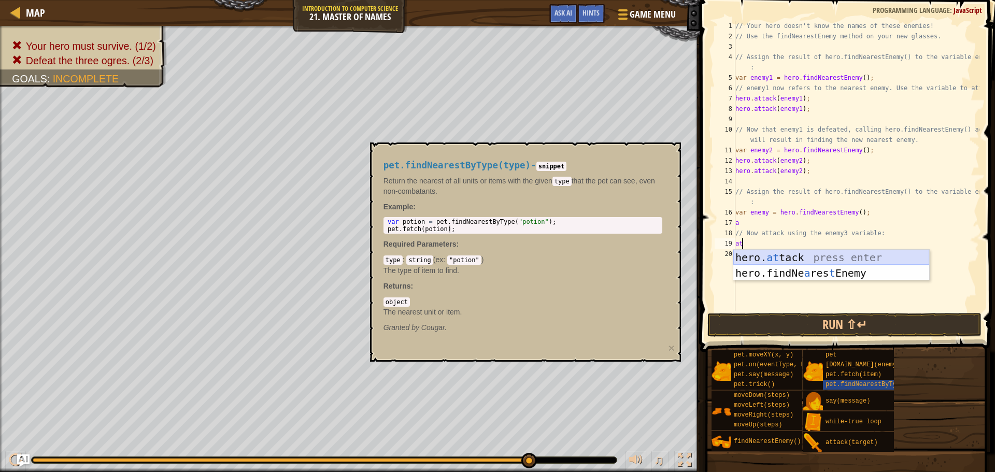
click at [760, 257] on div "hero. at tack press enter hero.findNe a res t Enemy press enter" at bounding box center [831, 281] width 196 height 62
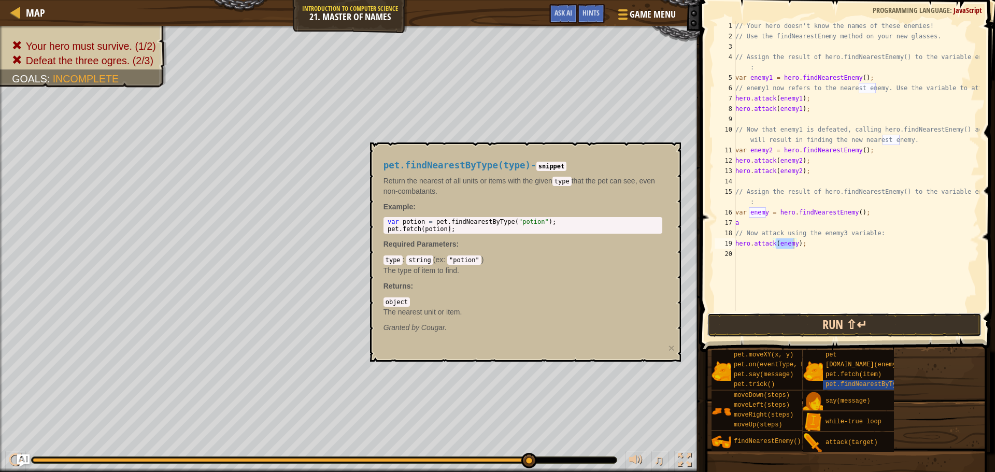
click at [772, 324] on button "Run ⇧↵" at bounding box center [844, 325] width 274 height 24
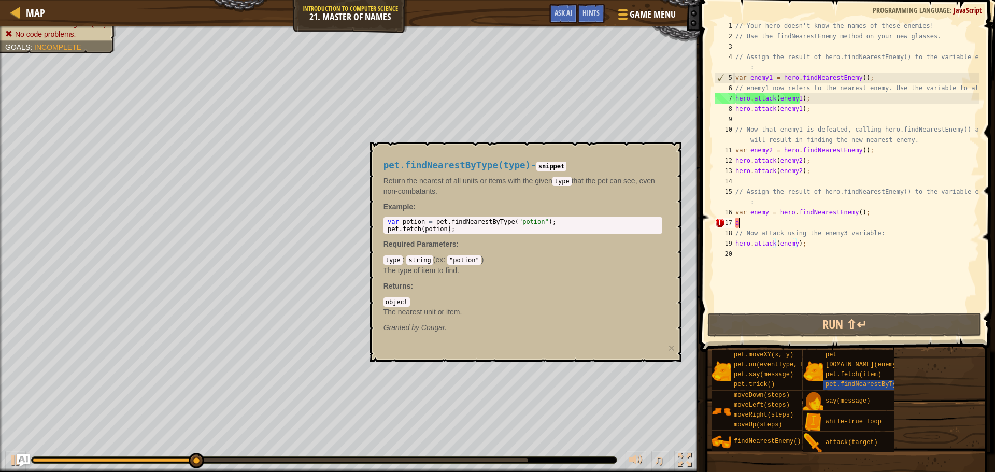
click at [815, 223] on div "// Your hero doesn't know the names of these enemies! // Use the findNearestEne…" at bounding box center [856, 176] width 246 height 311
type textarea "a"
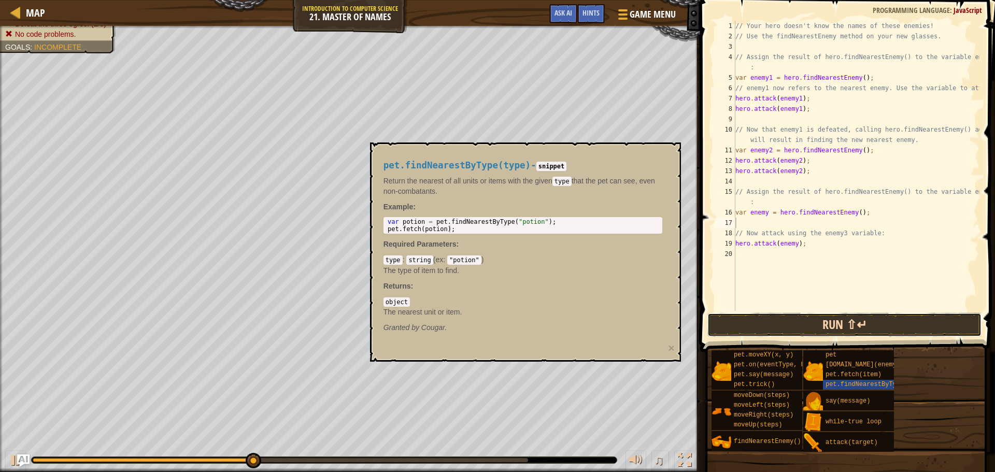
click at [817, 328] on button "Run ⇧↵" at bounding box center [844, 325] width 274 height 24
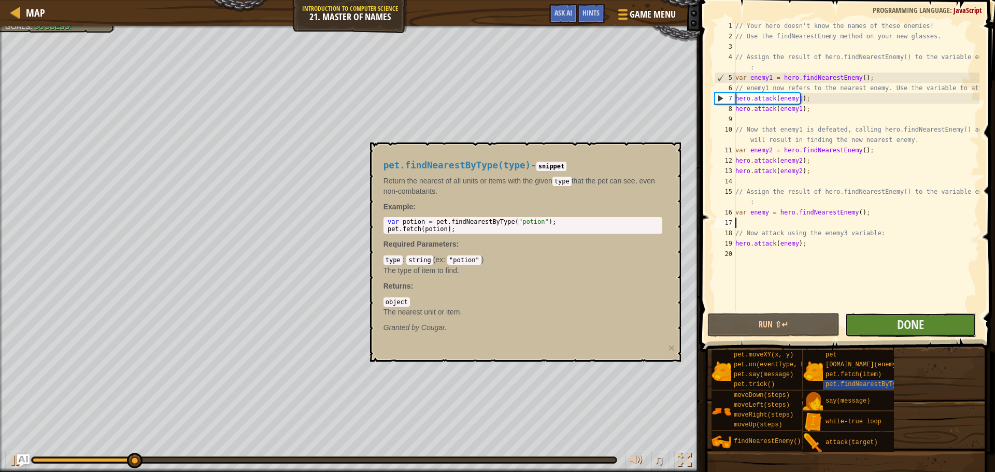
click at [892, 328] on button "Done" at bounding box center [911, 325] width 132 height 24
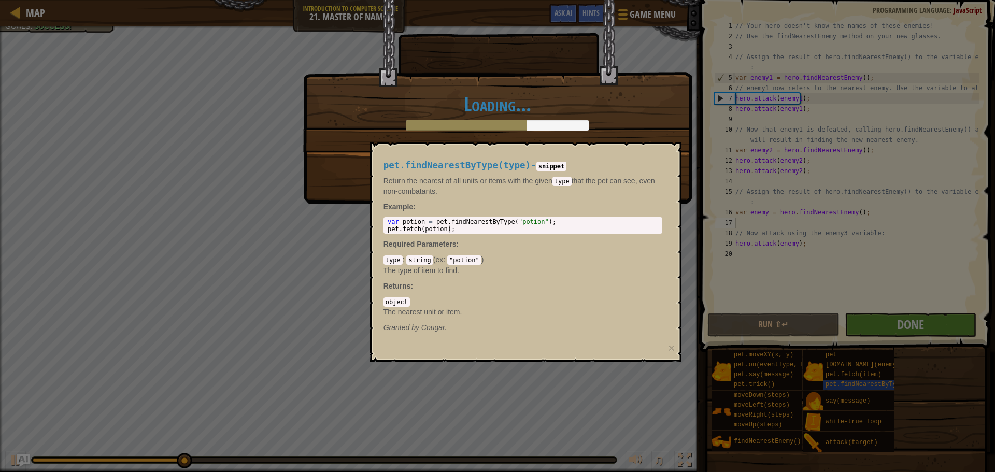
click at [610, 399] on div "Loading..." at bounding box center [497, 236] width 995 height 472
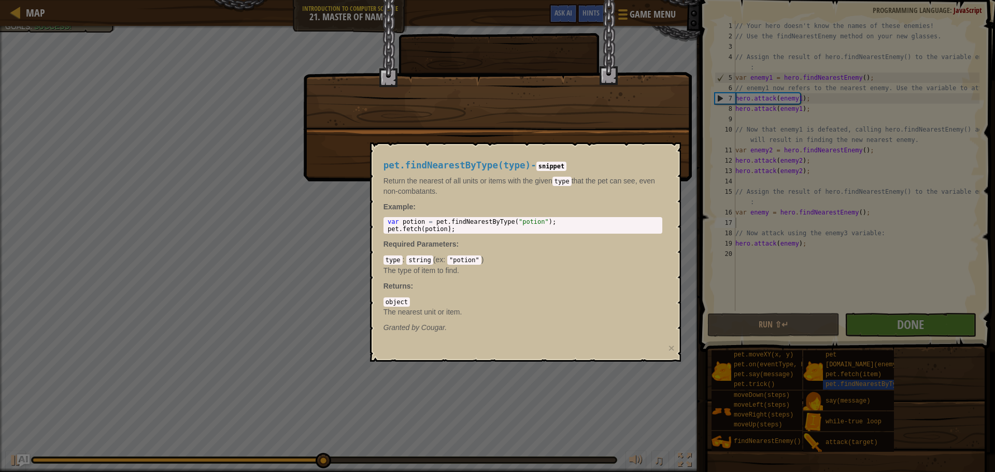
click at [475, 242] on p "Required Parameters :" at bounding box center [523, 244] width 279 height 10
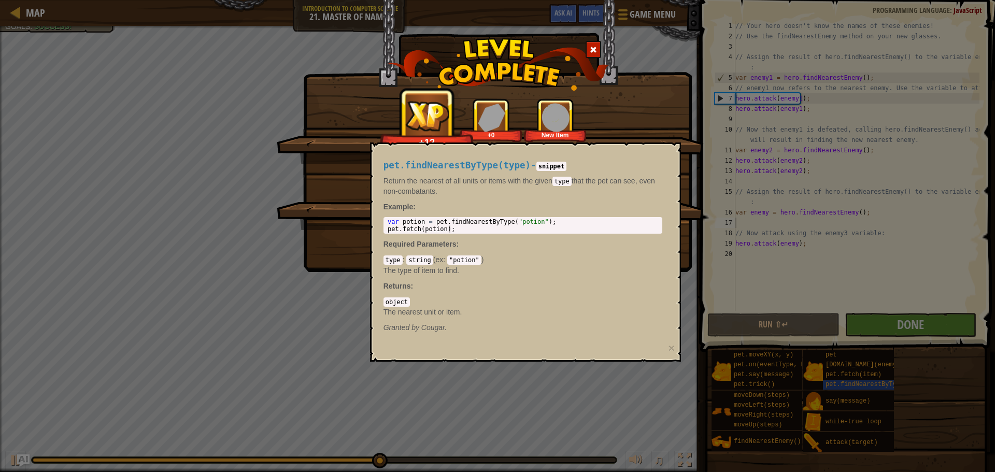
click at [830, 196] on div "Soon you will be master of programming! +12 +0 New Item Clean code: no code err…" at bounding box center [497, 236] width 995 height 472
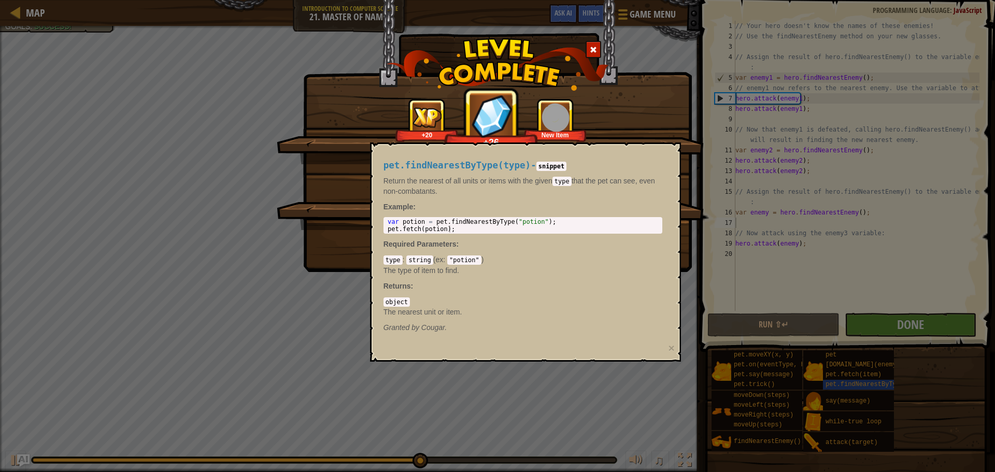
click at [878, 374] on div "Soon you will be master of programming! +20 +26 New Item Clean code: no code er…" at bounding box center [497, 236] width 995 height 472
drag, startPoint x: 877, startPoint y: 387, endPoint x: 872, endPoint y: 389, distance: 5.6
click at [877, 387] on div "Soon you will be master of programming! +20 +28 New Item Clean code: no code er…" at bounding box center [497, 236] width 995 height 472
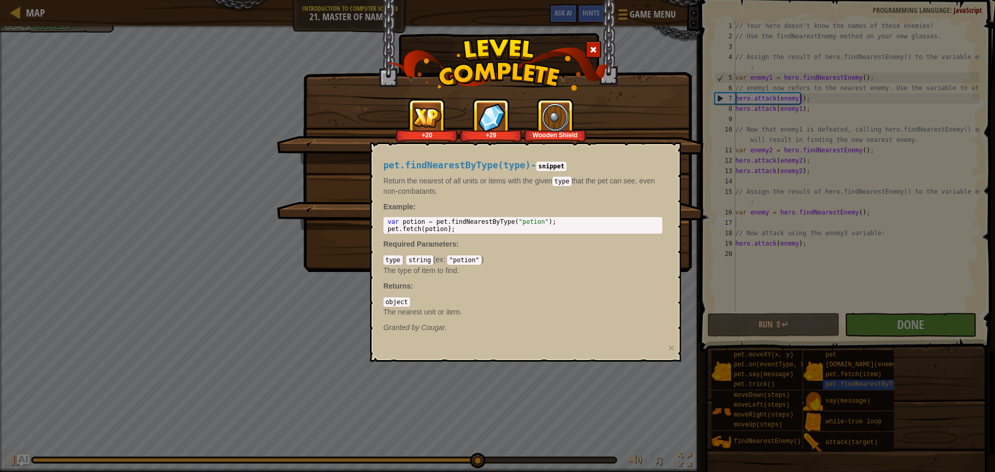
drag, startPoint x: 150, startPoint y: 255, endPoint x: 356, endPoint y: 102, distance: 257.1
click at [356, 102] on div "+20 +29 Wooden Shield" at bounding box center [491, 120] width 402 height 44
drag, startPoint x: 529, startPoint y: 248, endPoint x: 547, endPoint y: 253, distance: 19.0
click at [547, 253] on div "pet.findNearestByType(type) - snippet Return the nearest of all units or items …" at bounding box center [522, 247] width 293 height 192
click at [479, 325] on p "Granted by Cougar." at bounding box center [523, 327] width 279 height 10
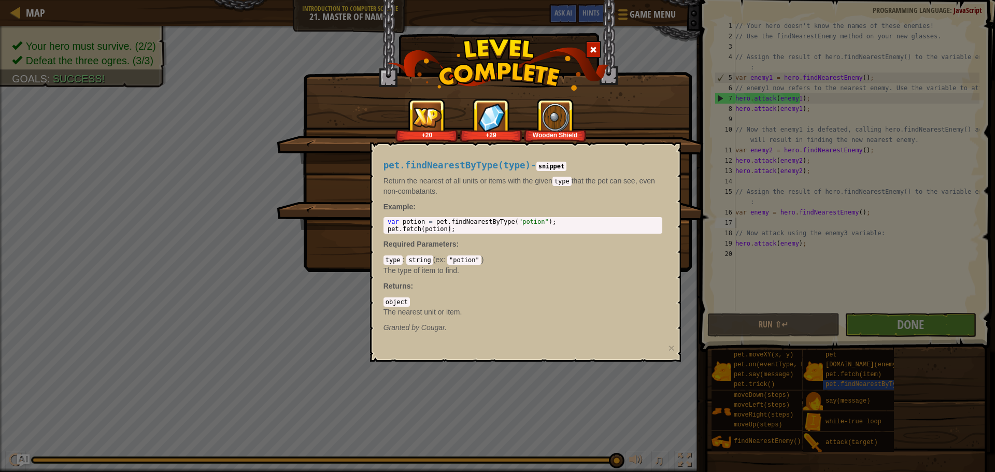
click at [595, 51] on span at bounding box center [593, 49] width 7 height 7
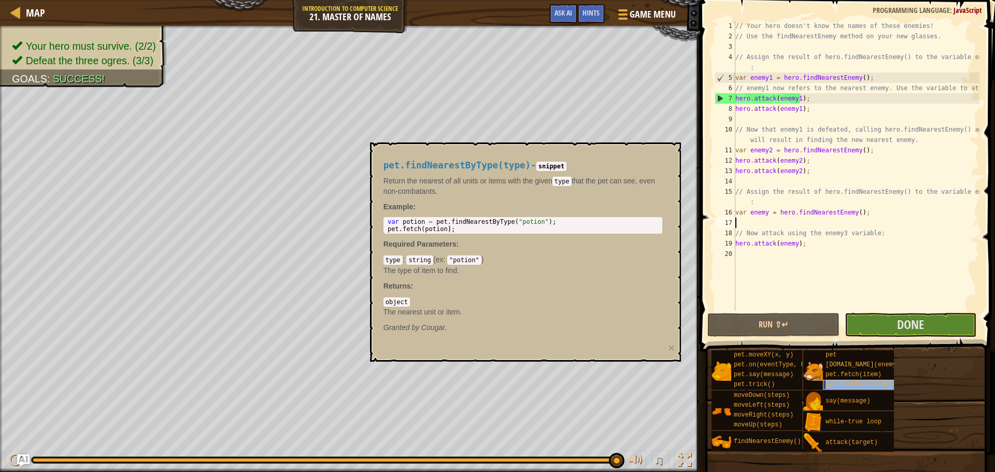
click at [859, 385] on span "pet.findNearestByType(type)" at bounding box center [876, 384] width 101 height 7
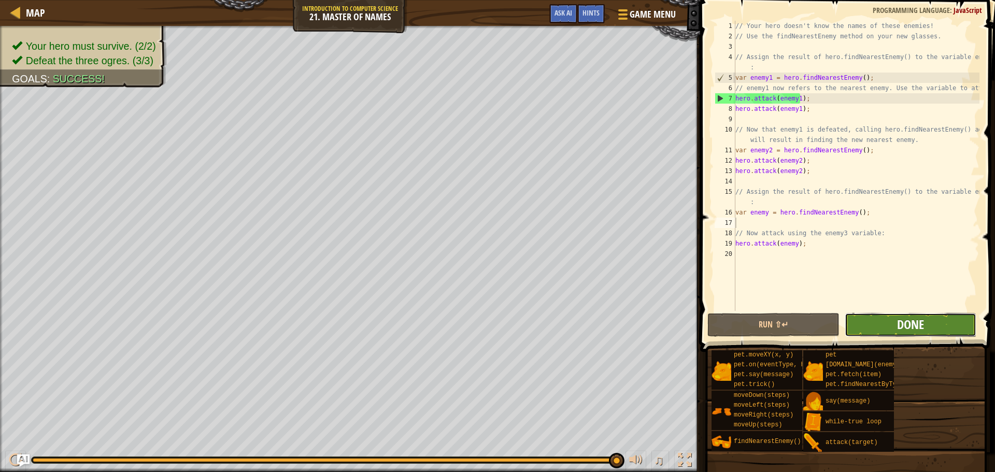
click at [903, 328] on span "Done" at bounding box center [910, 324] width 27 height 17
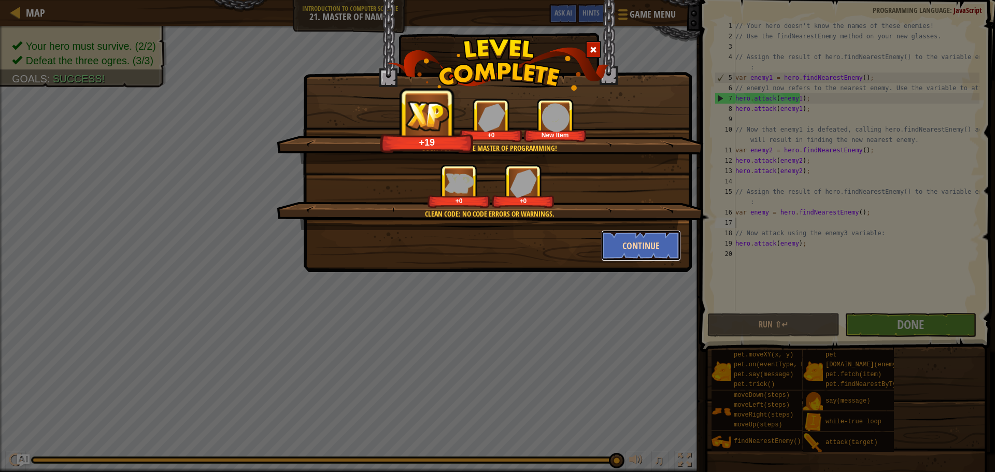
click at [637, 257] on button "Continue" at bounding box center [641, 245] width 80 height 31
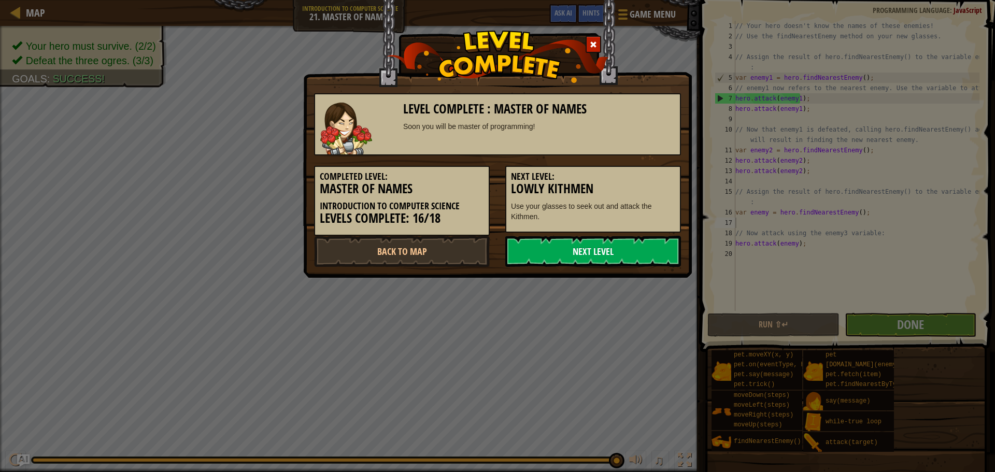
click at [655, 242] on link "Next Level" at bounding box center [593, 251] width 176 height 31
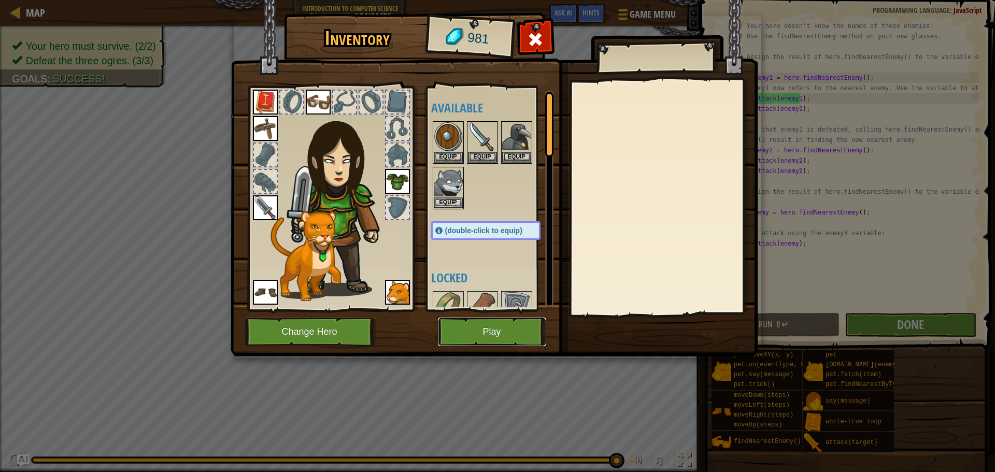
click at [487, 332] on button "Play" at bounding box center [492, 332] width 108 height 29
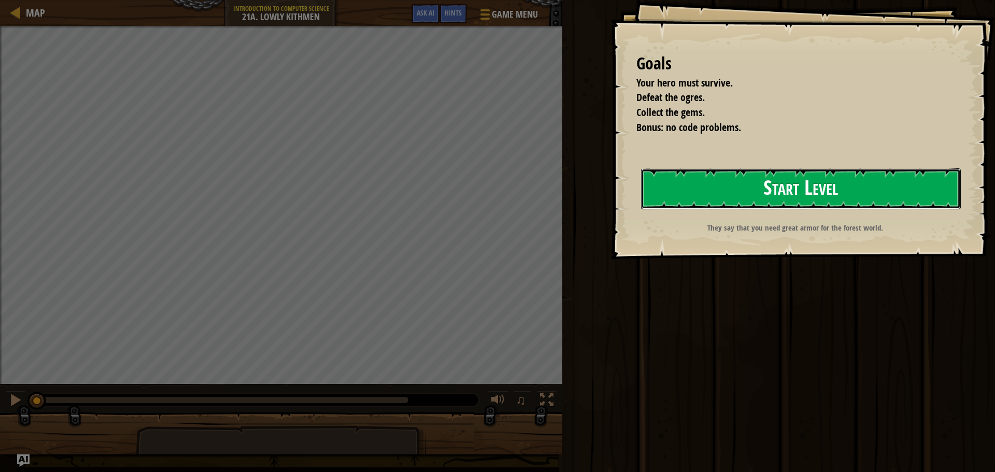
click at [770, 203] on button "Start Level" at bounding box center [801, 188] width 320 height 41
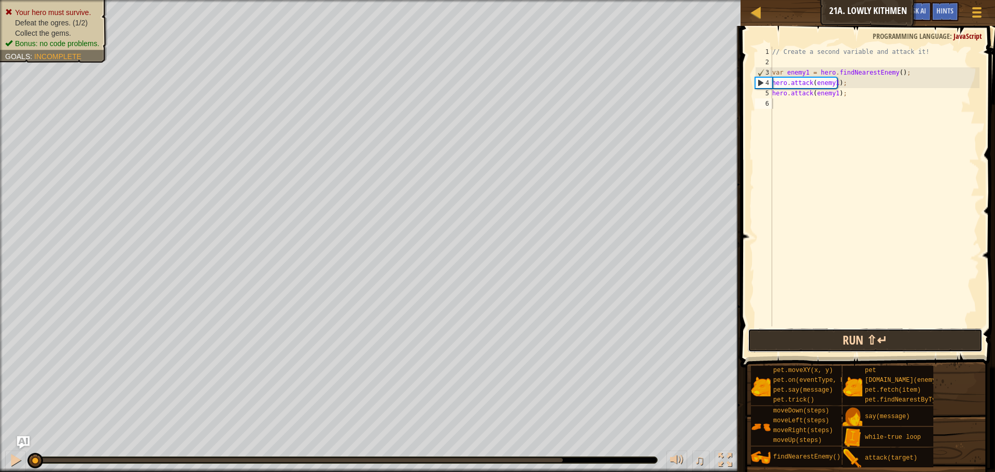
click at [838, 342] on button "Run ⇧↵" at bounding box center [865, 341] width 235 height 24
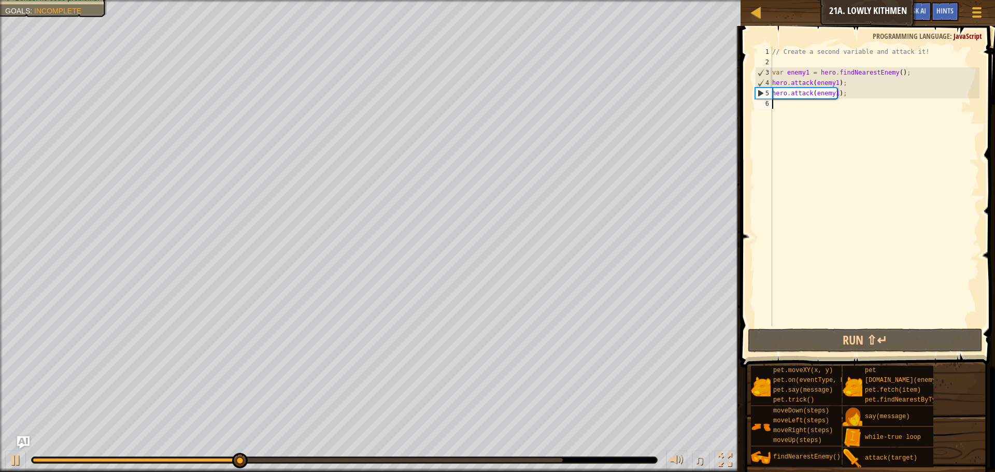
scroll to position [5, 0]
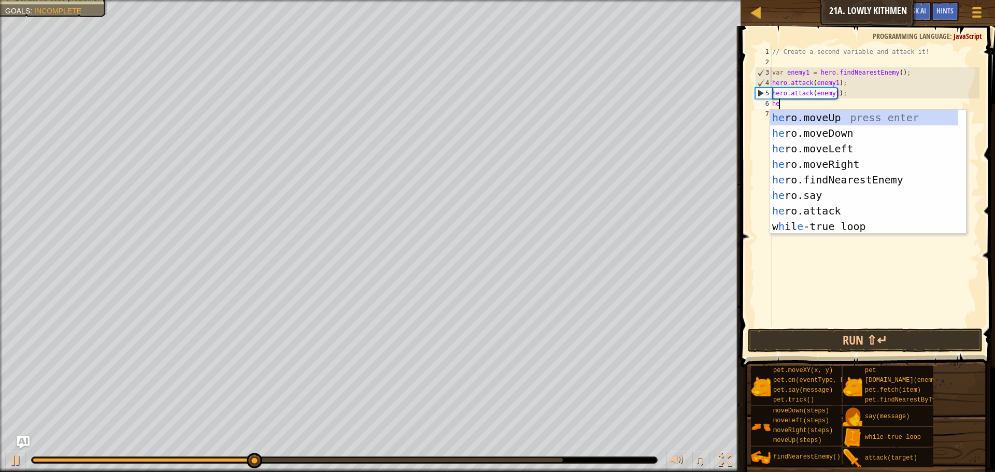
type textarea "her"
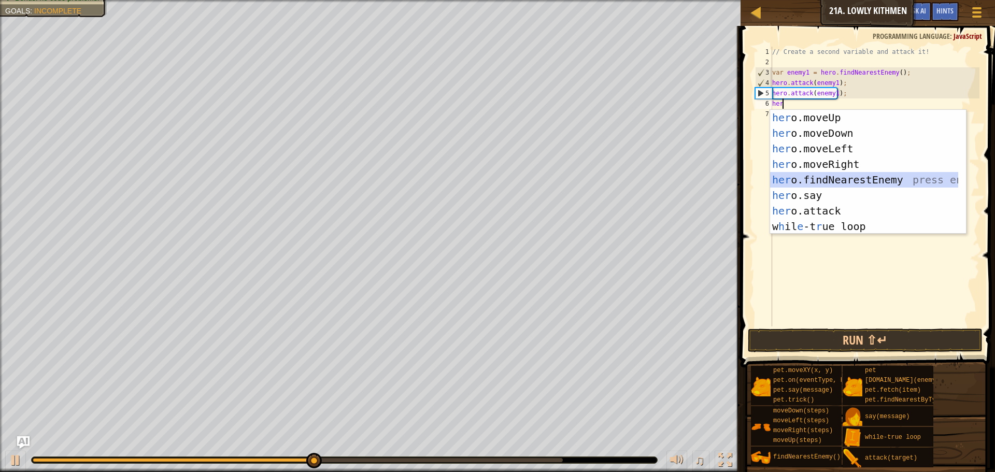
click at [813, 174] on div "her o.moveUp press enter her o.moveDown press enter her o.moveLeft press enter …" at bounding box center [864, 187] width 188 height 155
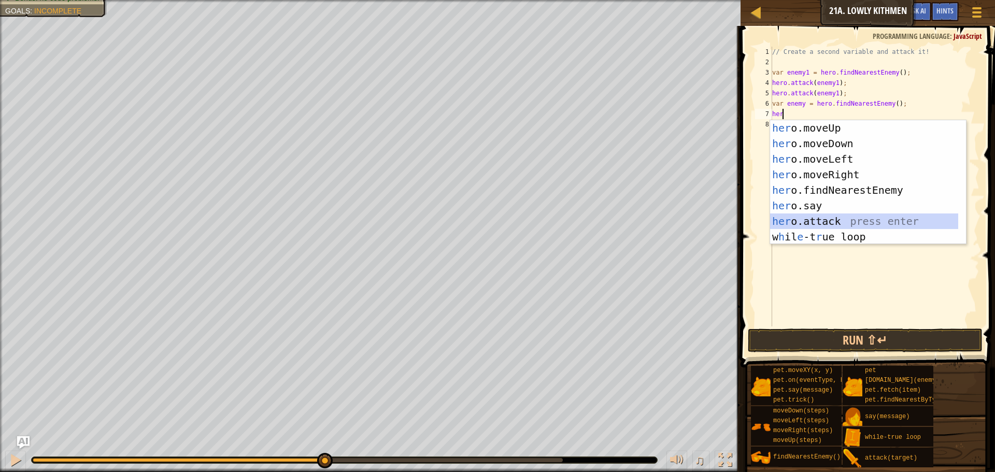
click at [801, 221] on div "her o.moveUp press enter her o.moveDown press enter her o.moveLeft press enter …" at bounding box center [864, 197] width 188 height 155
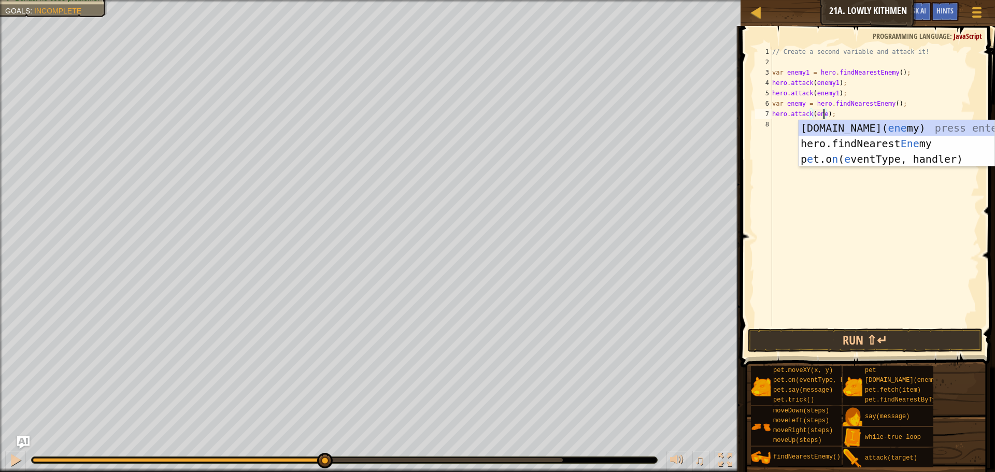
scroll to position [5, 5]
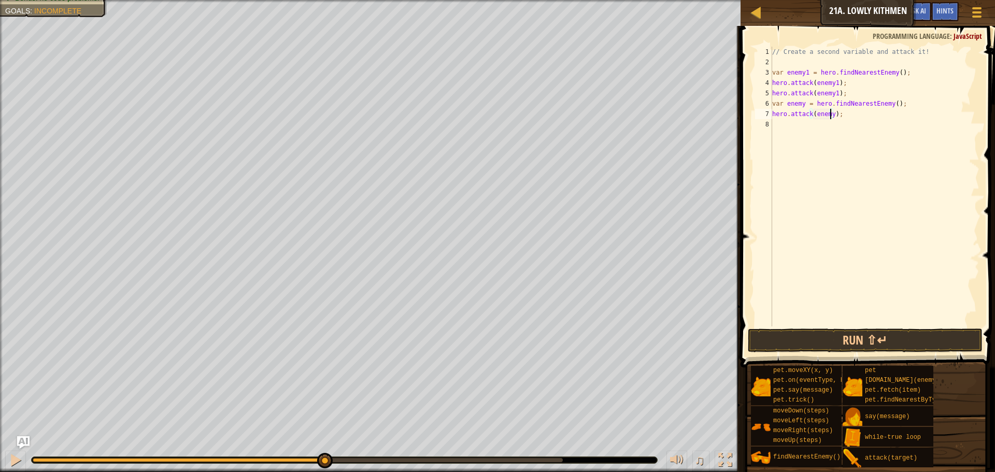
type textarea "hero.attack(enemy2);"
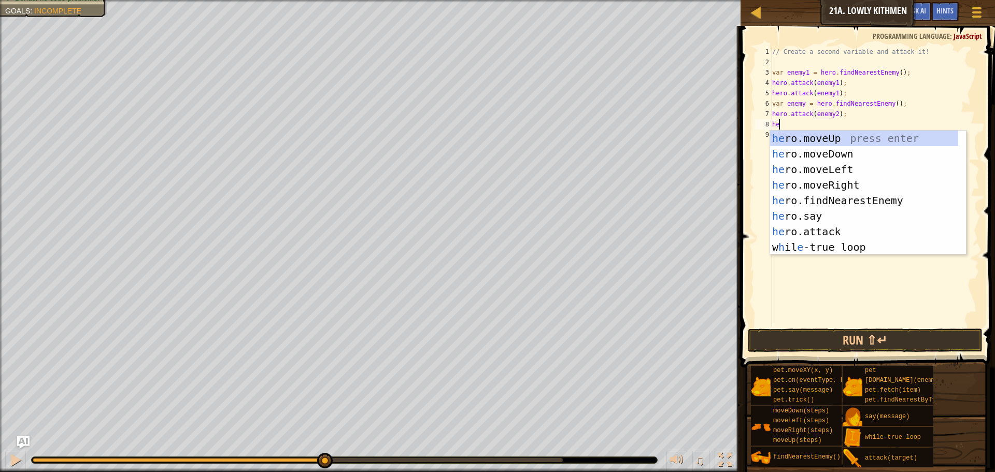
scroll to position [5, 1]
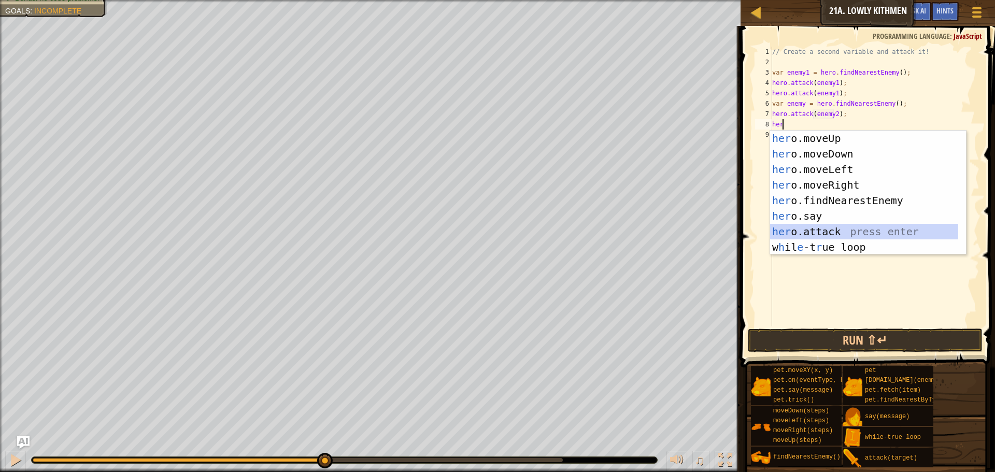
click at [825, 233] on div "her o.moveUp press enter her o.moveDown press enter her o.moveLeft press enter …" at bounding box center [864, 208] width 188 height 155
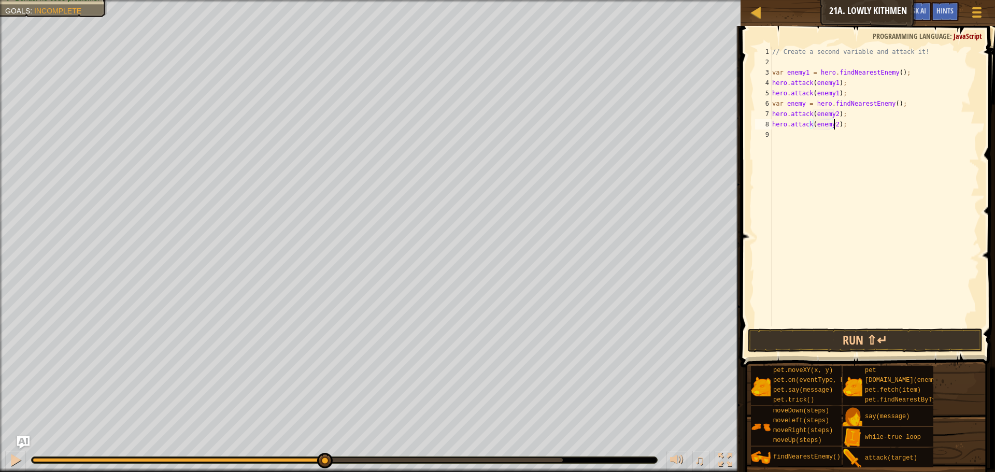
scroll to position [5, 5]
click at [864, 343] on button "Run ⇧↵" at bounding box center [865, 341] width 235 height 24
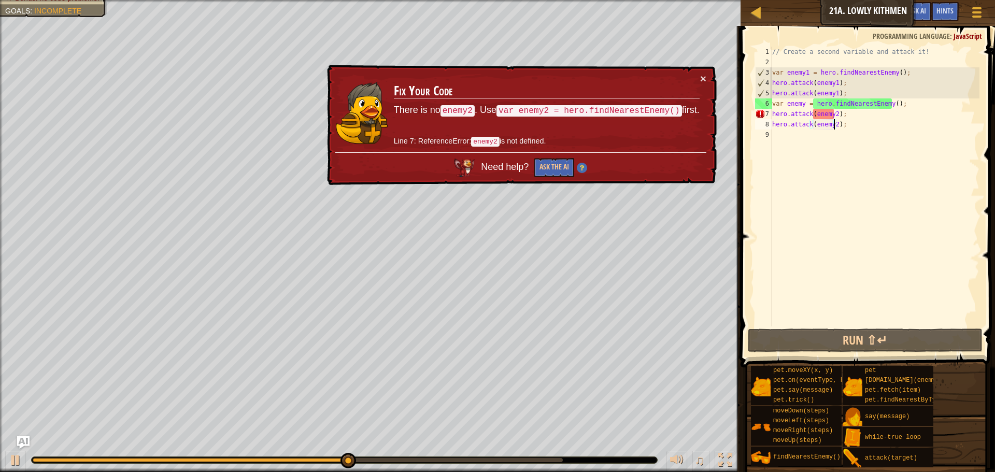
click at [913, 127] on div "// Create a second variable and attack it! var enemy1 = hero . findNearestEnemy…" at bounding box center [874, 197] width 209 height 301
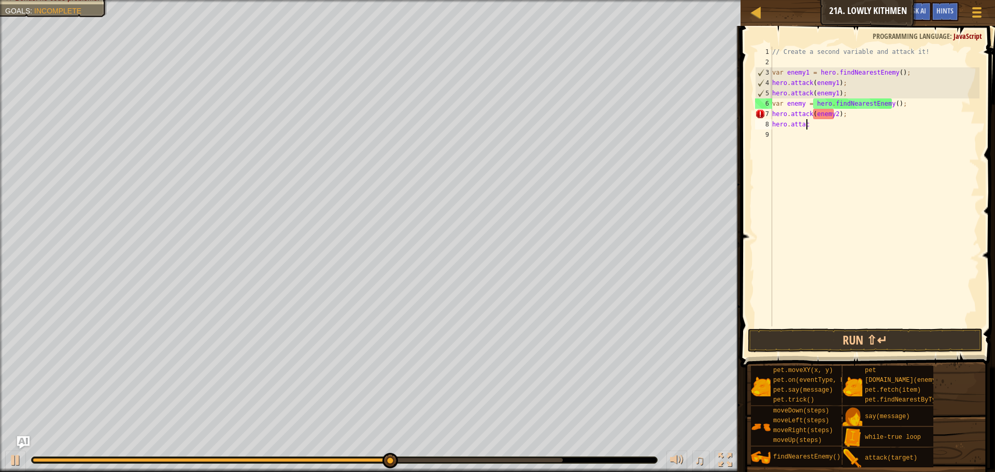
scroll to position [5, 1]
type textarea "h"
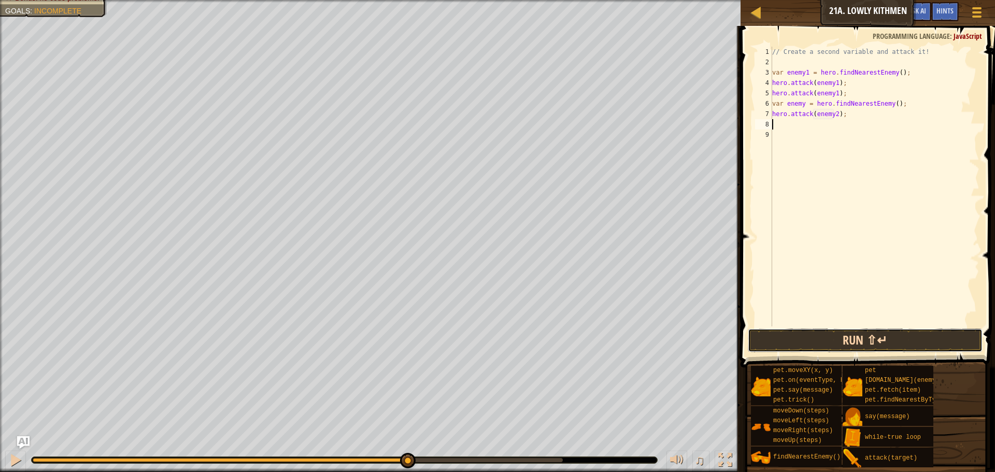
click at [867, 337] on button "Run ⇧↵" at bounding box center [865, 341] width 235 height 24
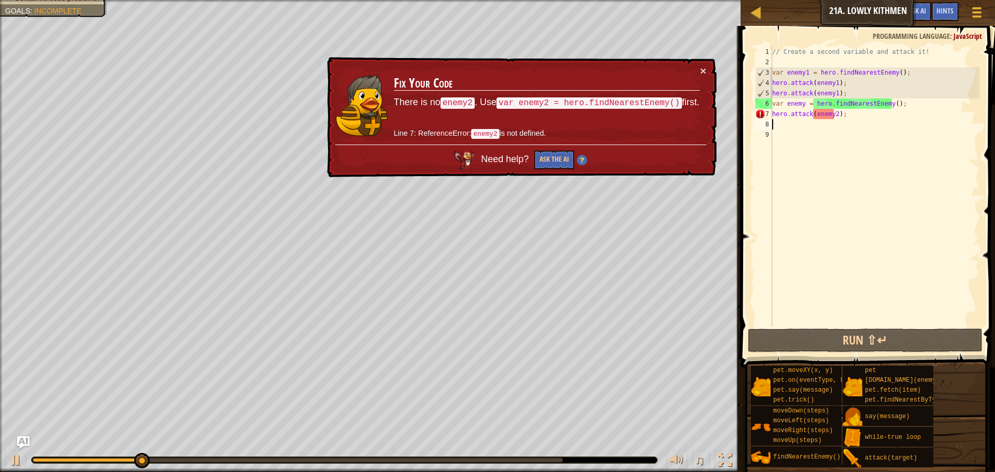
click at [834, 117] on div "// Create a second variable and attack it! var enemy1 = hero . findNearestEnemy…" at bounding box center [874, 197] width 209 height 301
type textarea "hero.attack(enemy);"
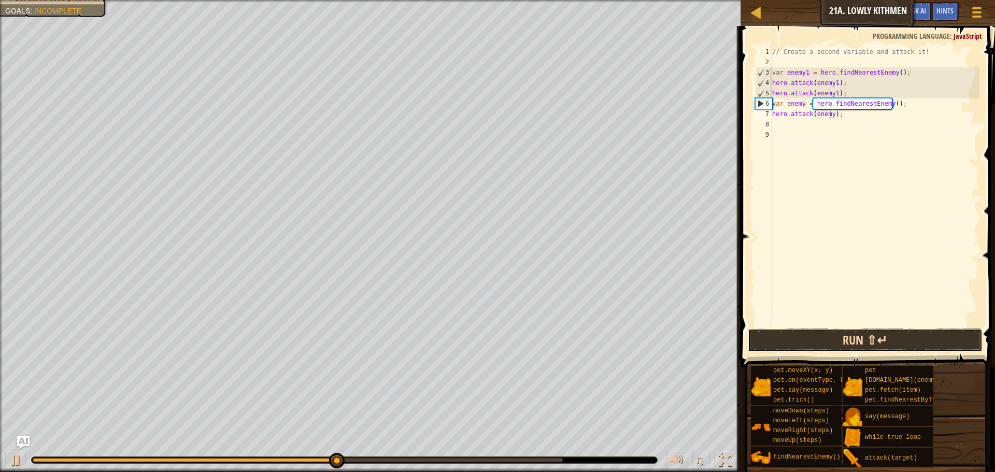
click at [772, 334] on button "Run ⇧↵" at bounding box center [865, 341] width 235 height 24
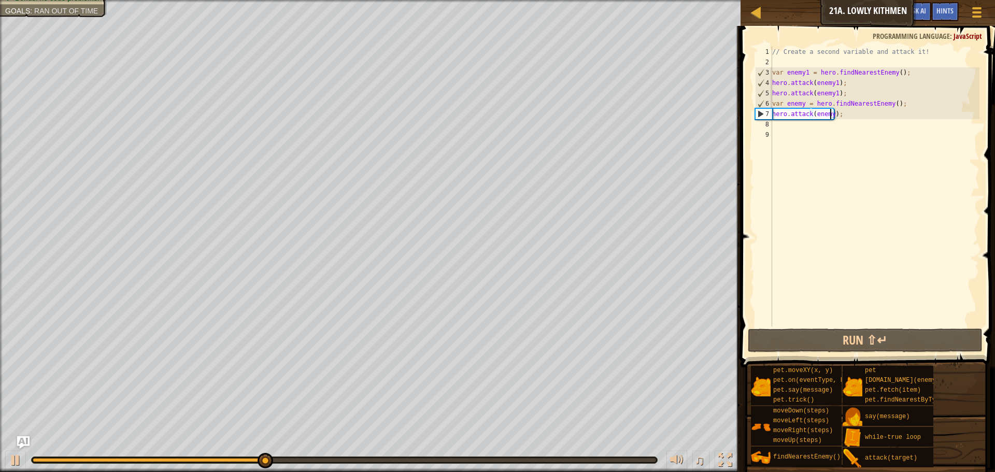
click at [799, 128] on div "// Create a second variable and attack it! var enemy1 = hero . findNearestEnemy…" at bounding box center [874, 197] width 209 height 301
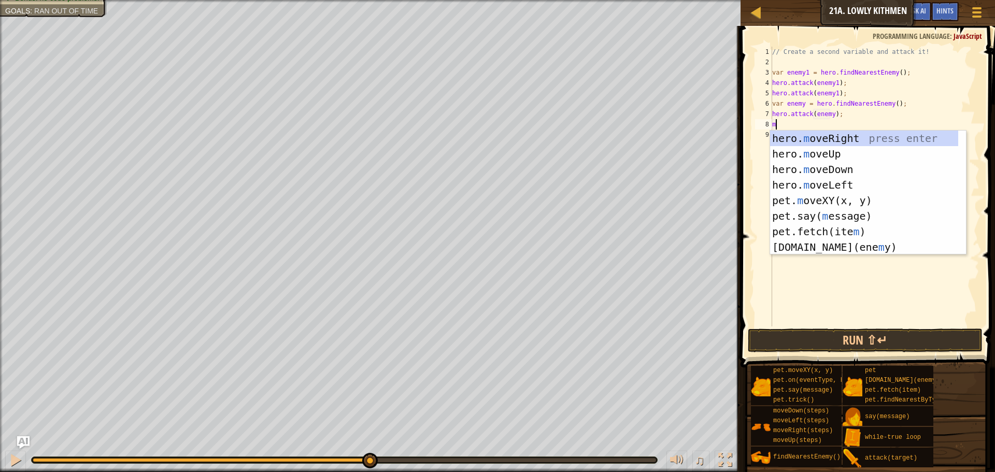
type textarea "mo"
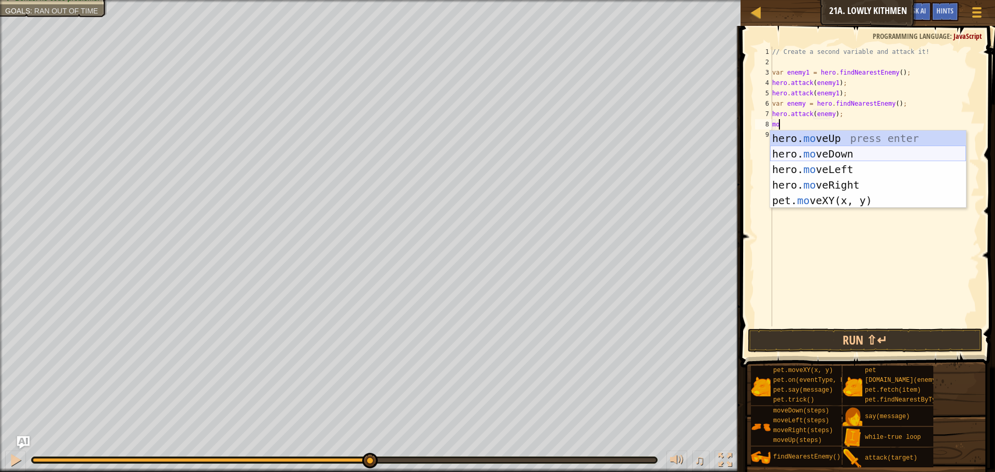
click at [868, 152] on div "hero. mo veUp press enter hero. mo veDown press enter hero. mo veLeft press ent…" at bounding box center [868, 185] width 196 height 109
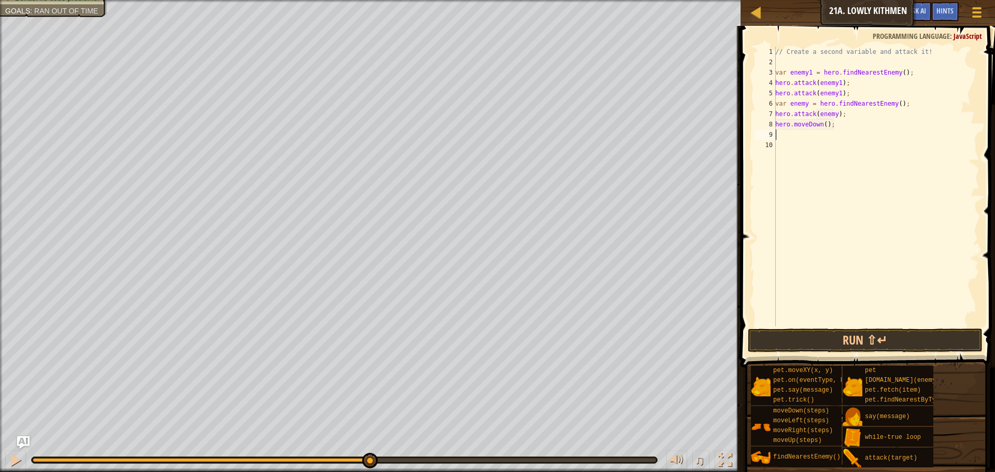
type textarea "m"
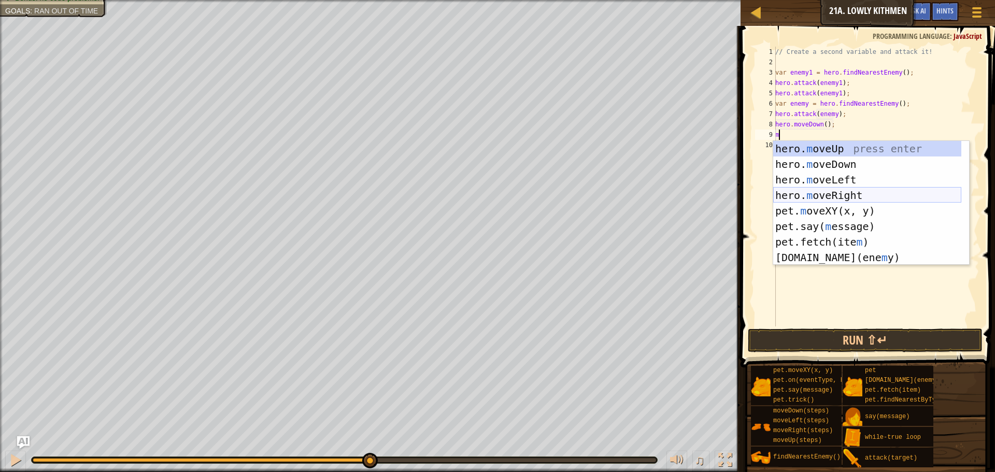
click at [831, 202] on div "hero. m oveUp press enter hero. m oveDown press enter hero. m oveLeft press ent…" at bounding box center [867, 218] width 188 height 155
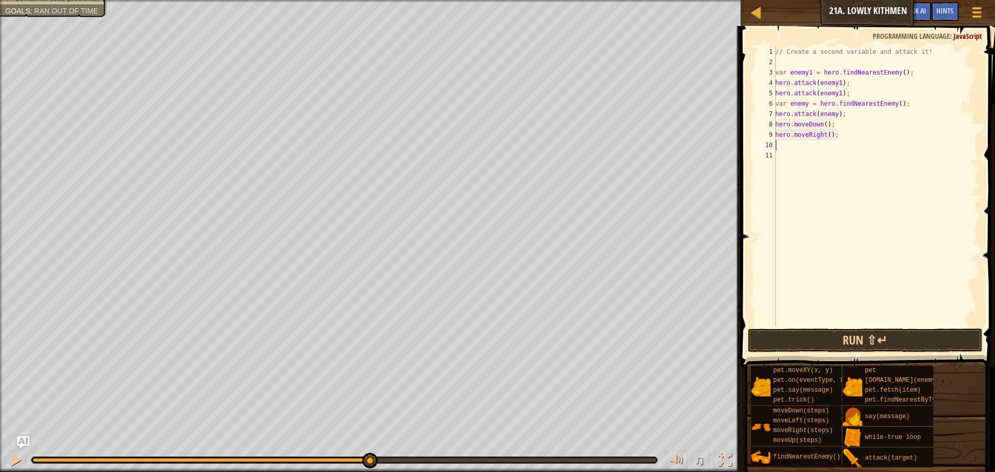
click at [826, 137] on div "// Create a second variable and attack it! var enemy1 = hero . findNearestEnemy…" at bounding box center [876, 197] width 206 height 301
type textarea "hero.moveRight(2);"
click at [923, 337] on button "Run ⇧↵" at bounding box center [865, 341] width 235 height 24
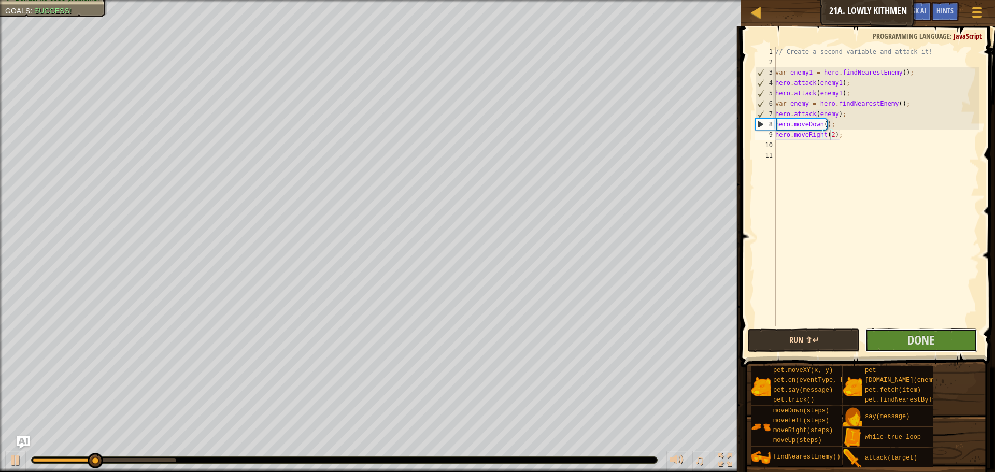
click at [923, 337] on span "Done" at bounding box center [920, 340] width 27 height 17
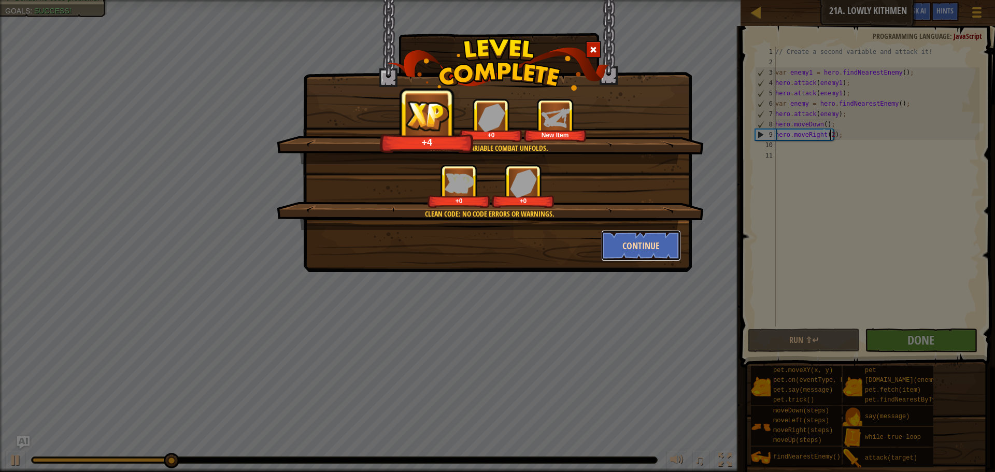
click at [658, 255] on button "Continue" at bounding box center [641, 245] width 80 height 31
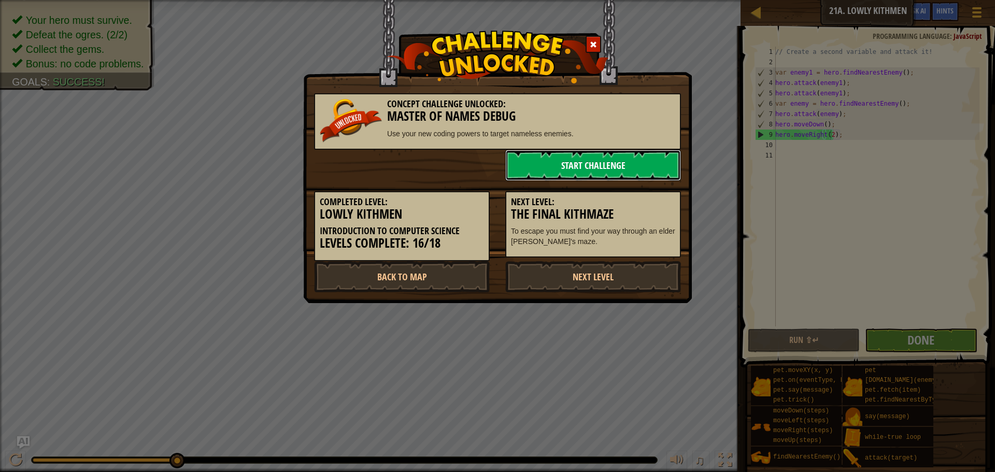
click at [612, 160] on link "Start Challenge" at bounding box center [593, 165] width 176 height 31
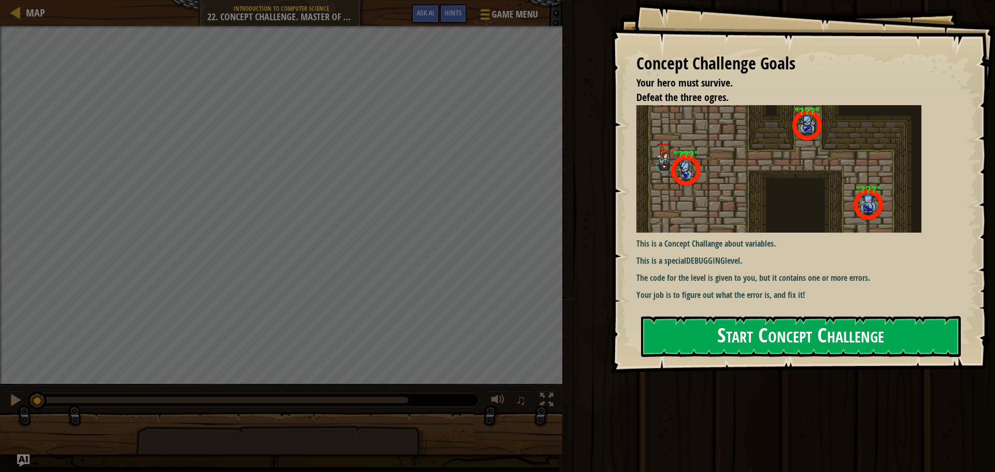
click at [809, 348] on button "Start Concept Challenge" at bounding box center [801, 336] width 320 height 41
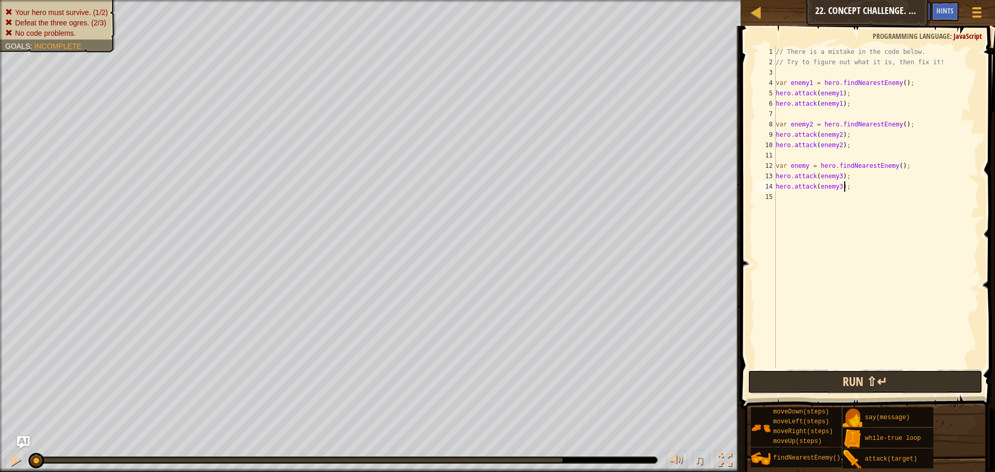
click at [831, 385] on button "Run ⇧↵" at bounding box center [865, 382] width 235 height 24
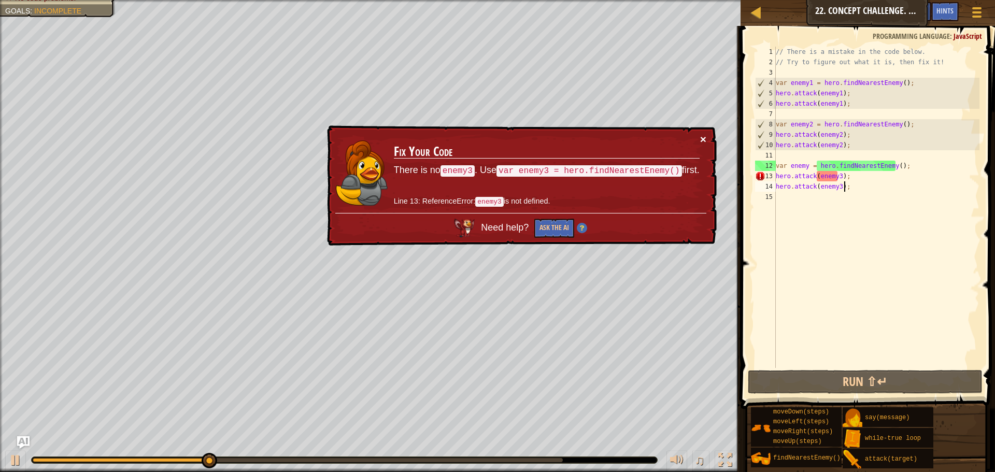
click at [704, 137] on button "×" at bounding box center [703, 139] width 6 height 11
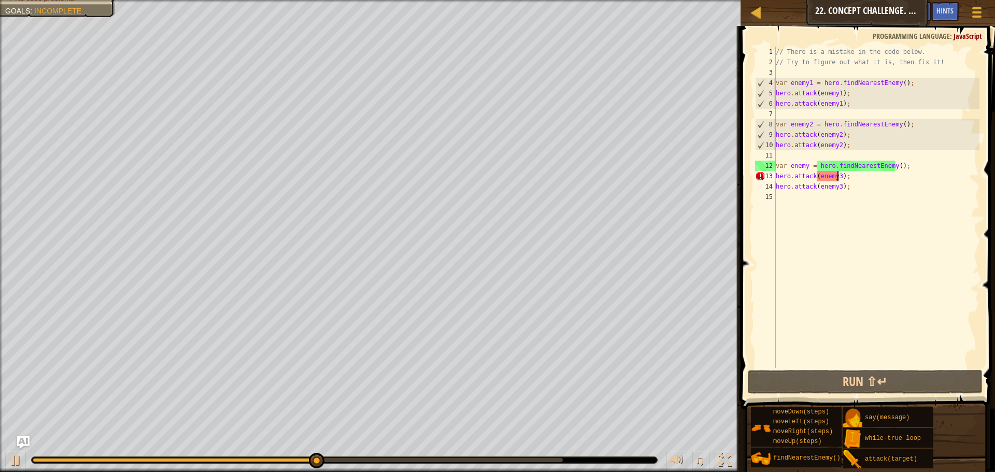
click at [836, 178] on div "// There is a mistake in the code below. // Try to figure out what it is, then …" at bounding box center [877, 218] width 206 height 342
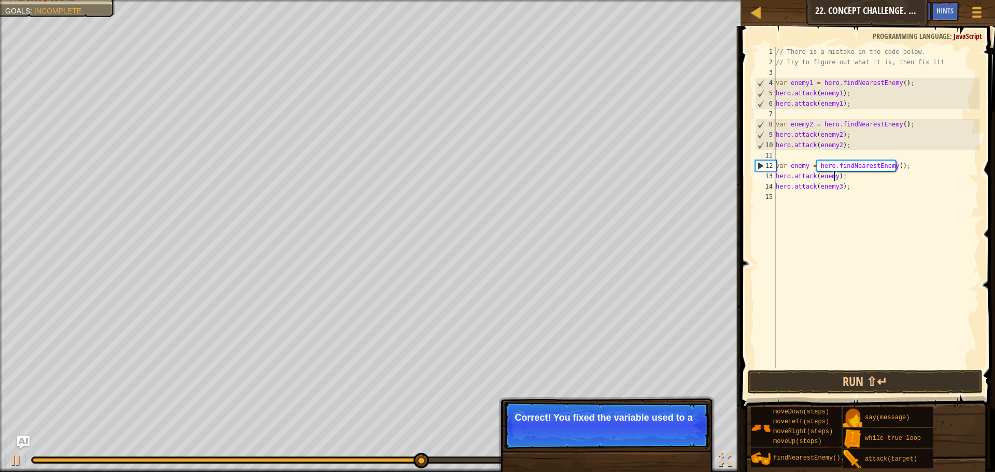
click at [839, 189] on div "// There is a mistake in the code below. // Try to figure out what it is, then …" at bounding box center [877, 218] width 206 height 342
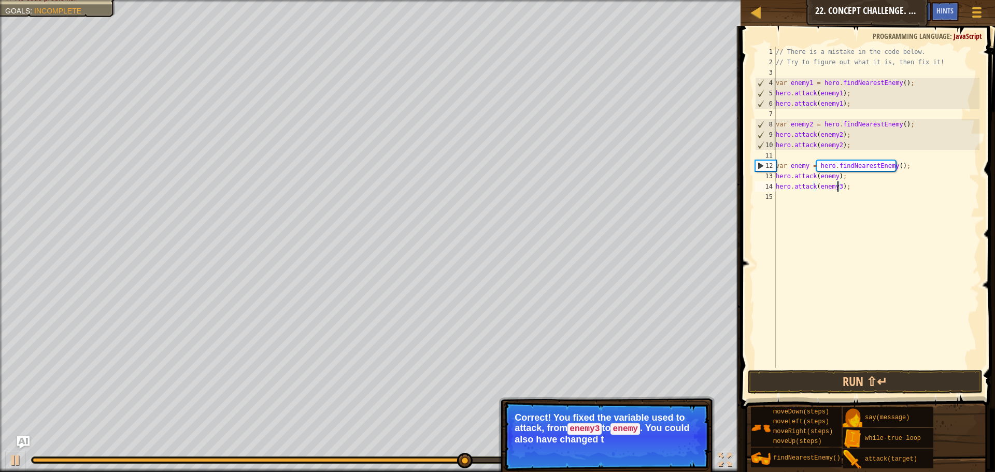
type textarea "hero.attack(enemy);"
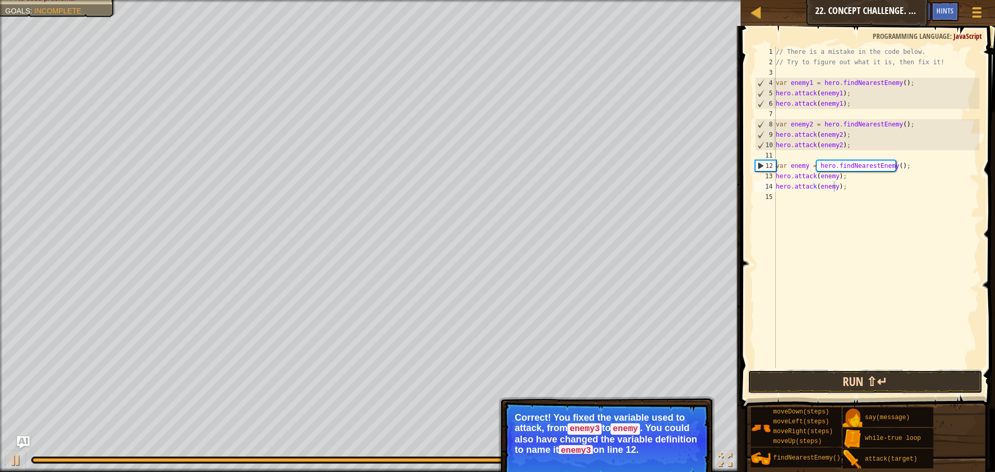
click at [835, 380] on button "Run ⇧↵" at bounding box center [865, 382] width 235 height 24
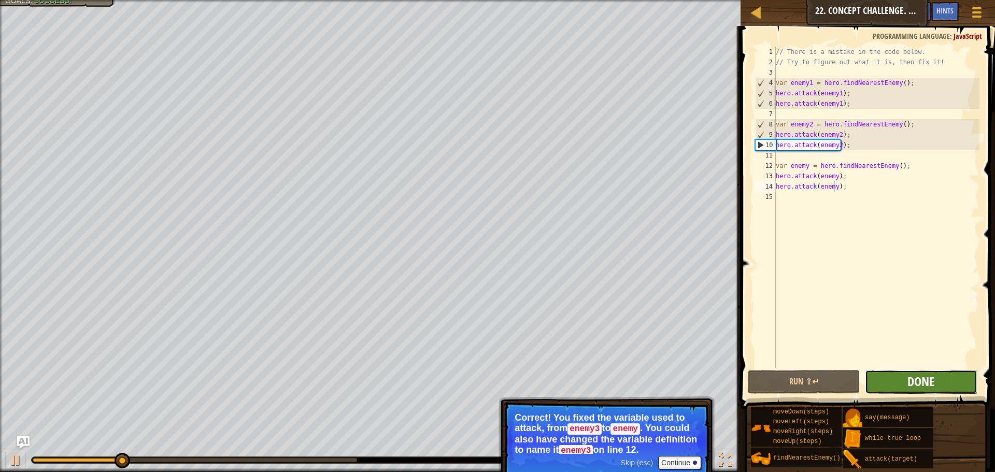
click at [927, 389] on span "Done" at bounding box center [920, 381] width 27 height 17
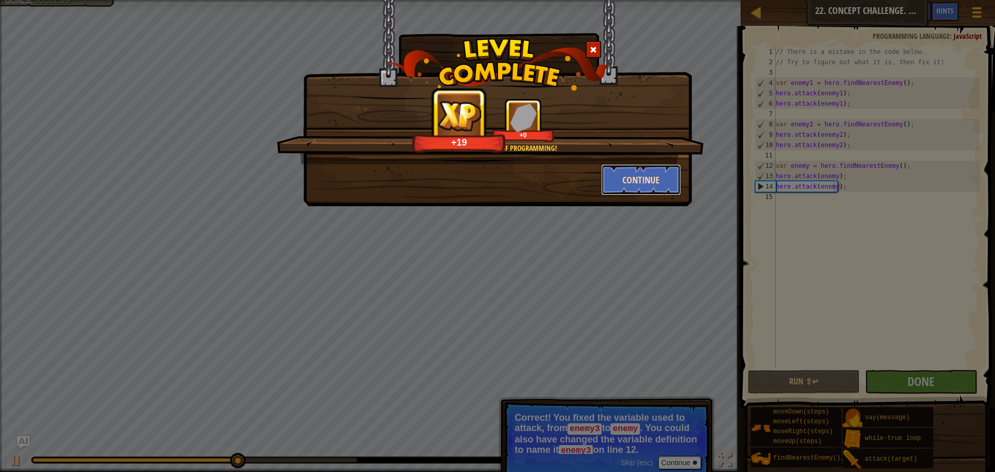
click at [621, 179] on button "Continue" at bounding box center [641, 179] width 80 height 31
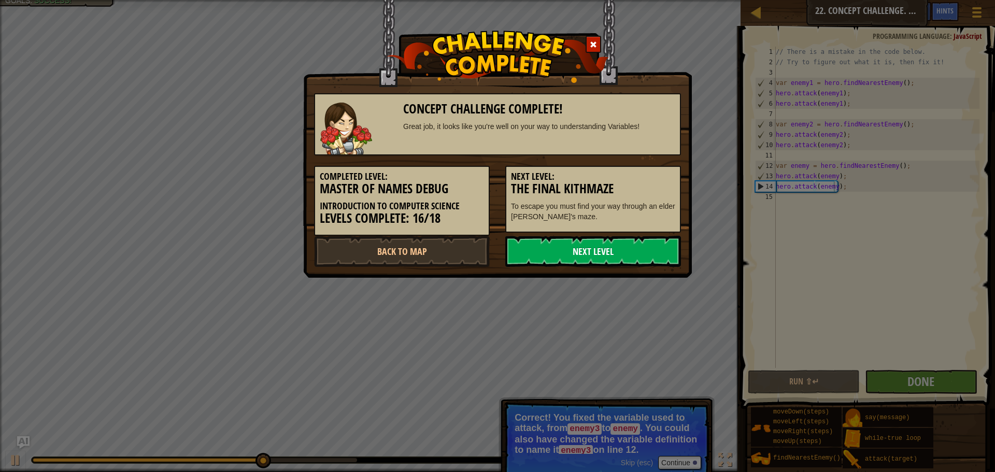
click at [581, 254] on link "Next Level" at bounding box center [593, 251] width 176 height 31
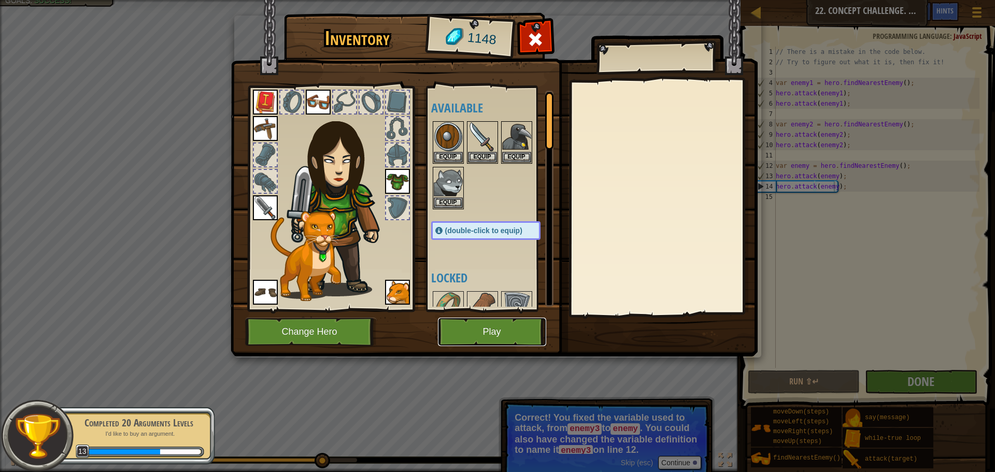
click at [481, 337] on button "Play" at bounding box center [492, 332] width 108 height 29
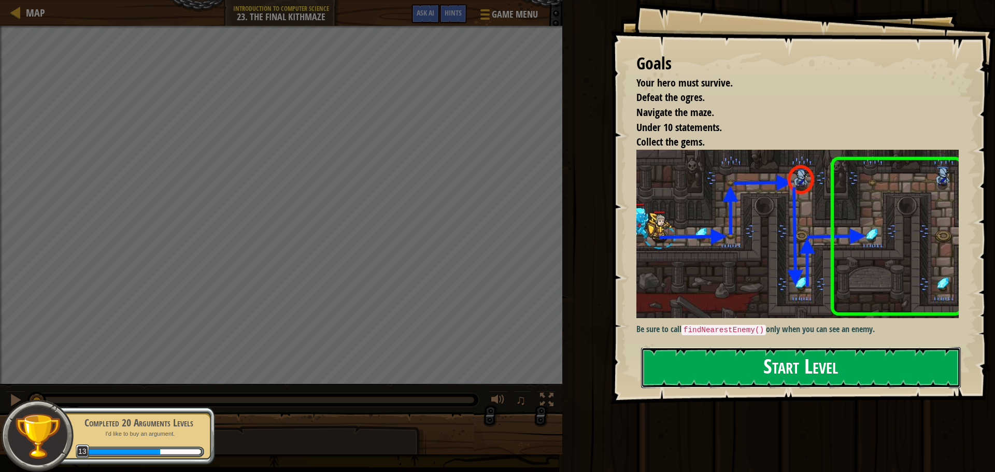
click at [872, 364] on button "Start Level" at bounding box center [801, 367] width 320 height 41
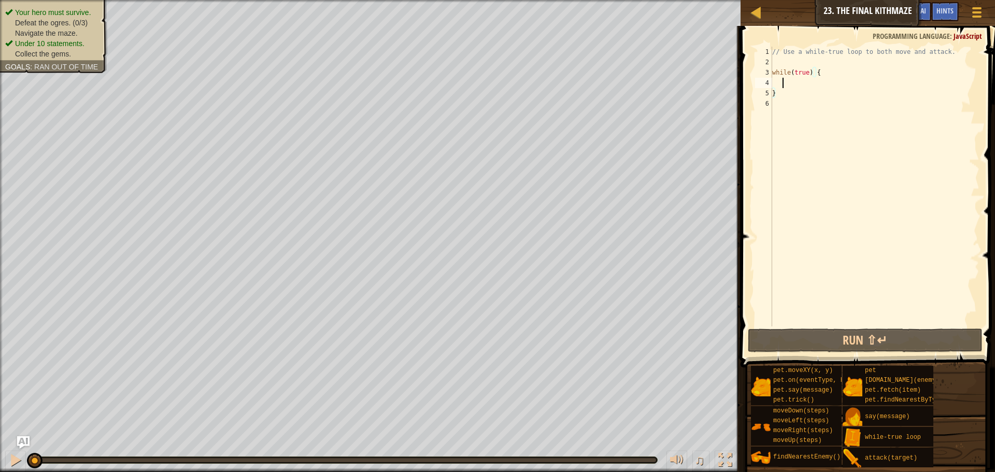
click at [784, 82] on div "// Use a while-true loop to both move and attack. while ( true ) { }" at bounding box center [874, 197] width 209 height 301
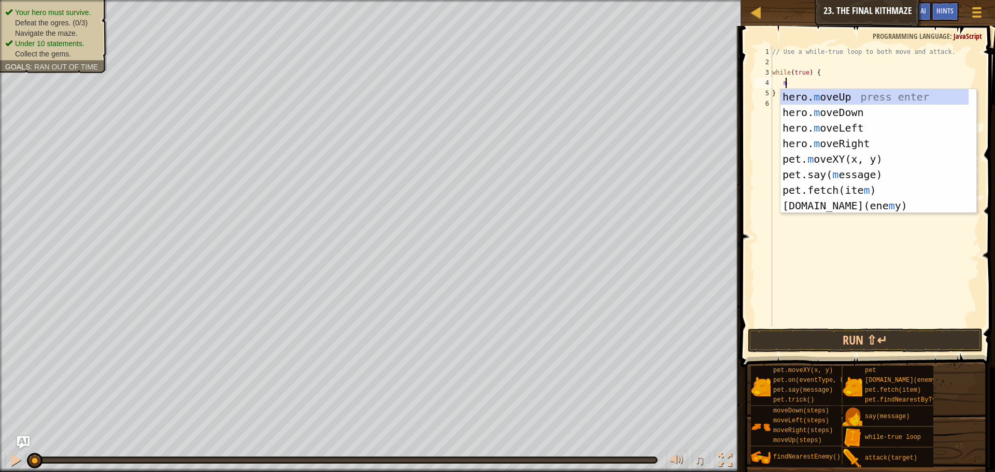
type textarea "mo"
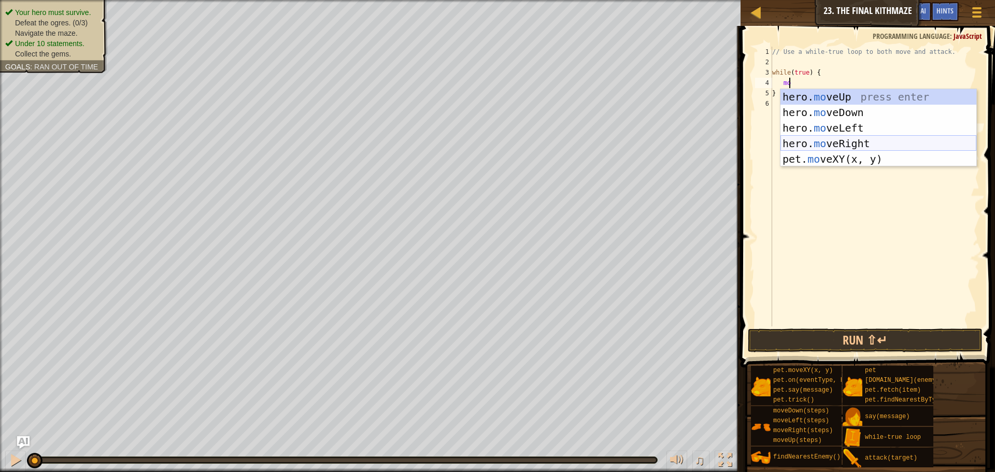
click at [859, 142] on div "hero. mo veUp press enter hero. mo veDown press enter hero. mo veLeft press ent…" at bounding box center [878, 143] width 196 height 109
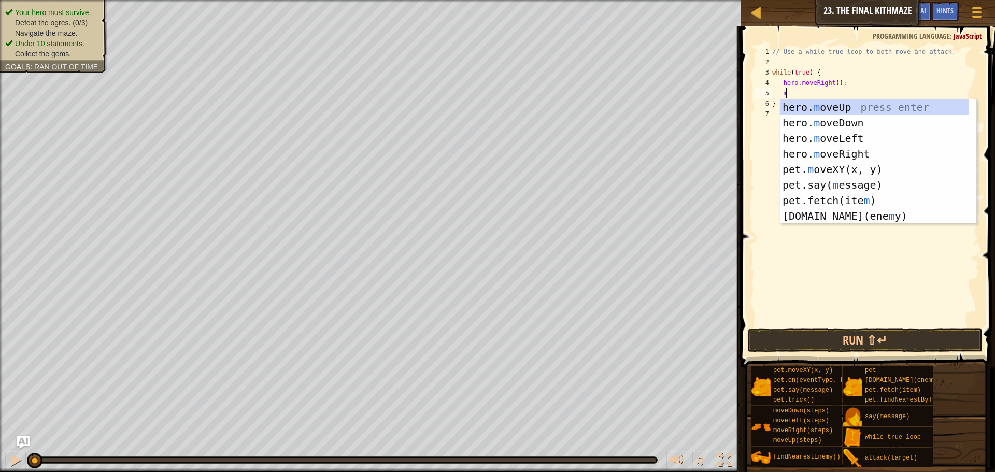
type textarea "mo"
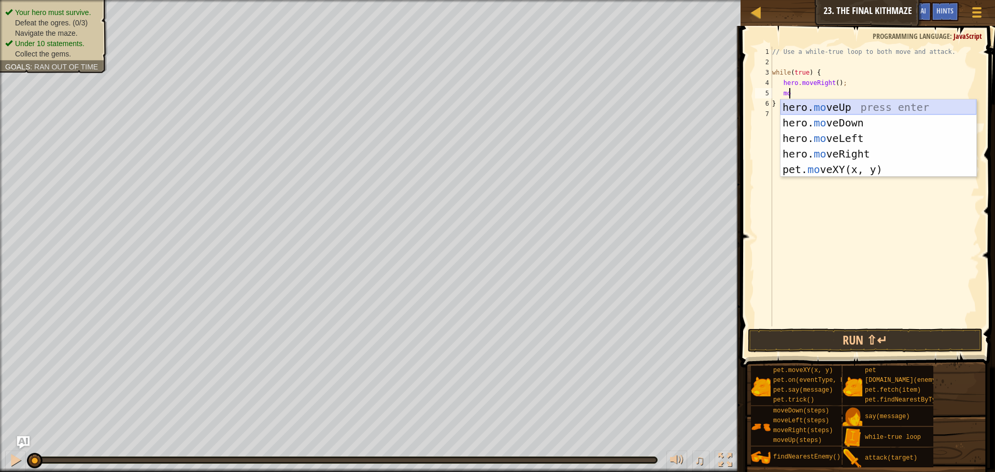
click at [813, 103] on div "hero. mo veUp press enter hero. mo veDown press enter hero. mo veLeft press ent…" at bounding box center [878, 154] width 196 height 109
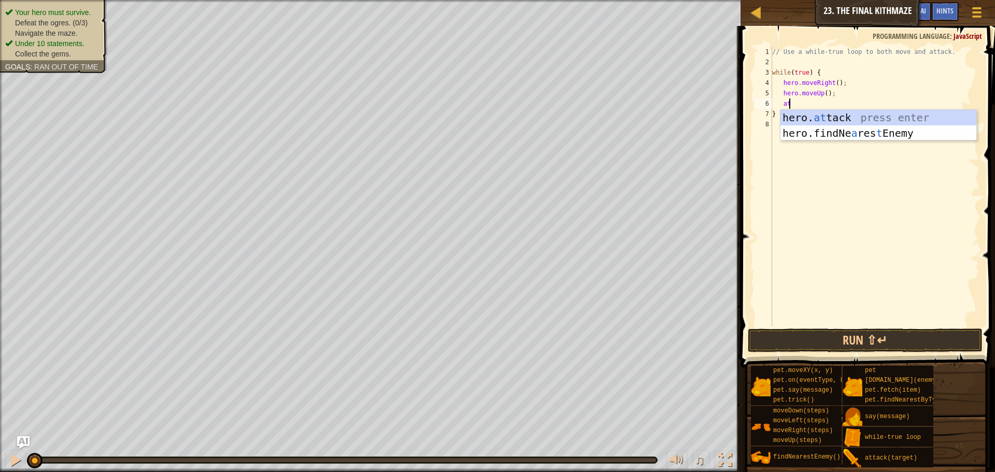
type textarea "at"
click at [878, 0] on body "Map Introduction to Computer Science 23. The Final Kithmaze Game Menu Done Hint…" at bounding box center [497, 0] width 995 height 0
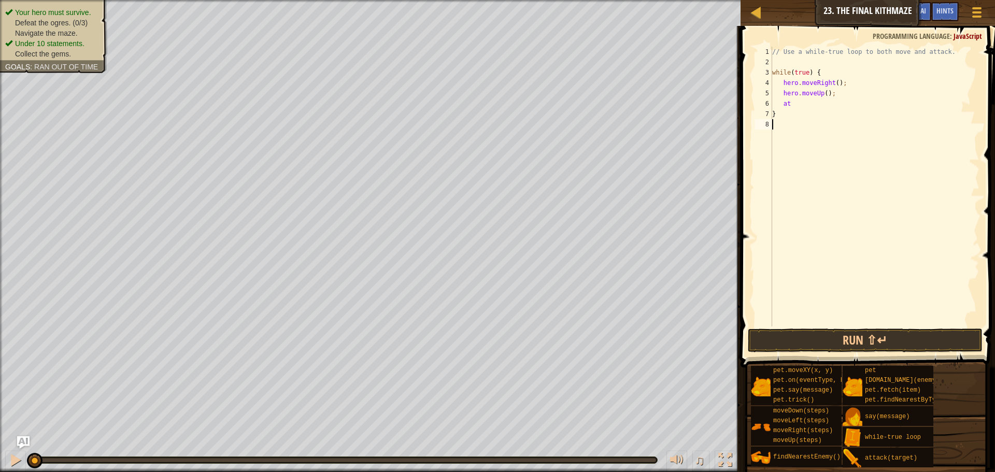
scroll to position [5, 0]
click at [876, 122] on div "// Use a while-true loop to both move and attack. while ( true ) { hero . moveR…" at bounding box center [874, 197] width 209 height 301
click at [831, 100] on div "// Use a while-true loop to both move and attack. while ( true ) { hero . moveR…" at bounding box center [874, 197] width 209 height 301
type textarea "a"
type textarea "f"
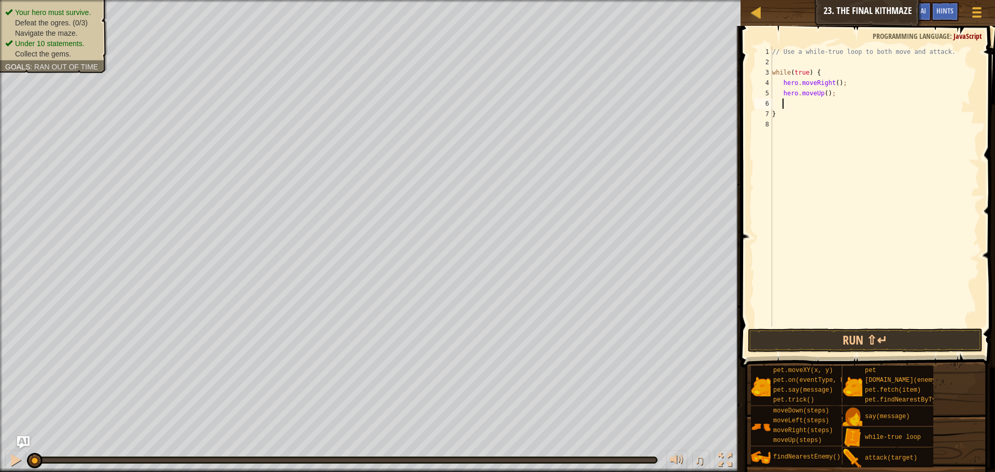
scroll to position [5, 1]
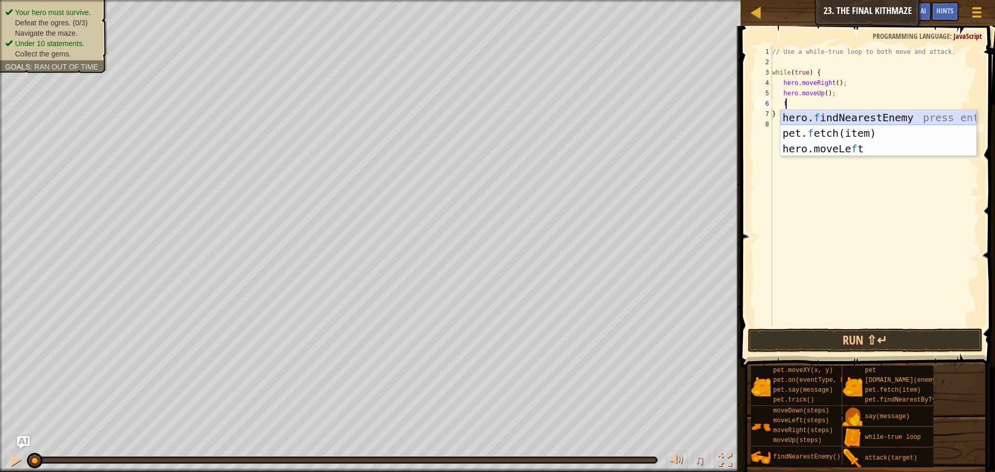
click at [856, 114] on div "hero. f indNearestEnemy press enter pet. f etch(item) press enter hero.moveLe f…" at bounding box center [878, 149] width 196 height 78
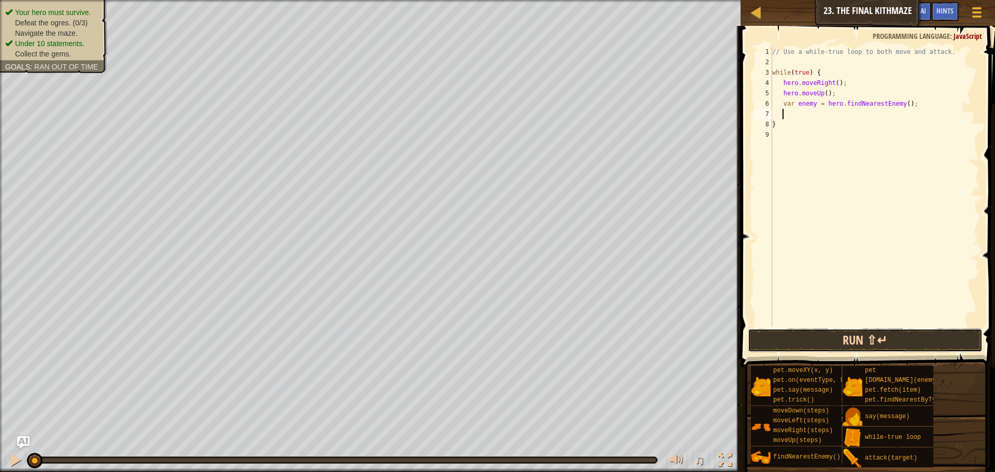
click at [864, 342] on button "Run ⇧↵" at bounding box center [865, 341] width 235 height 24
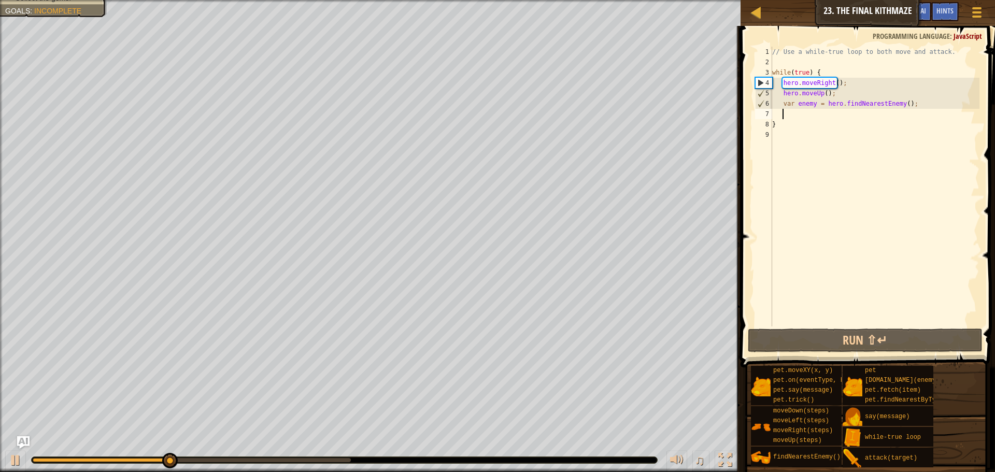
click at [951, 109] on div "// Use a while-true loop to both move and attack. while ( true ) { hero . moveR…" at bounding box center [874, 197] width 209 height 301
click at [917, 110] on div "// Use a while-true loop to both move and attack. while ( true ) { hero . moveR…" at bounding box center [874, 197] width 209 height 301
click at [916, 104] on div "// Use a while-true loop to both move and attack. while ( true ) { hero . moveR…" at bounding box center [874, 197] width 209 height 301
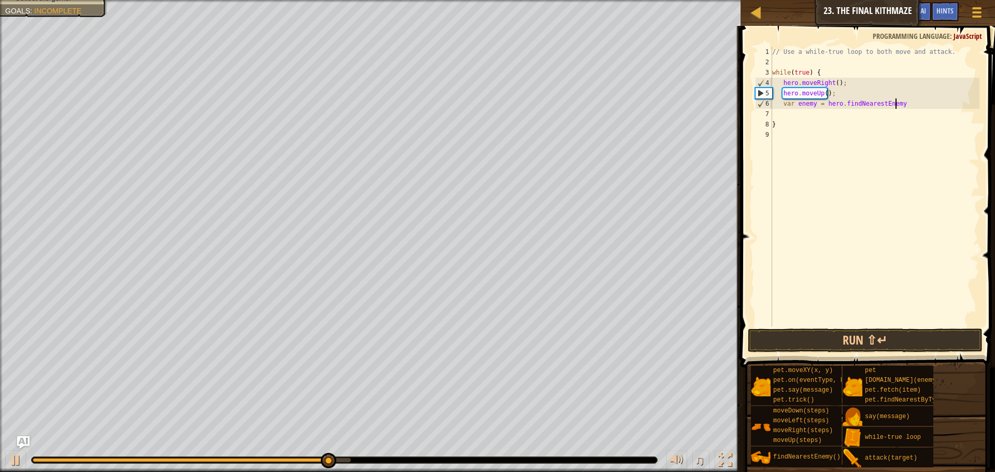
type textarea "var enemy = hero.findNearestEnem"
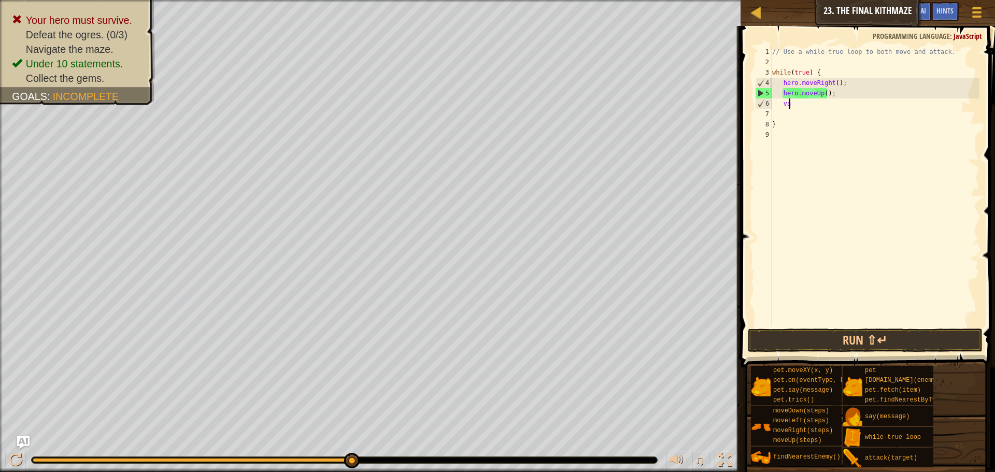
type textarea "v"
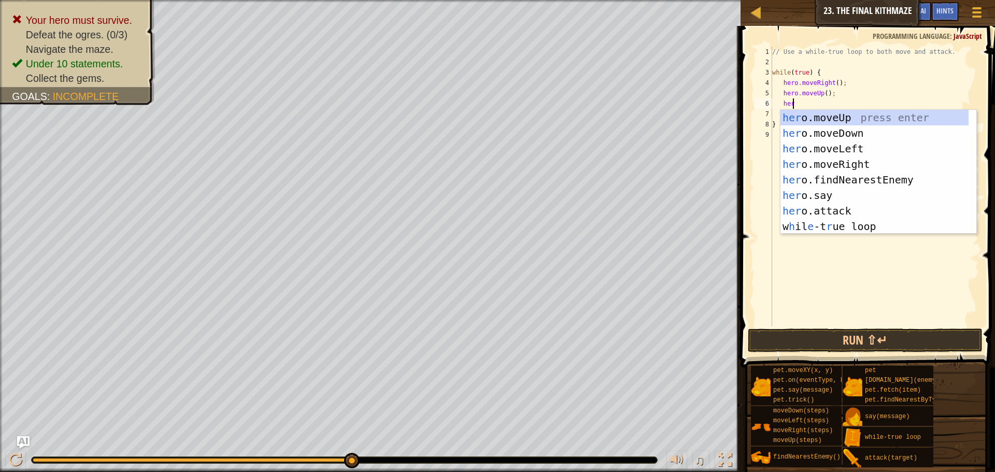
type textarea "hero"
click at [873, 126] on div "hero .moveUp press enter hero .moveDown press enter hero .moveLeft press enter …" at bounding box center [878, 187] width 196 height 155
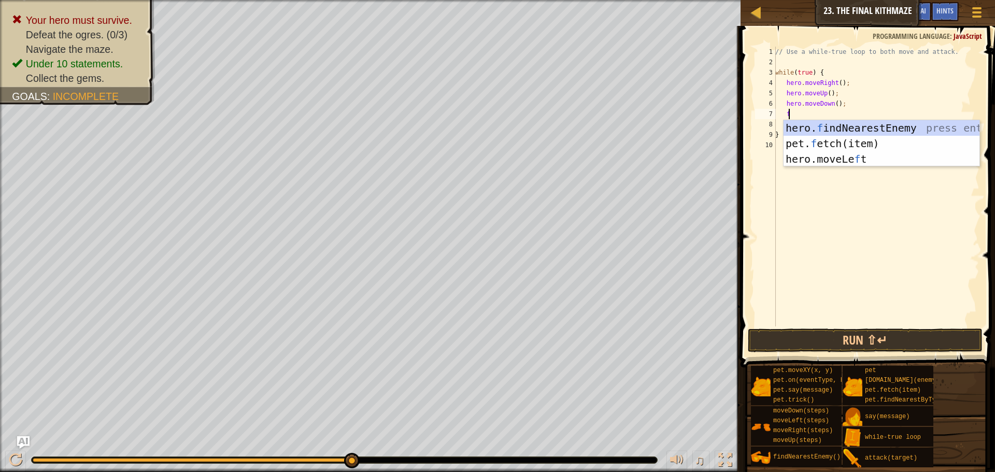
type textarea "fi"
click at [827, 125] on div "hero. fi ndNearestEnemy press enter pet. f etch( i tem) press enter" at bounding box center [882, 151] width 196 height 62
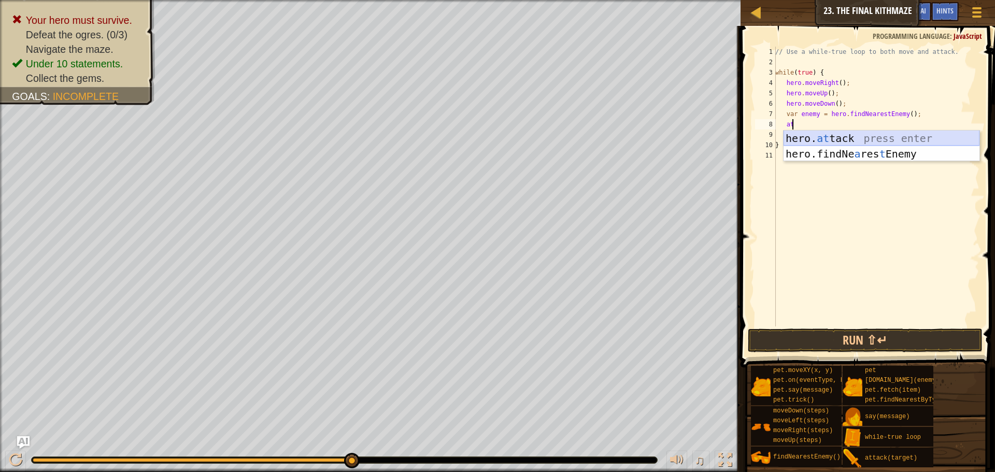
click at [861, 133] on div "hero. at tack press enter hero.findNe a res t Enemy press enter" at bounding box center [882, 162] width 196 height 62
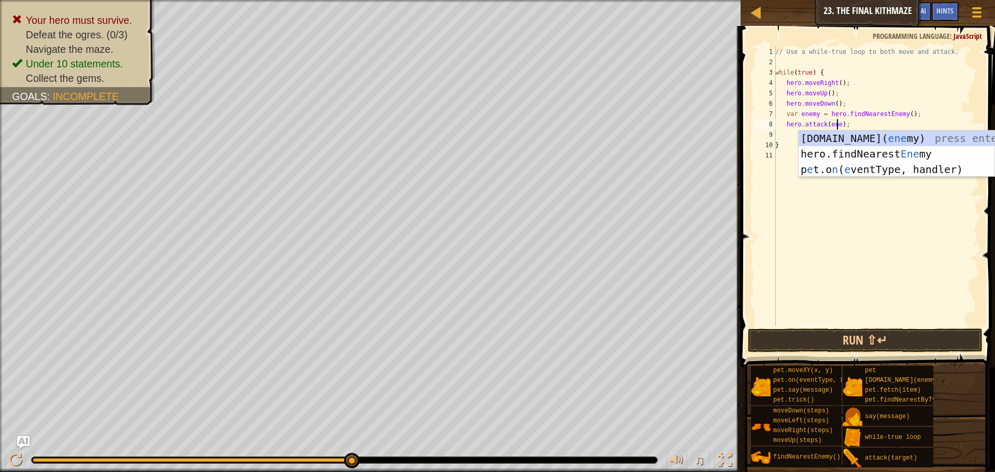
scroll to position [5, 6]
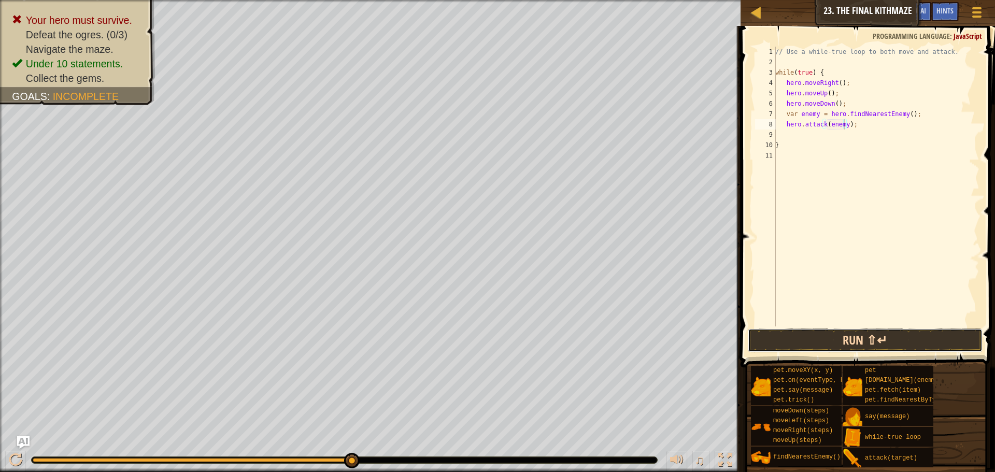
click at [876, 335] on button "Run ⇧↵" at bounding box center [865, 341] width 235 height 24
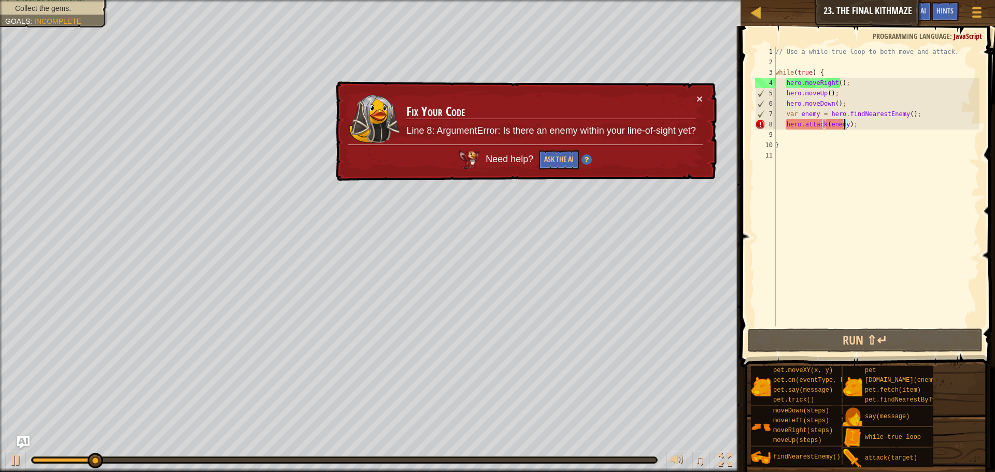
click at [883, 124] on div "// Use a while-true loop to both move and attack. while ( true ) { hero . moveR…" at bounding box center [876, 197] width 206 height 301
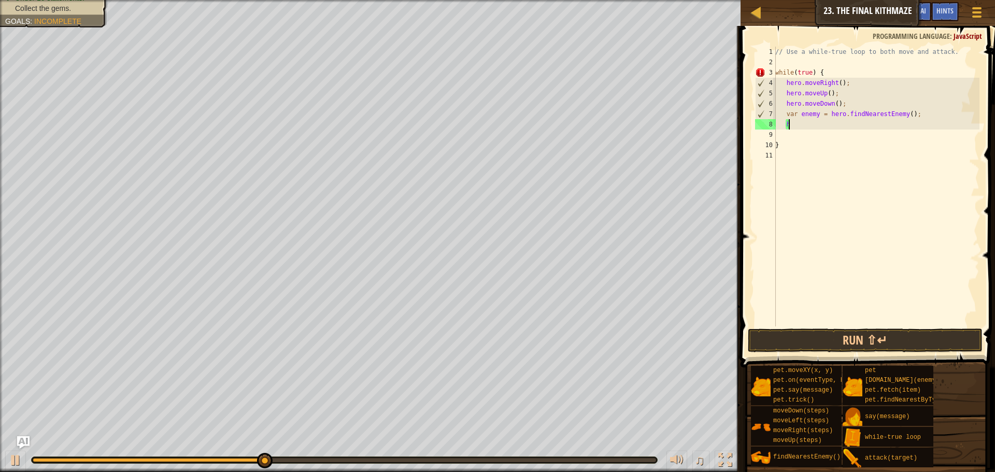
type textarea "h"
click at [848, 339] on button "Run ⇧↵" at bounding box center [865, 341] width 235 height 24
